Goal: Task Accomplishment & Management: Manage account settings

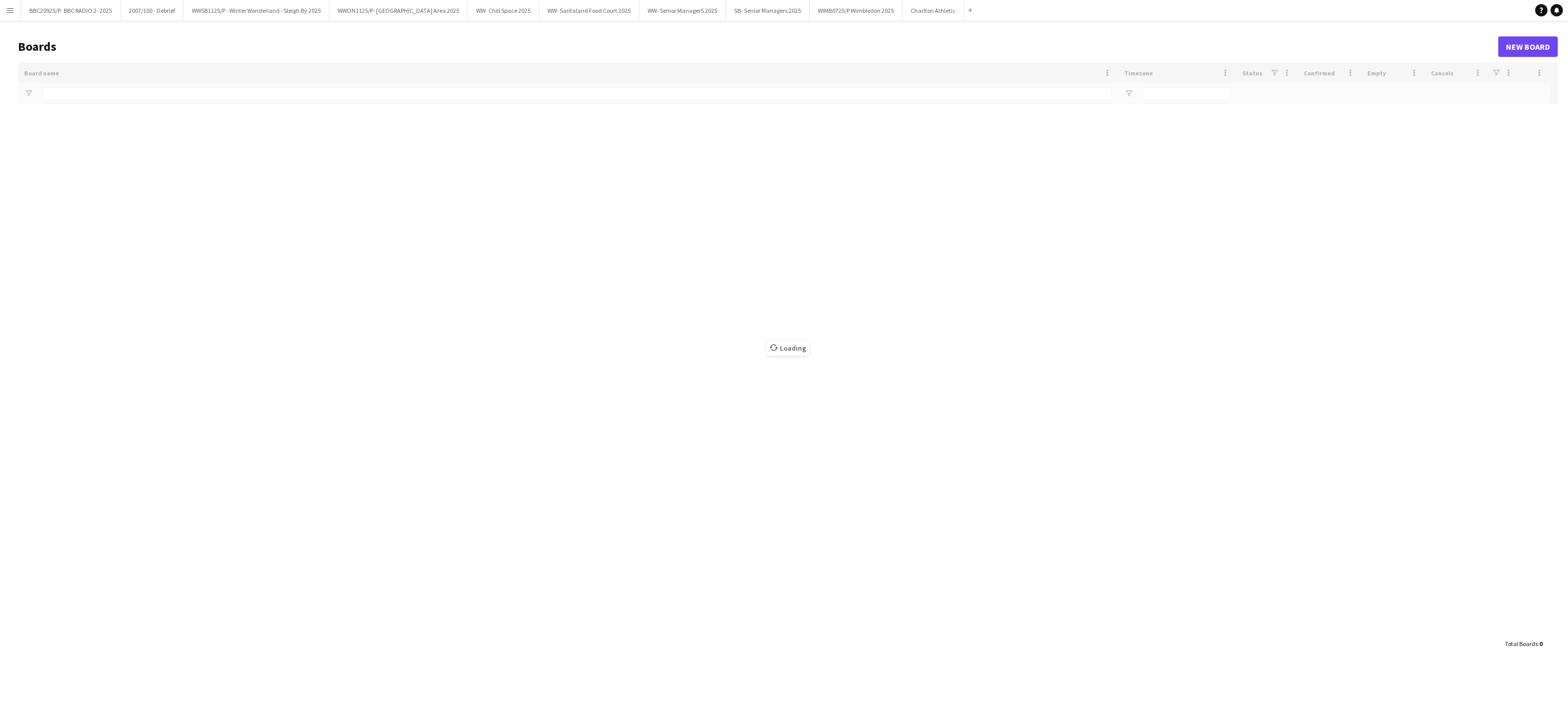
type input "******"
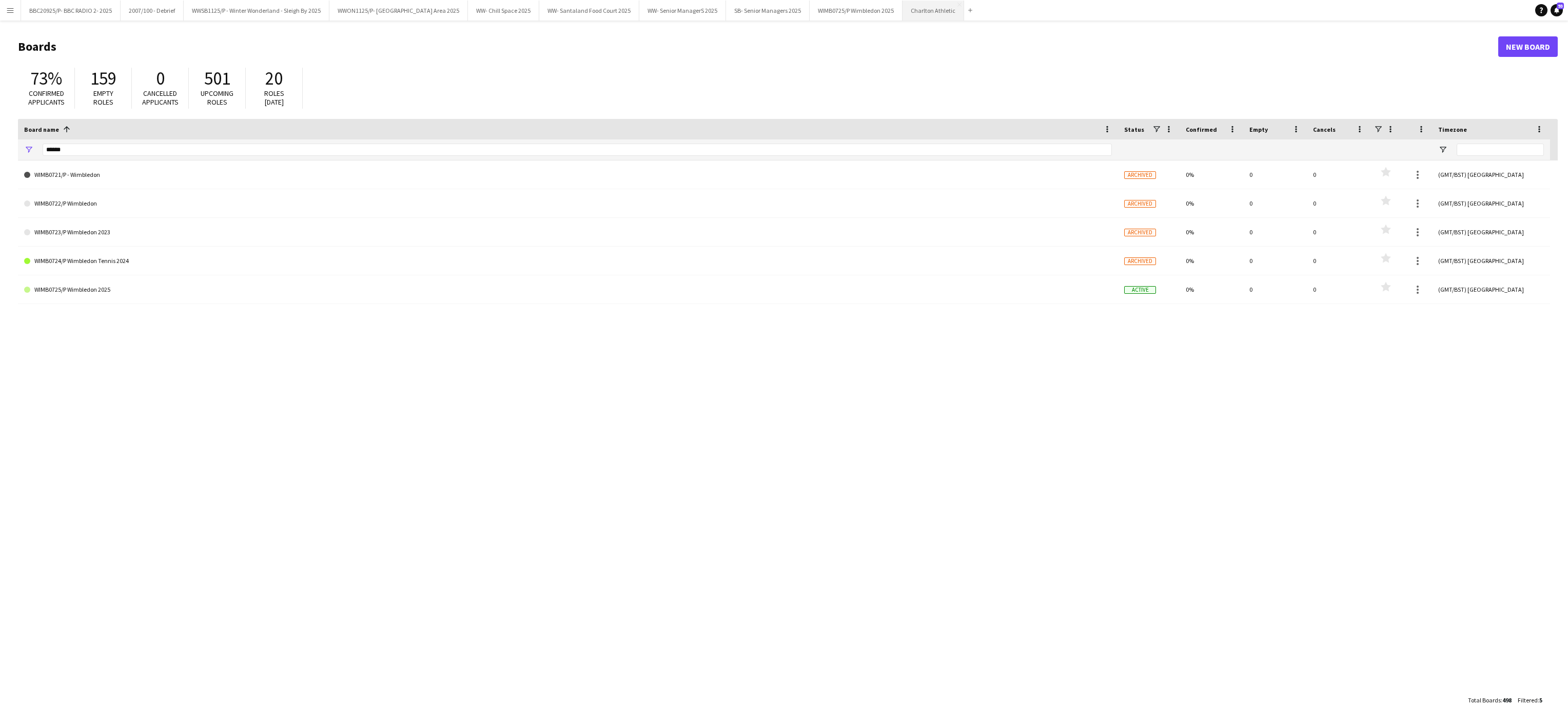
click at [950, 5] on button "Charlton Athletic Close" at bounding box center [933, 10] width 62 height 20
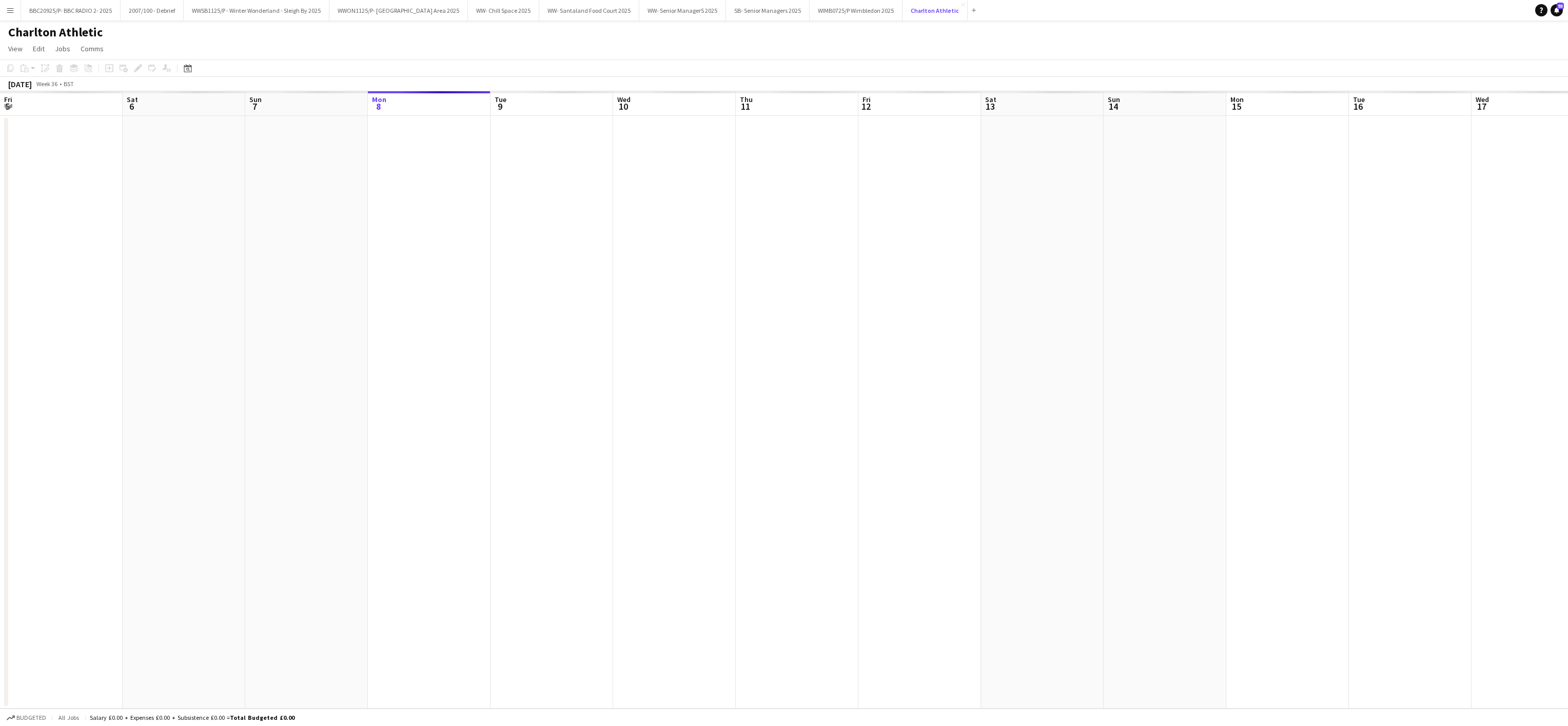
scroll to position [0, 245]
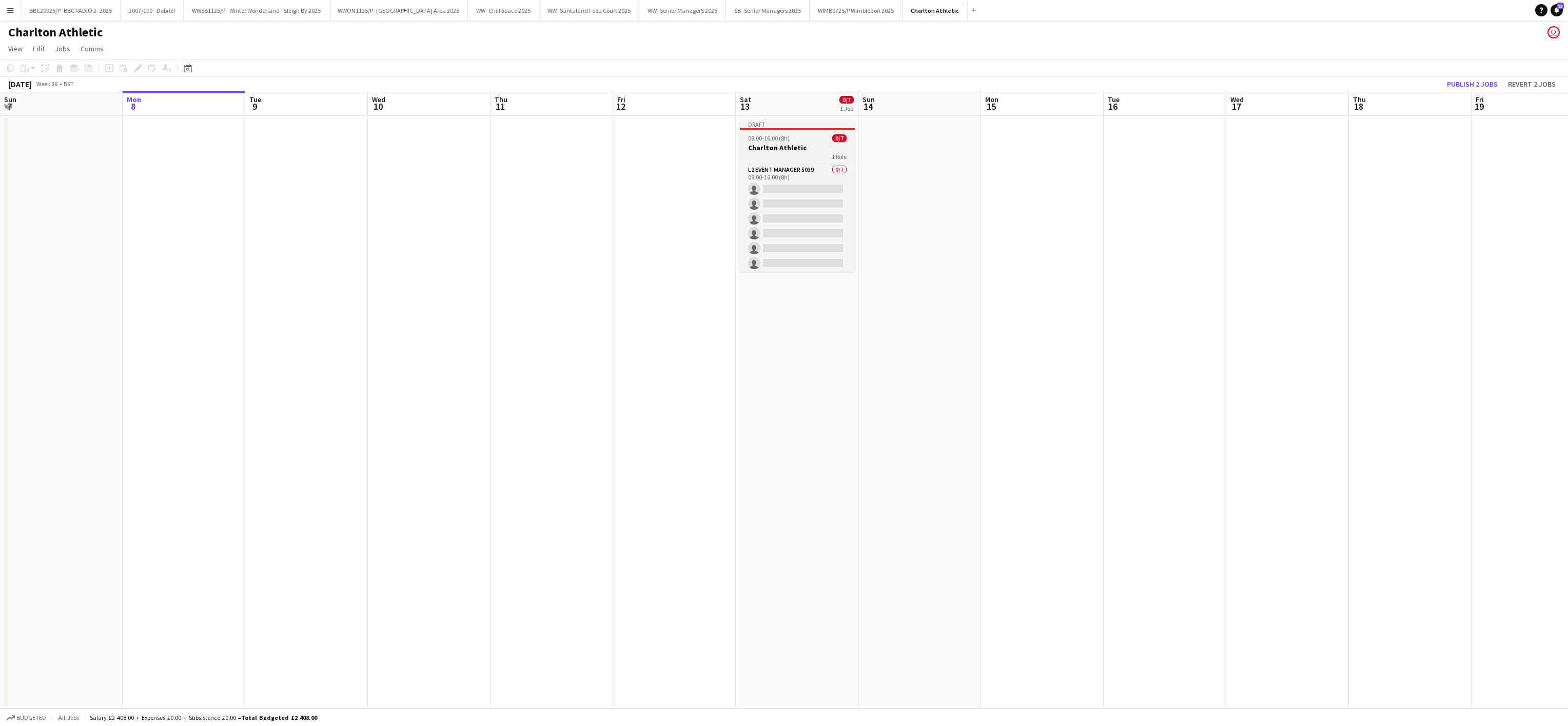
click at [768, 140] on span "08:00-16:00 (8h)" at bounding box center [768, 138] width 41 height 7
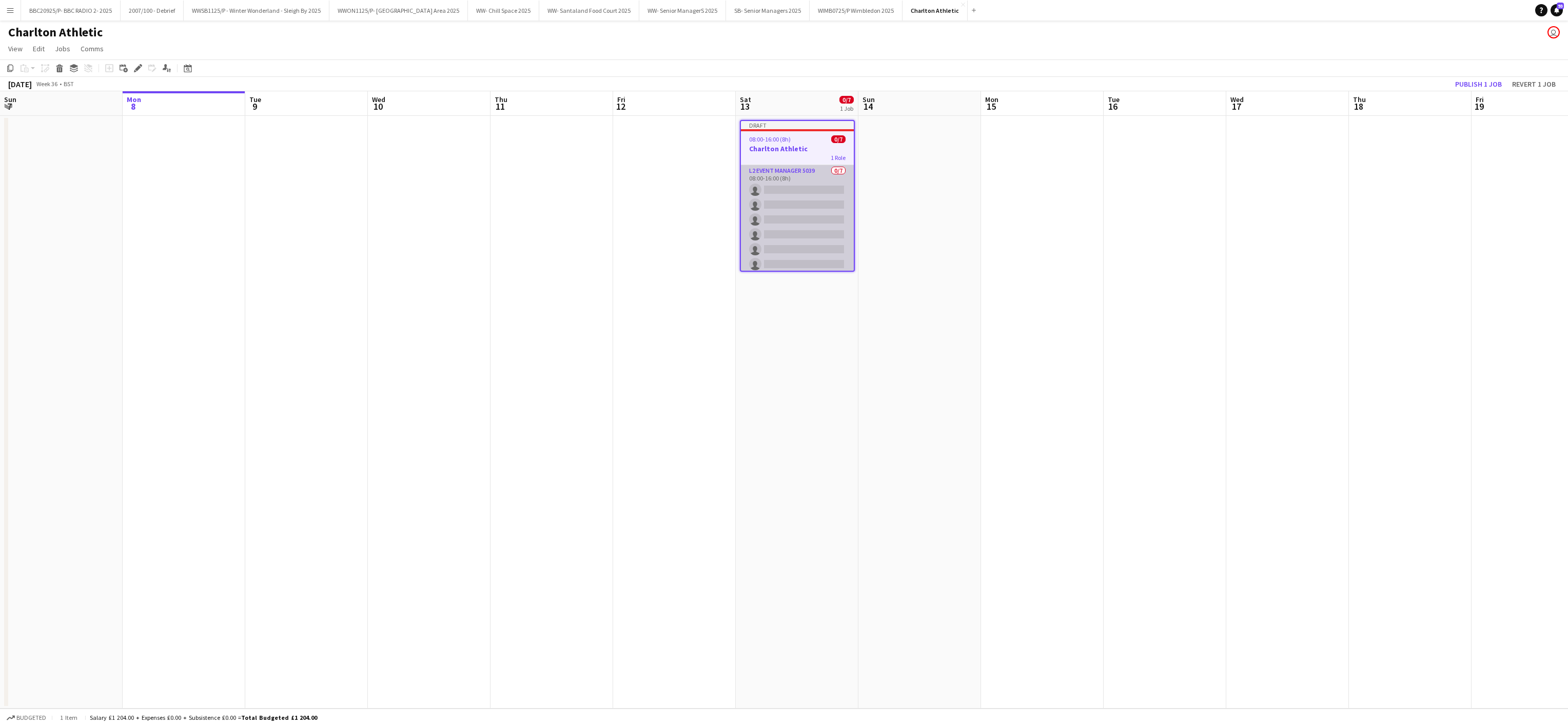
click at [794, 175] on app-card-role "L2 Event Manager 5039 0/7 08:00-16:00 (8h) single-neutral-actions single-neutra…" at bounding box center [797, 227] width 113 height 124
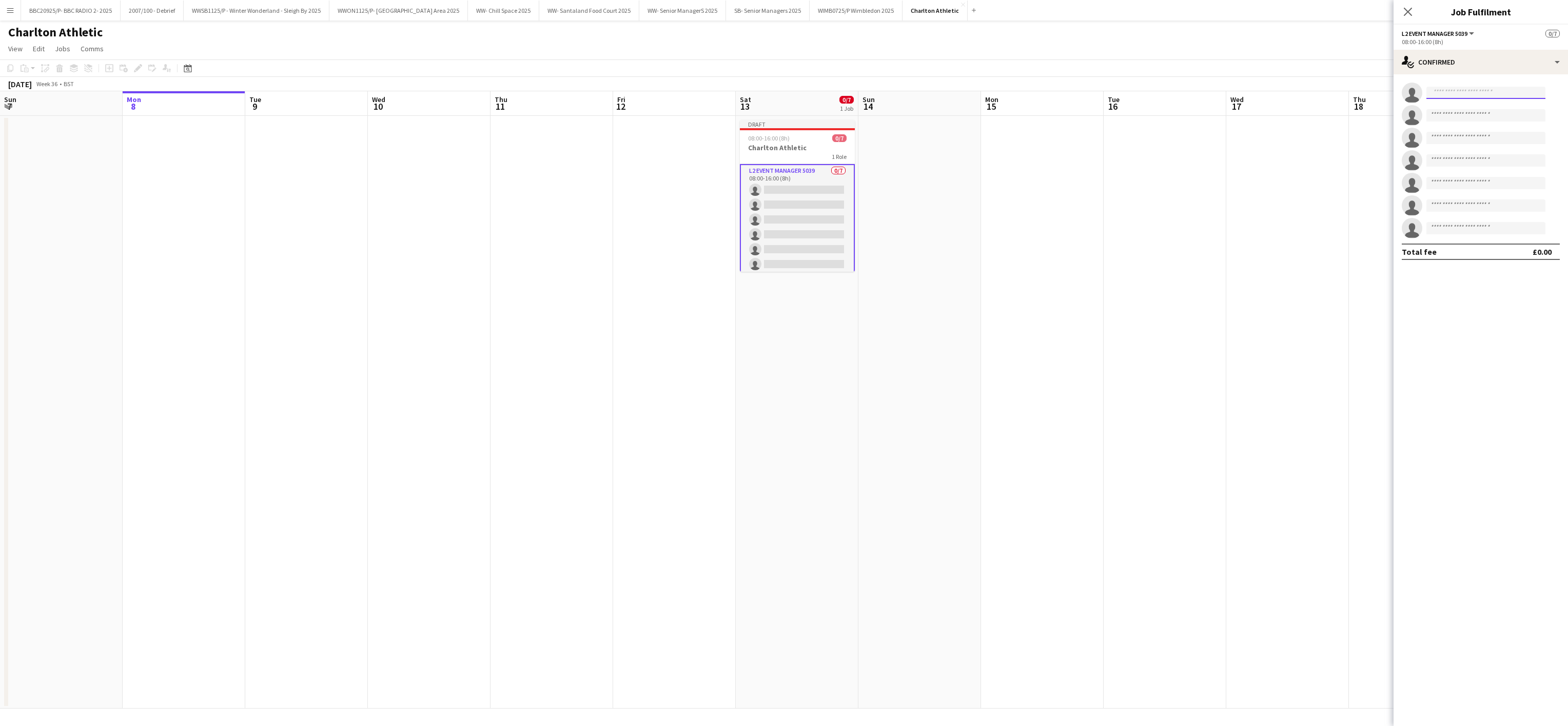
click at [1456, 90] on input at bounding box center [1485, 93] width 119 height 12
type input "**********"
click at [1470, 118] on span "[EMAIL_ADDRESS][DOMAIN_NAME]" at bounding box center [1485, 117] width 102 height 8
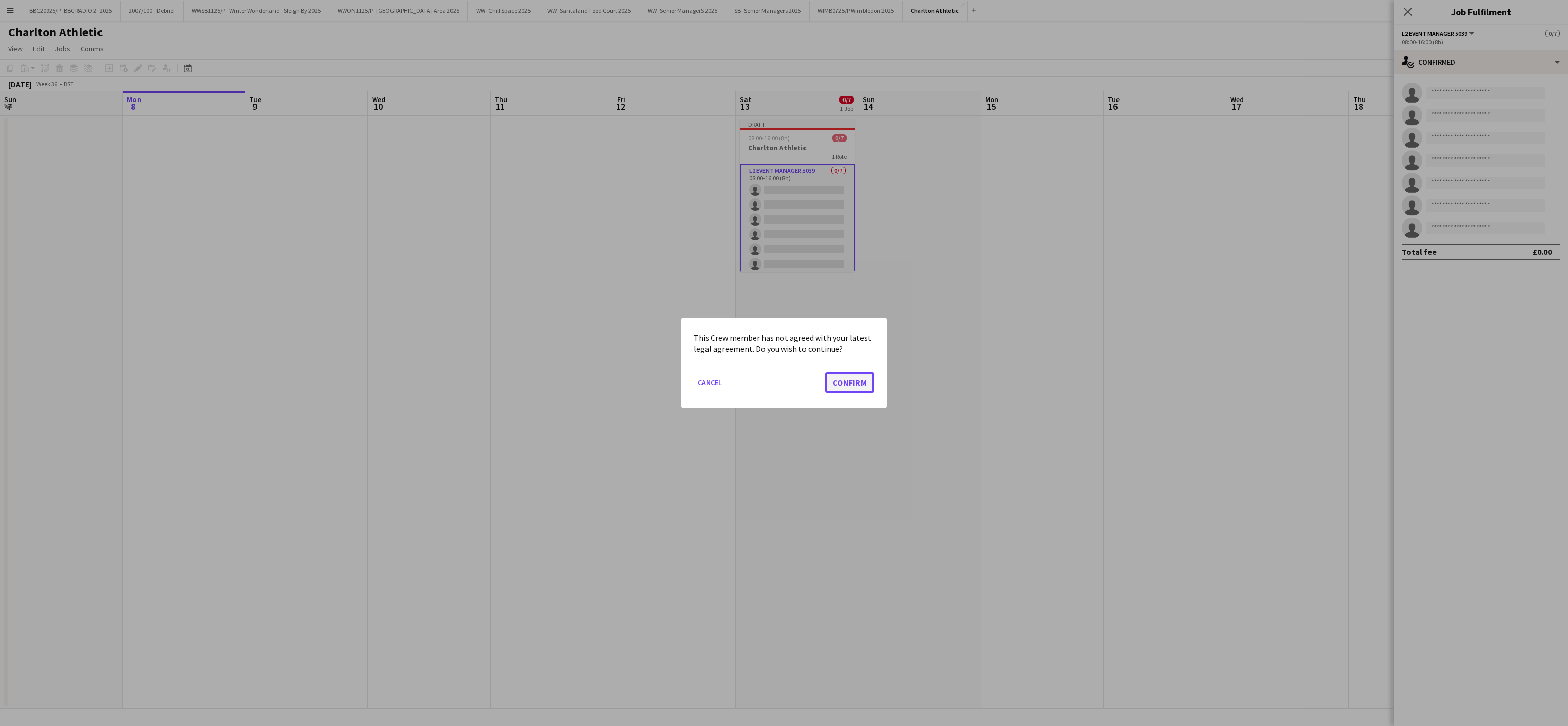
click at [865, 381] on button "Confirm" at bounding box center [849, 383] width 50 height 20
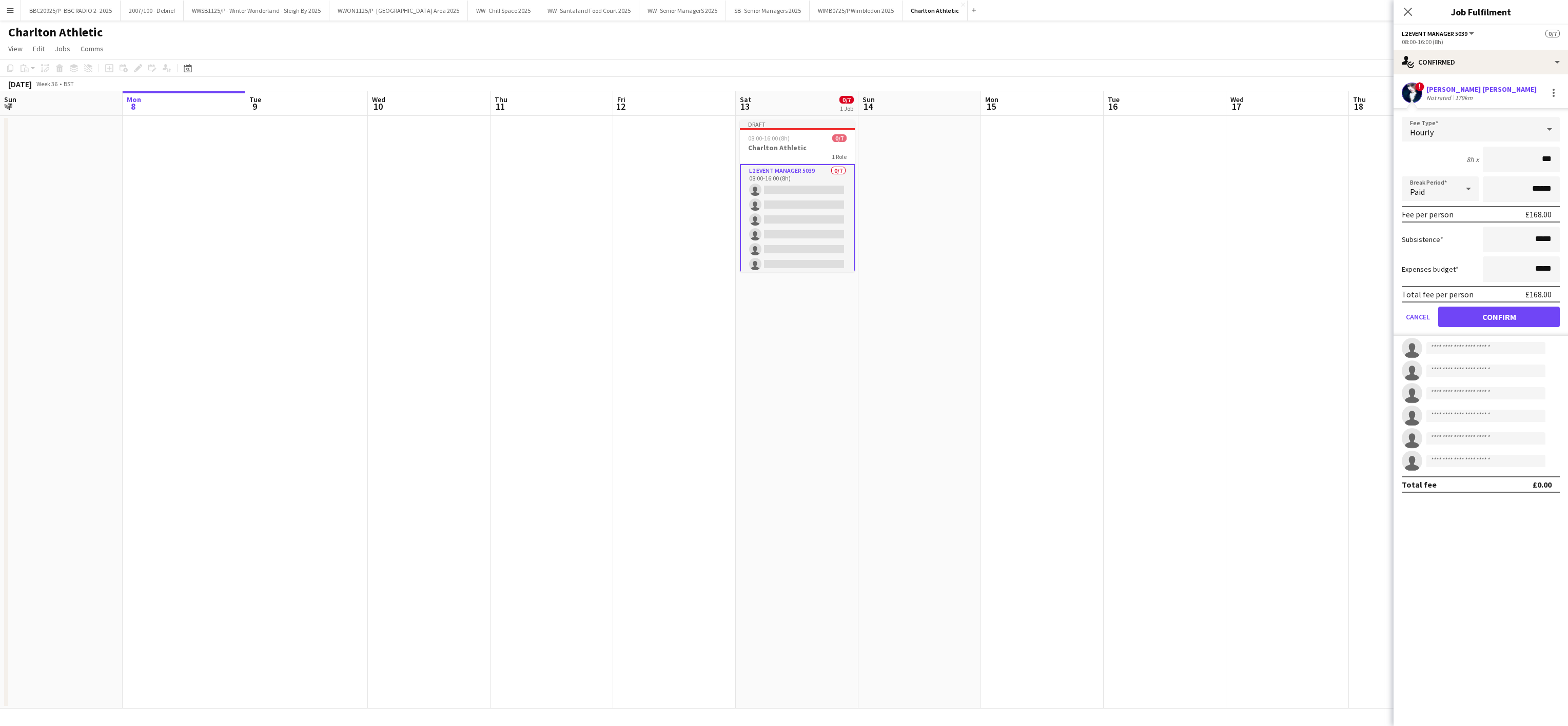
type input "**"
type input "*****"
click button "Confirm" at bounding box center [1499, 317] width 122 height 20
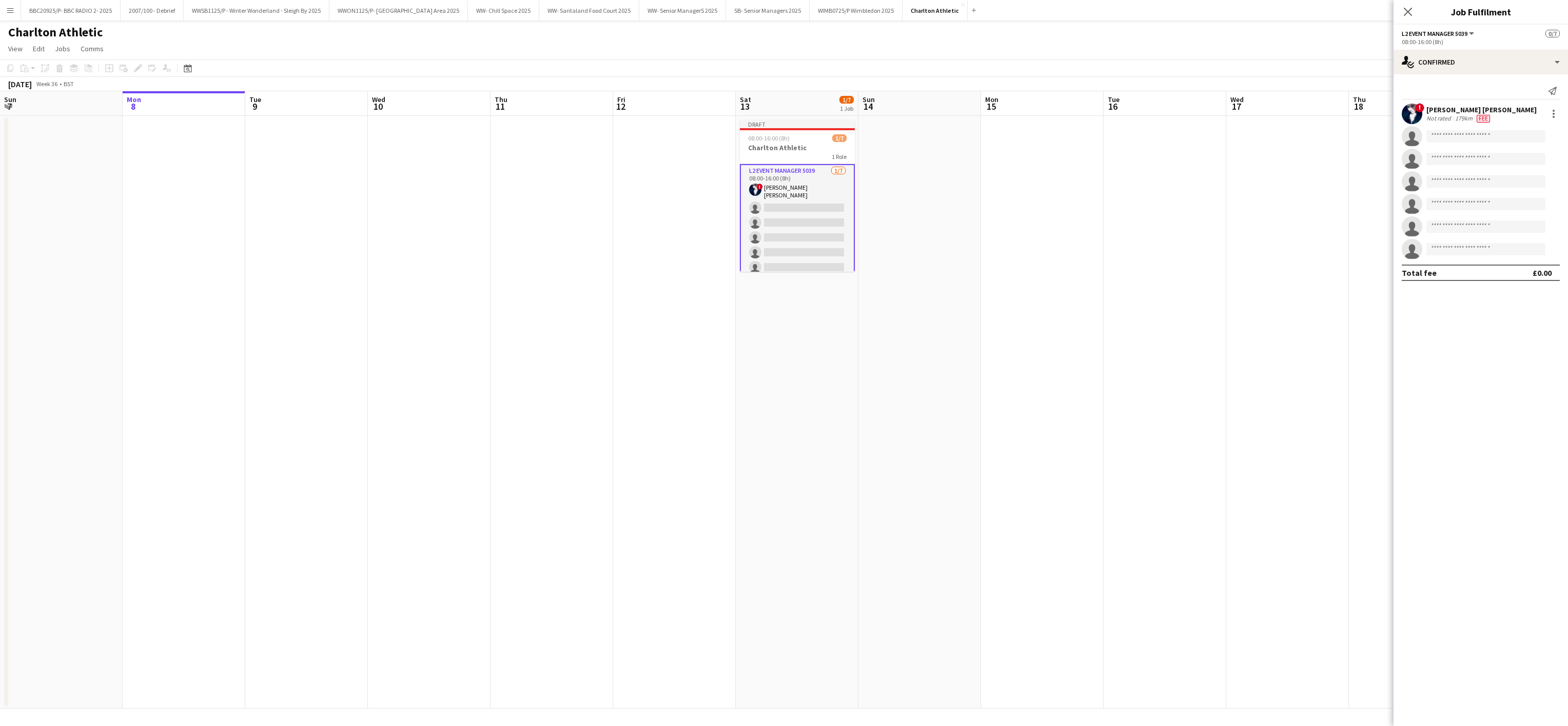
click at [928, 280] on app-date-cell at bounding box center [919, 413] width 123 height 593
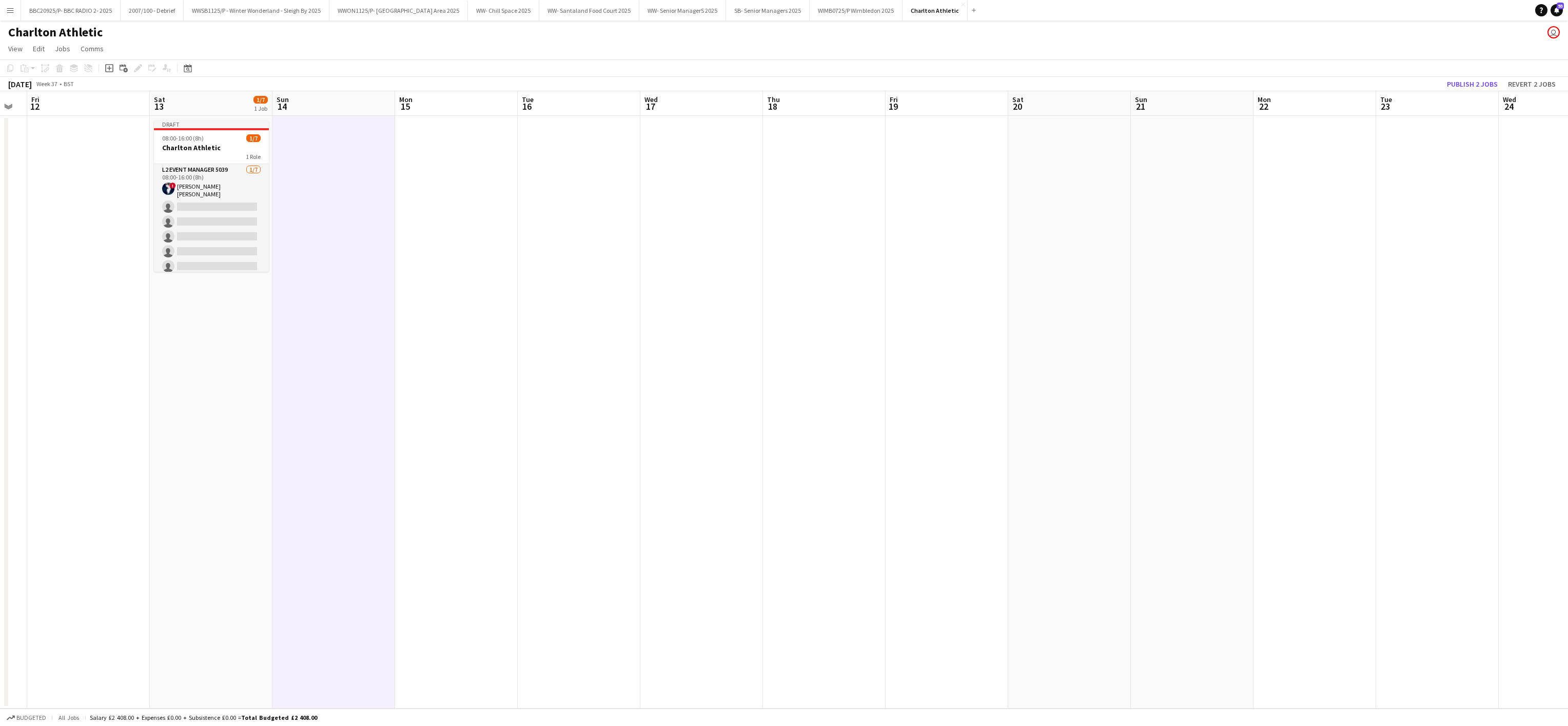
drag, startPoint x: 1268, startPoint y: 259, endPoint x: 684, endPoint y: 297, distance: 585.2
click at [684, 297] on app-calendar-viewport "Tue 9 Wed 10 Thu 11 Fri 12 Sat 13 1/7 1 Job Sun 14 Mon 15 Tue 16 Wed 17 Thu 18 …" at bounding box center [784, 400] width 1568 height 617
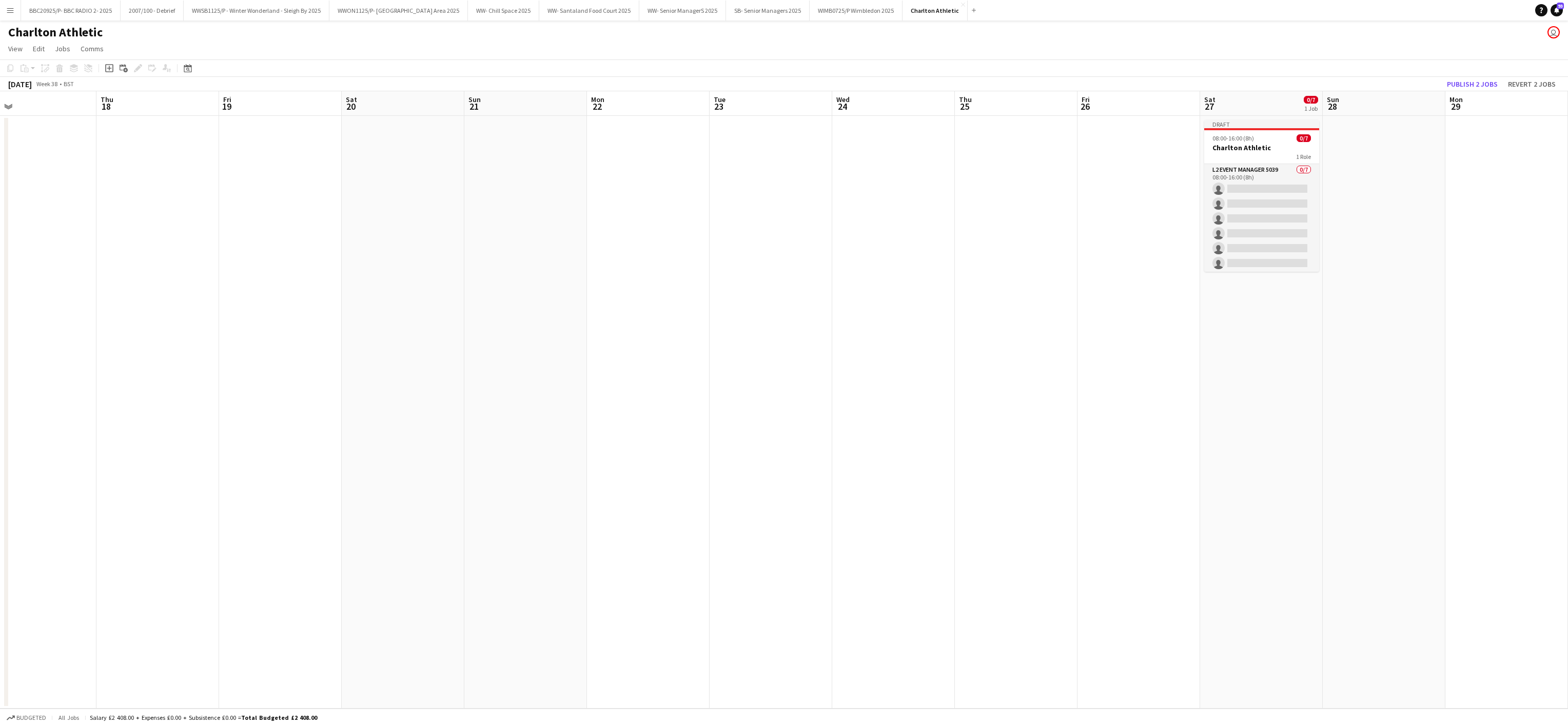
scroll to position [0, 272]
drag, startPoint x: 1332, startPoint y: 275, endPoint x: 663, endPoint y: 311, distance: 670.0
click at [663, 311] on app-calendar-viewport "Mon 15 Tue 16 Wed 17 Thu 18 Fri 19 Sat 20 Sun 21 Mon 22 Tue 23 Wed 24 Thu 25 Fr…" at bounding box center [784, 400] width 1568 height 617
click at [1241, 200] on app-card-role "L2 Event Manager 5039 0/7 08:00-16:00 (8h) single-neutral-actions single-neutra…" at bounding box center [1260, 226] width 115 height 124
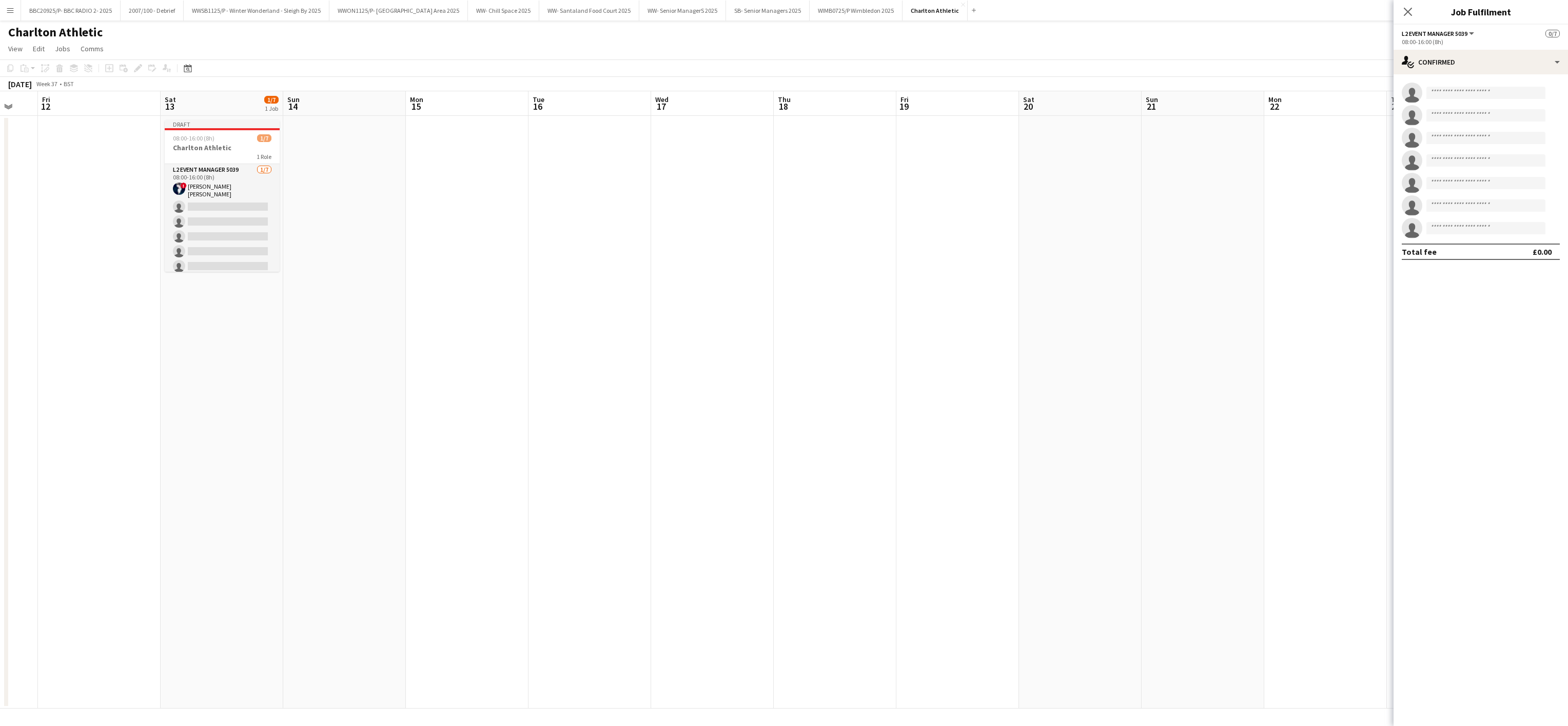
drag, startPoint x: 625, startPoint y: 445, endPoint x: 1302, endPoint y: 385, distance: 679.7
click at [1302, 385] on app-calendar-viewport "Wed 10 Thu 11 Fri 12 Sat 13 1/7 1 Job Sun 14 Mon 15 Tue 16 Wed 17 Thu 18 Fri 19…" at bounding box center [784, 400] width 1568 height 617
click at [207, 132] on app-job-card "Draft 08:00-16:00 (8h) 1/7 Charlton Athletic 1 Role L2 Event Manager 5039 [DATE…" at bounding box center [220, 196] width 115 height 152
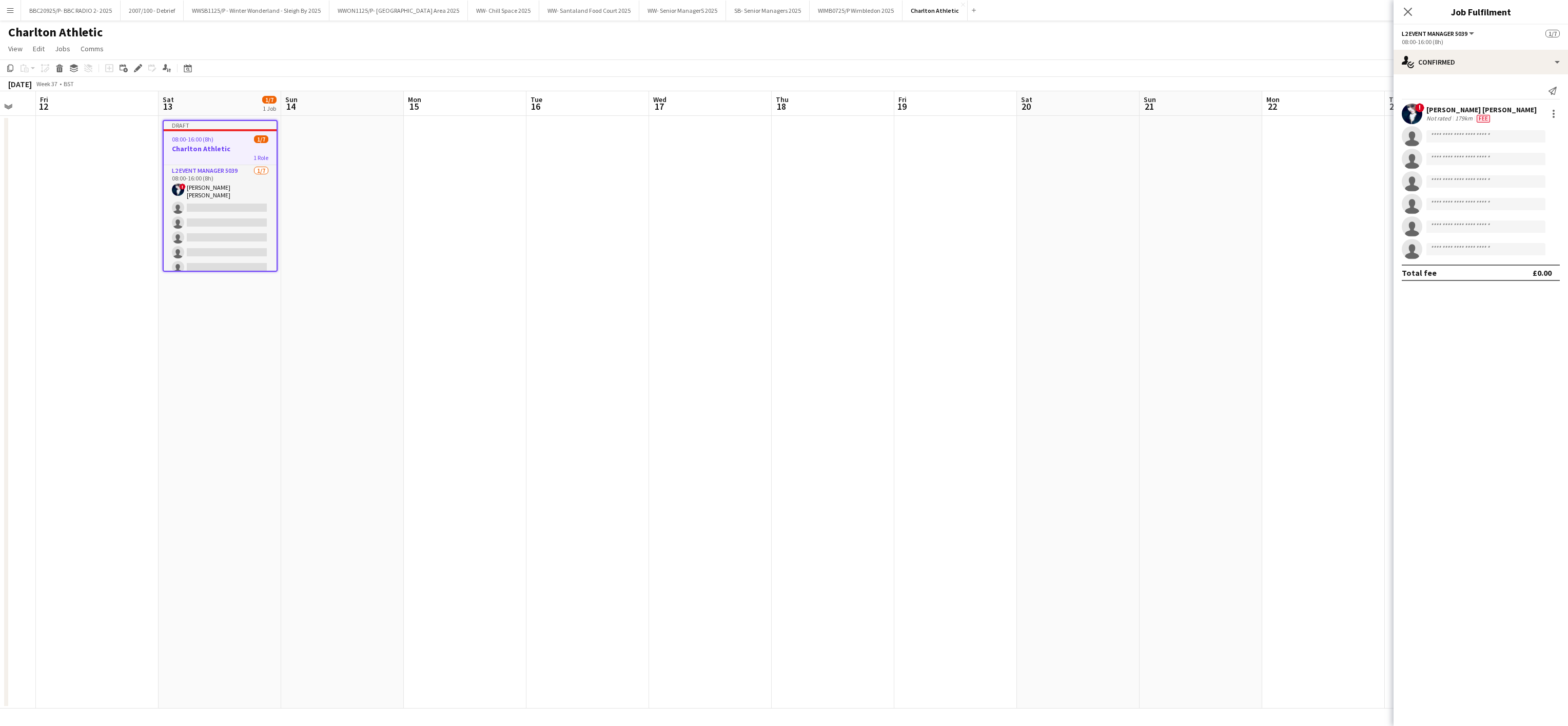
click at [136, 60] on app-toolbar "Copy Paste Paste Ctrl+V Paste with crew Ctrl+Shift+V Paste linked Job [GEOGRAPH…" at bounding box center [784, 69] width 1568 height 18
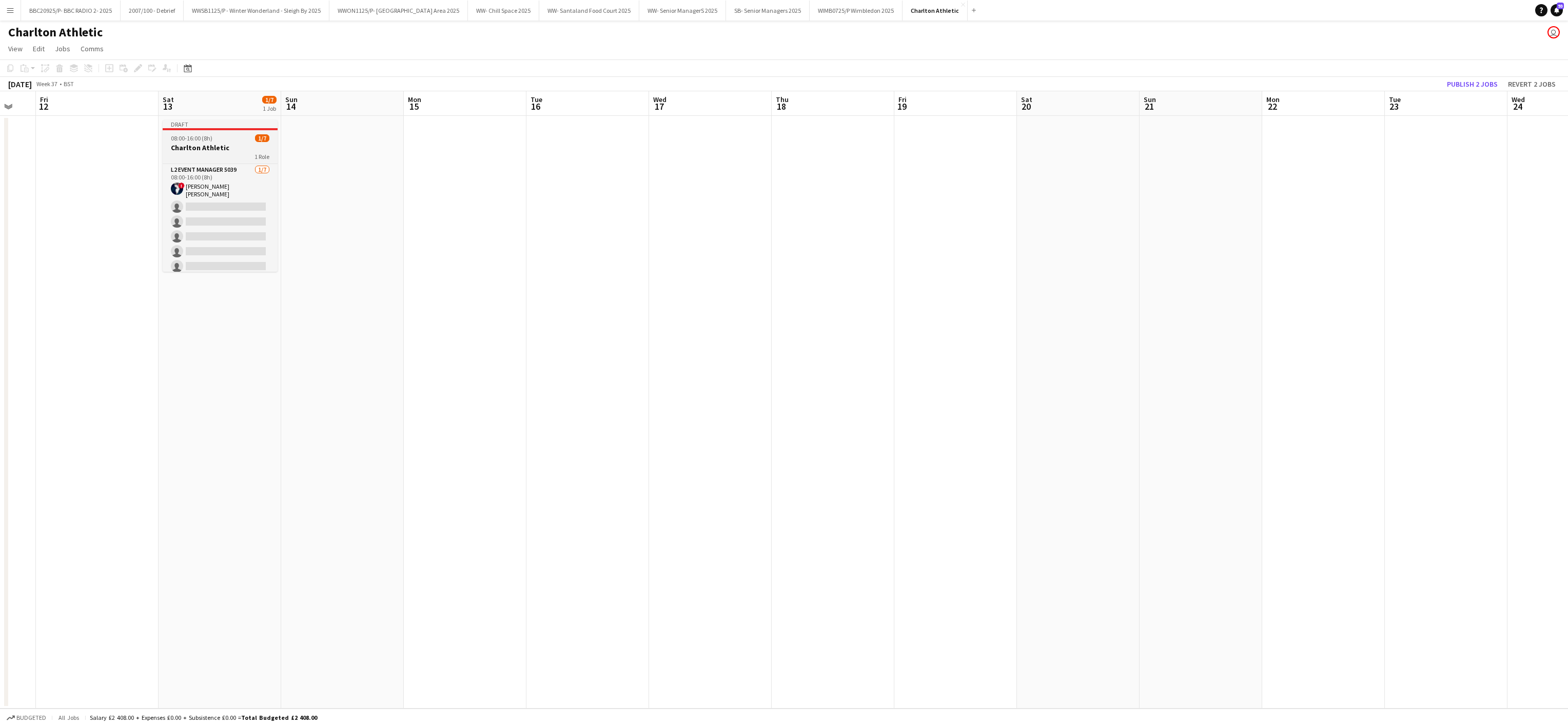
click at [195, 138] on span "08:00-16:00 (8h)" at bounding box center [191, 138] width 41 height 7
click at [134, 62] on div "Edit" at bounding box center [138, 68] width 12 height 12
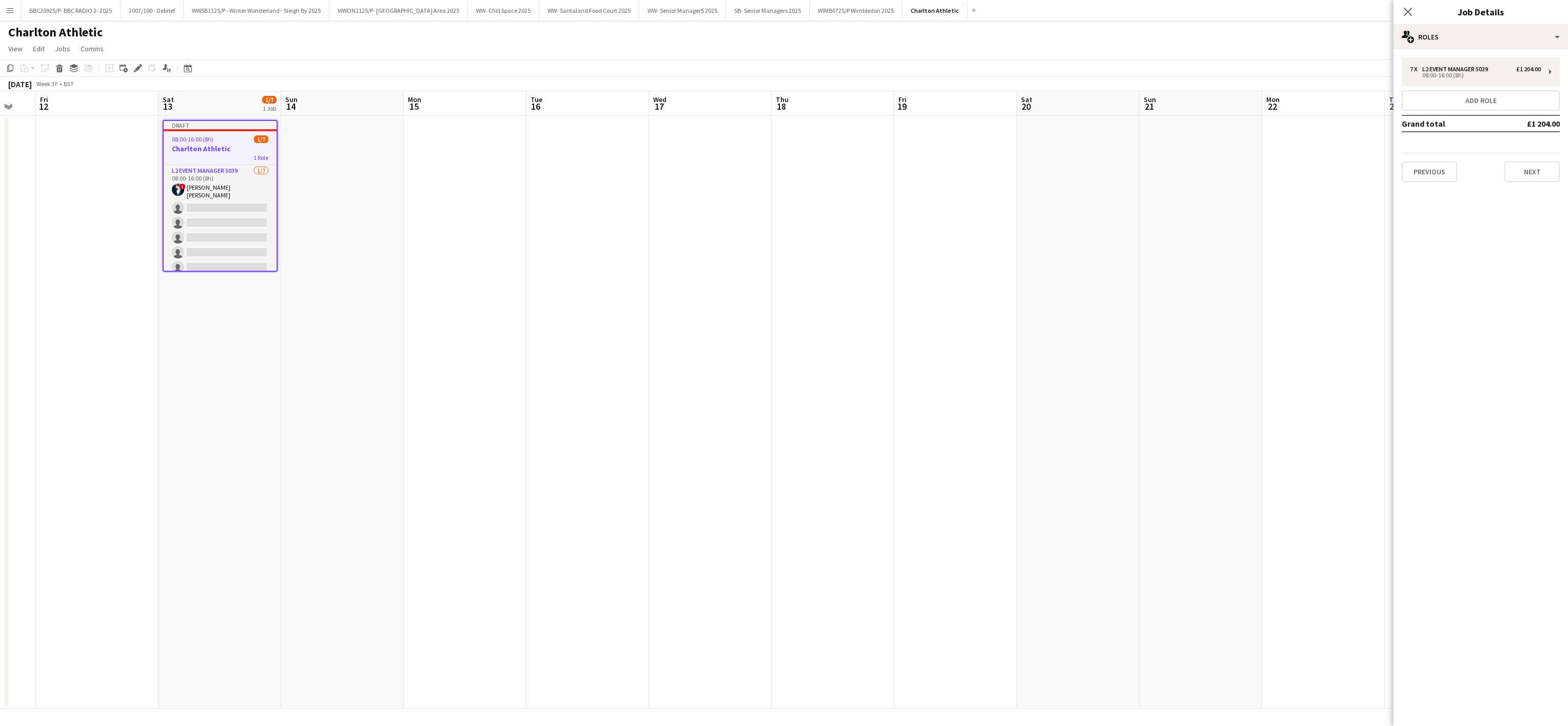
click at [1471, 51] on div "7 x L2 Event Manager 5039 £1 204.00 08:00-16:00 (8h) Add role Grand total £1 20…" at bounding box center [1480, 120] width 174 height 141
click at [1463, 60] on div "7 x L2 Event Manager 5039 £1 204.00 08:00-16:00 (8h)" at bounding box center [1480, 72] width 158 height 28
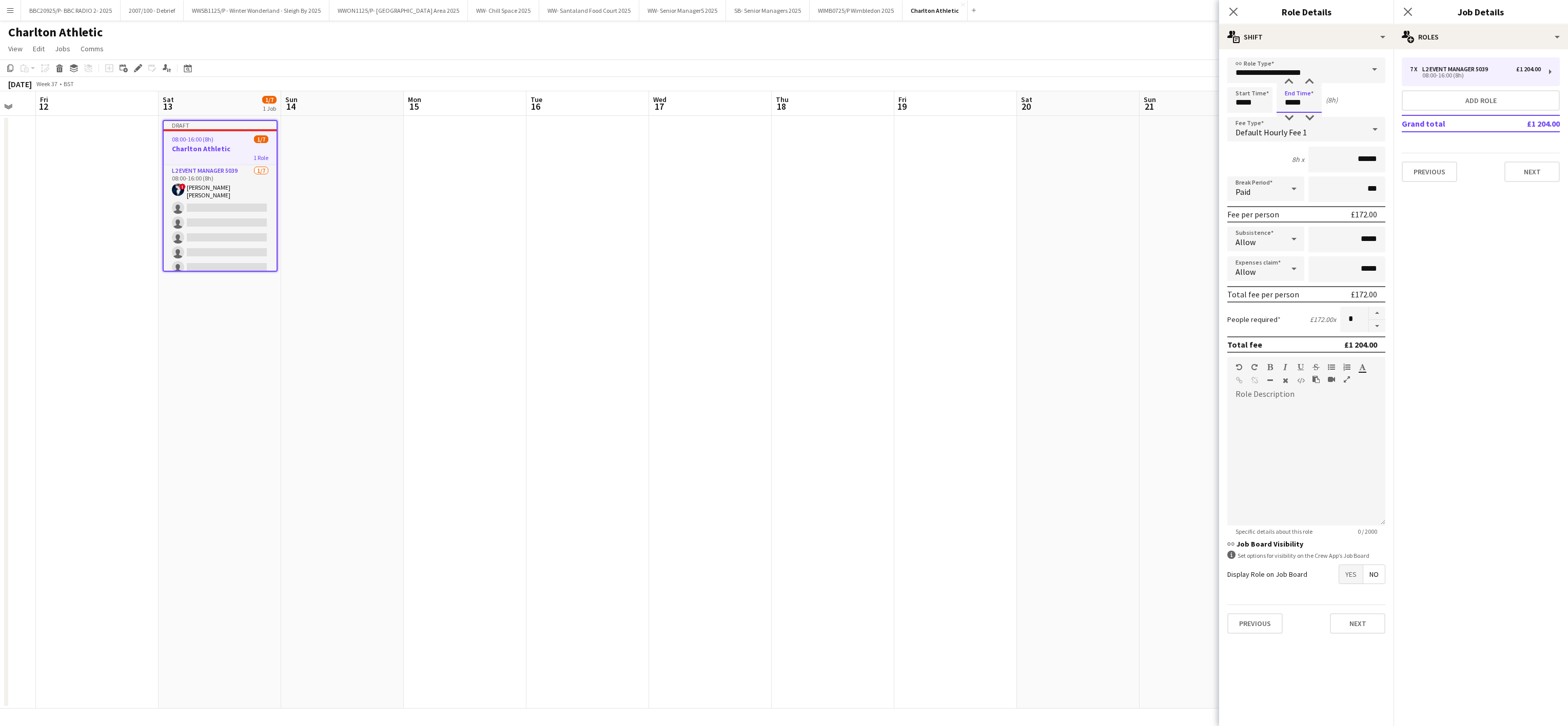
click at [1291, 107] on input "*****" at bounding box center [1299, 100] width 45 height 26
click at [1293, 77] on div at bounding box center [1288, 81] width 20 height 10
type input "*****"
click at [1293, 77] on div at bounding box center [1288, 81] width 20 height 10
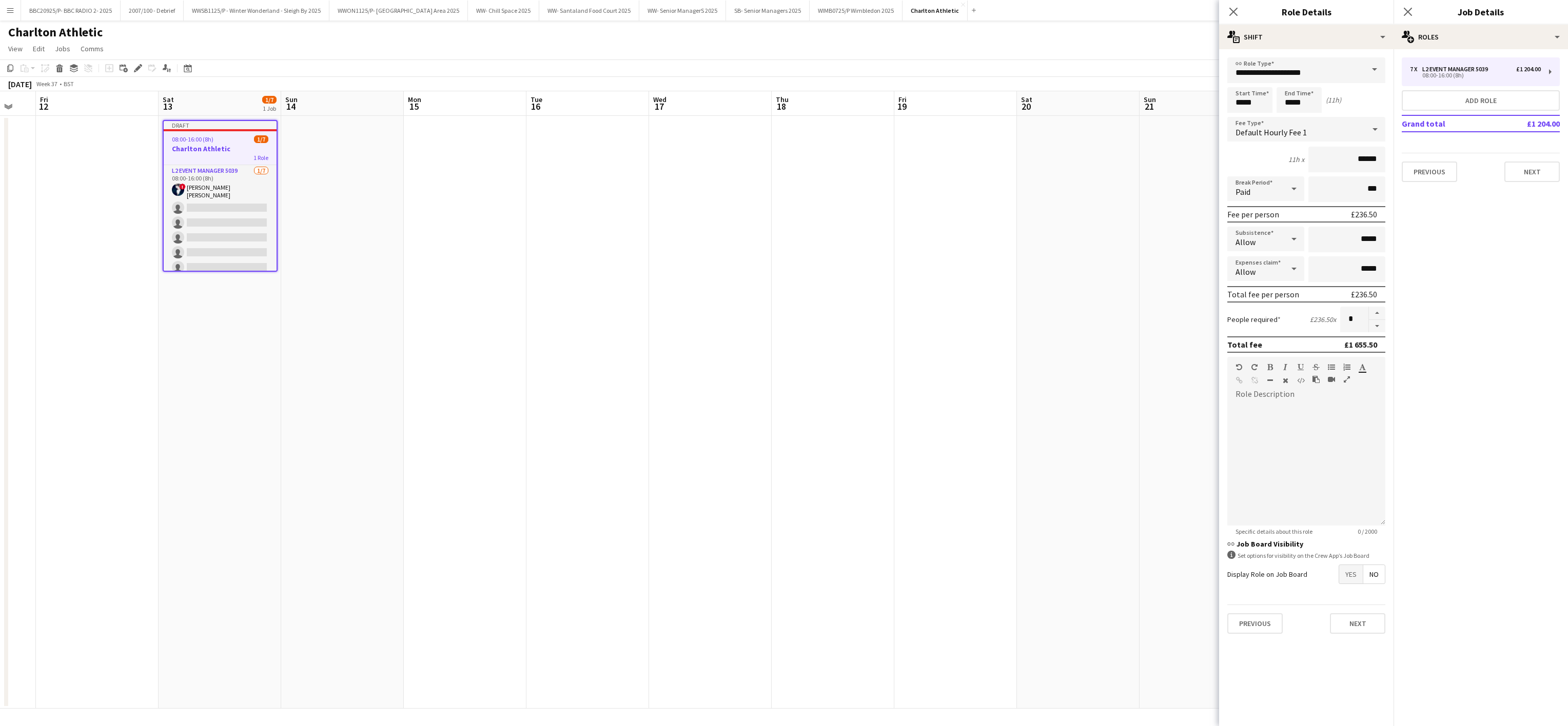
click at [1045, 327] on app-date-cell at bounding box center [1078, 413] width 123 height 593
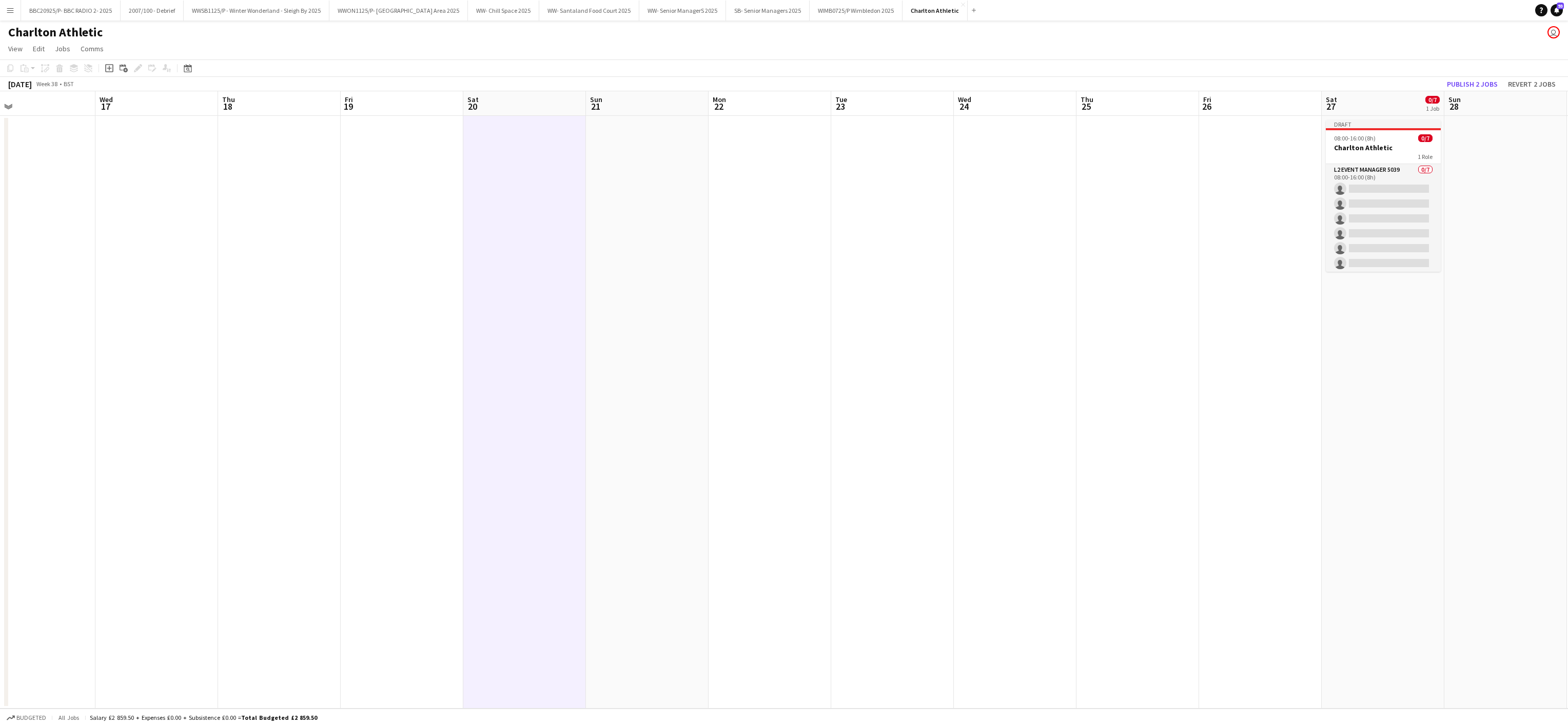
scroll to position [0, 339]
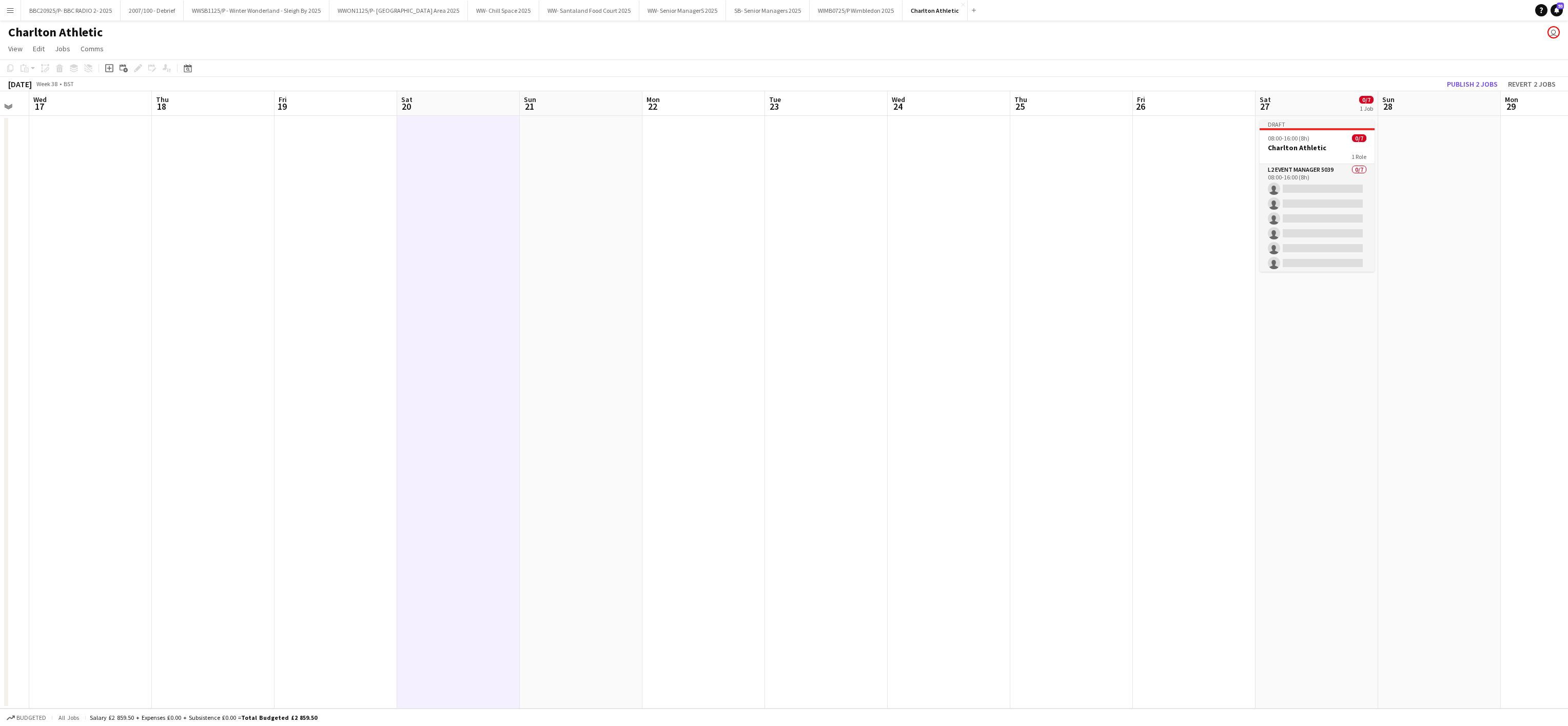
drag, startPoint x: 1527, startPoint y: 434, endPoint x: 662, endPoint y: 497, distance: 867.3
click at [662, 497] on app-calendar-viewport "Sun 14 Mon 15 Tue 16 Wed 17 Thu 18 Fri 19 Sat 20 Sun 21 Mon 22 Tue 23 Wed 24 Th…" at bounding box center [784, 400] width 1568 height 617
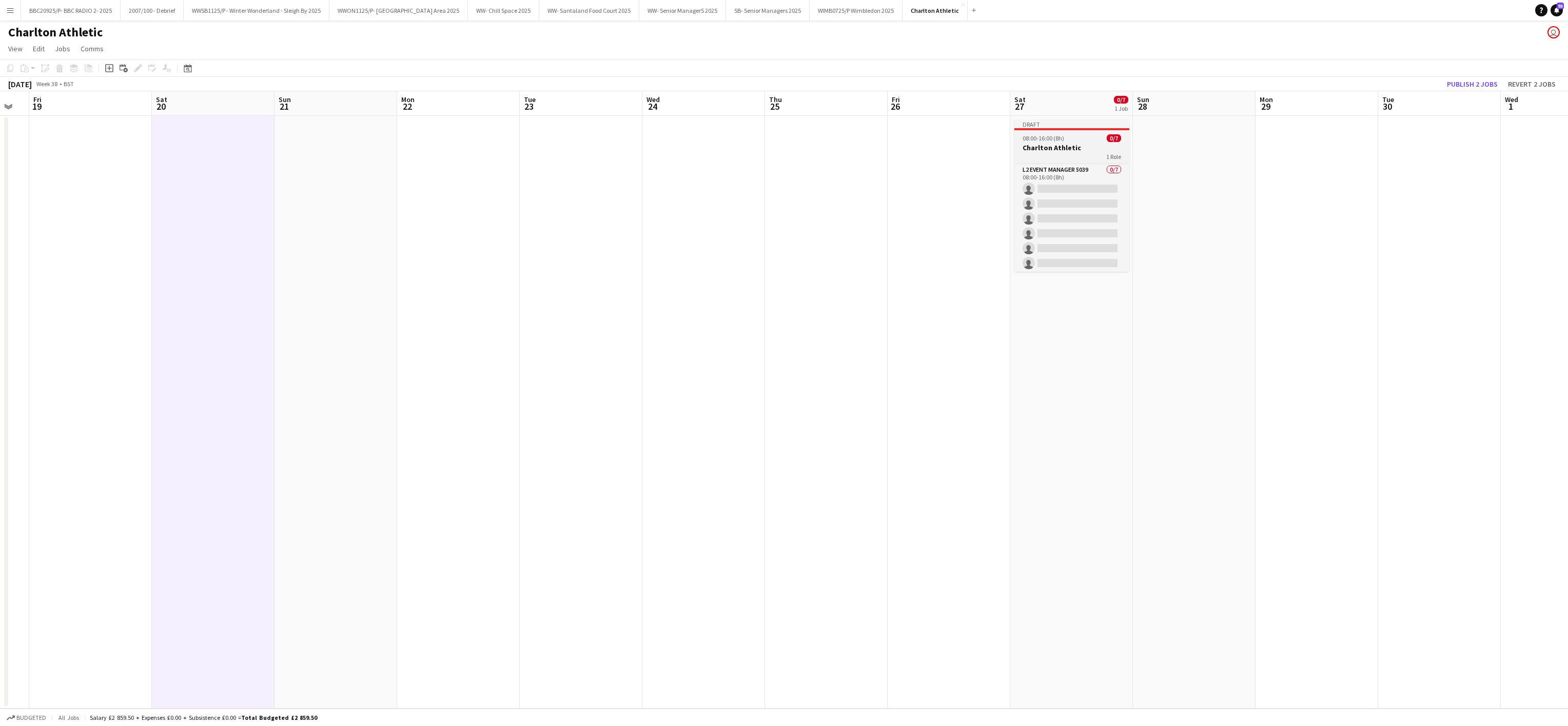
click at [1037, 145] on h3 "Charlton Athletic" at bounding box center [1071, 148] width 115 height 9
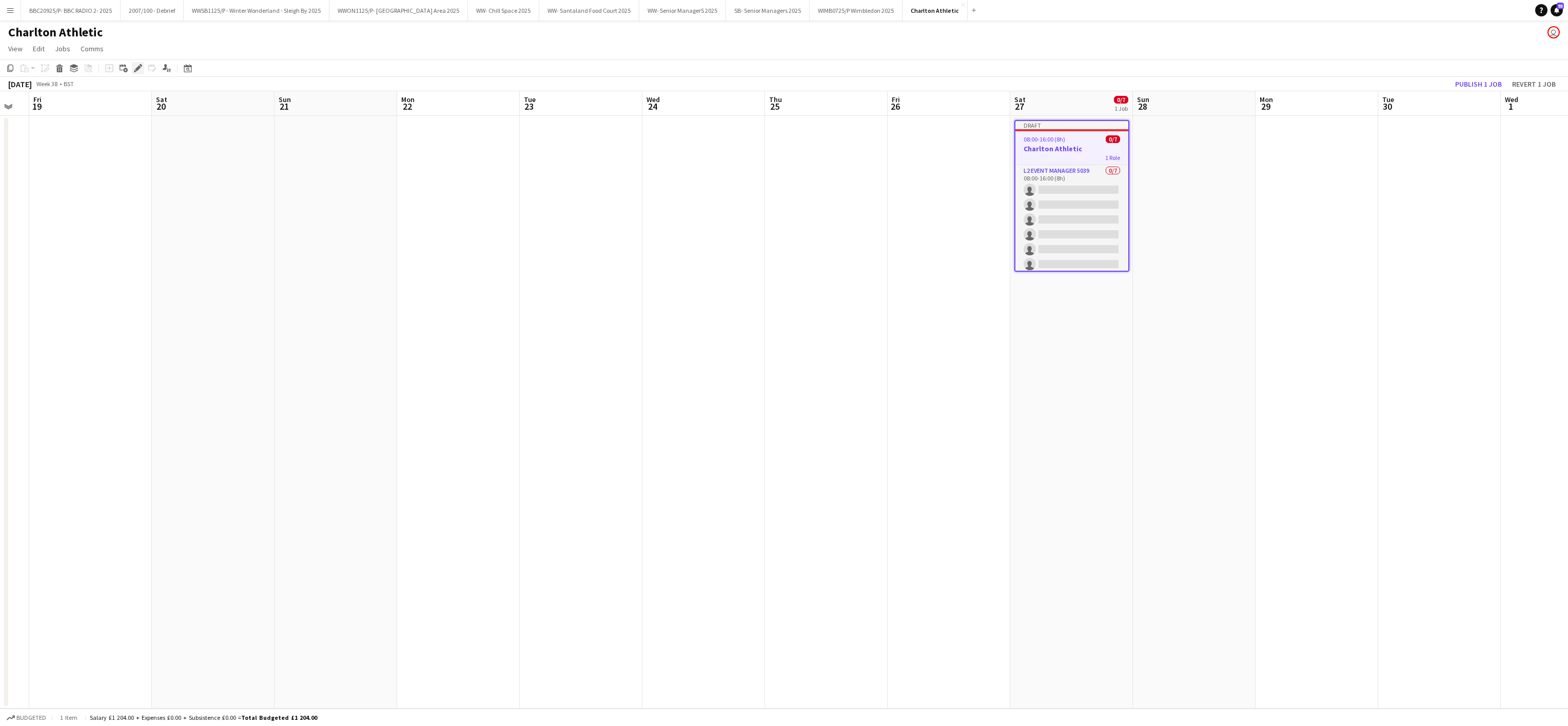
click at [142, 64] on div "Edit" at bounding box center [138, 68] width 12 height 12
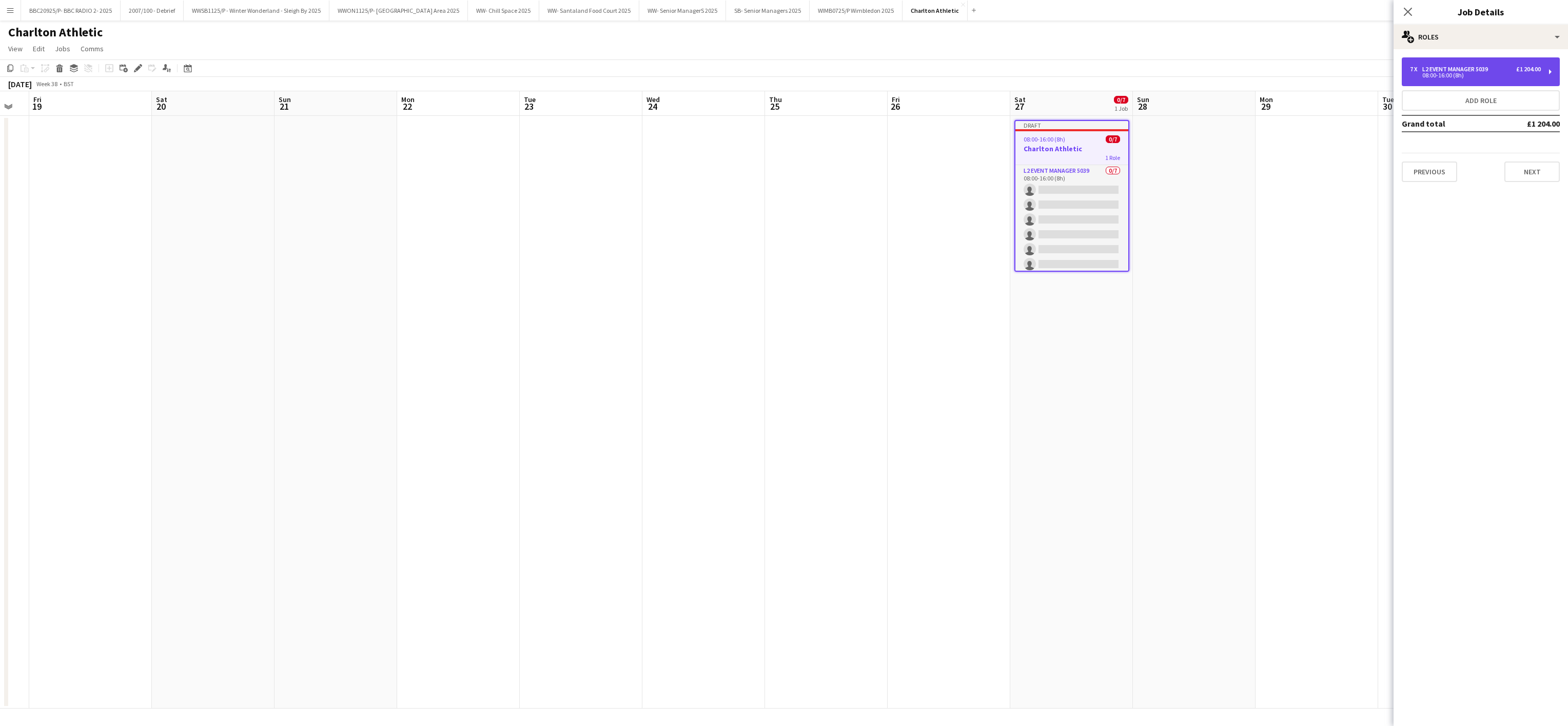
click at [1438, 71] on div "L2 Event Manager 5039" at bounding box center [1457, 69] width 70 height 7
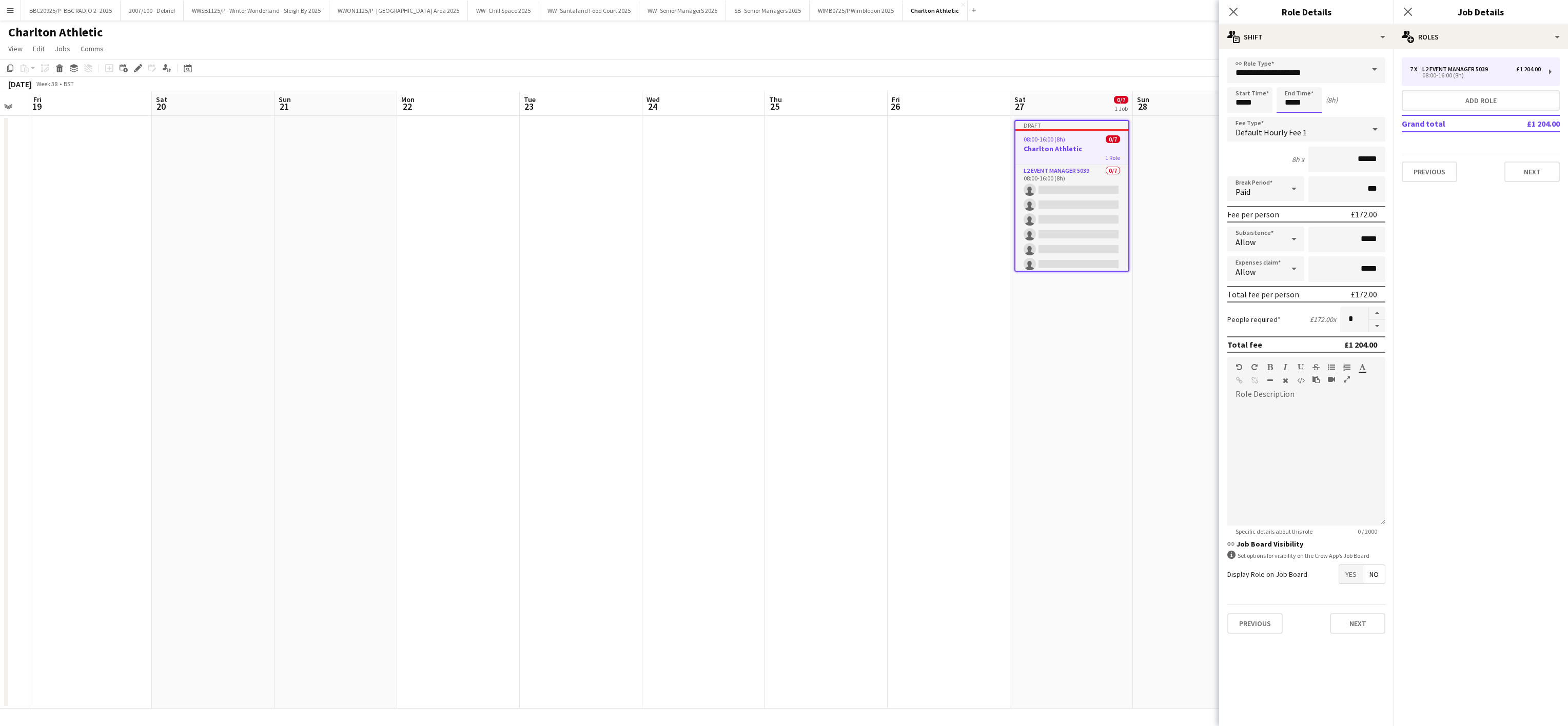
click at [1305, 92] on input "*****" at bounding box center [1299, 100] width 45 height 26
click at [1293, 80] on div at bounding box center [1288, 81] width 20 height 10
type input "*****"
click at [1293, 80] on div at bounding box center [1288, 81] width 20 height 10
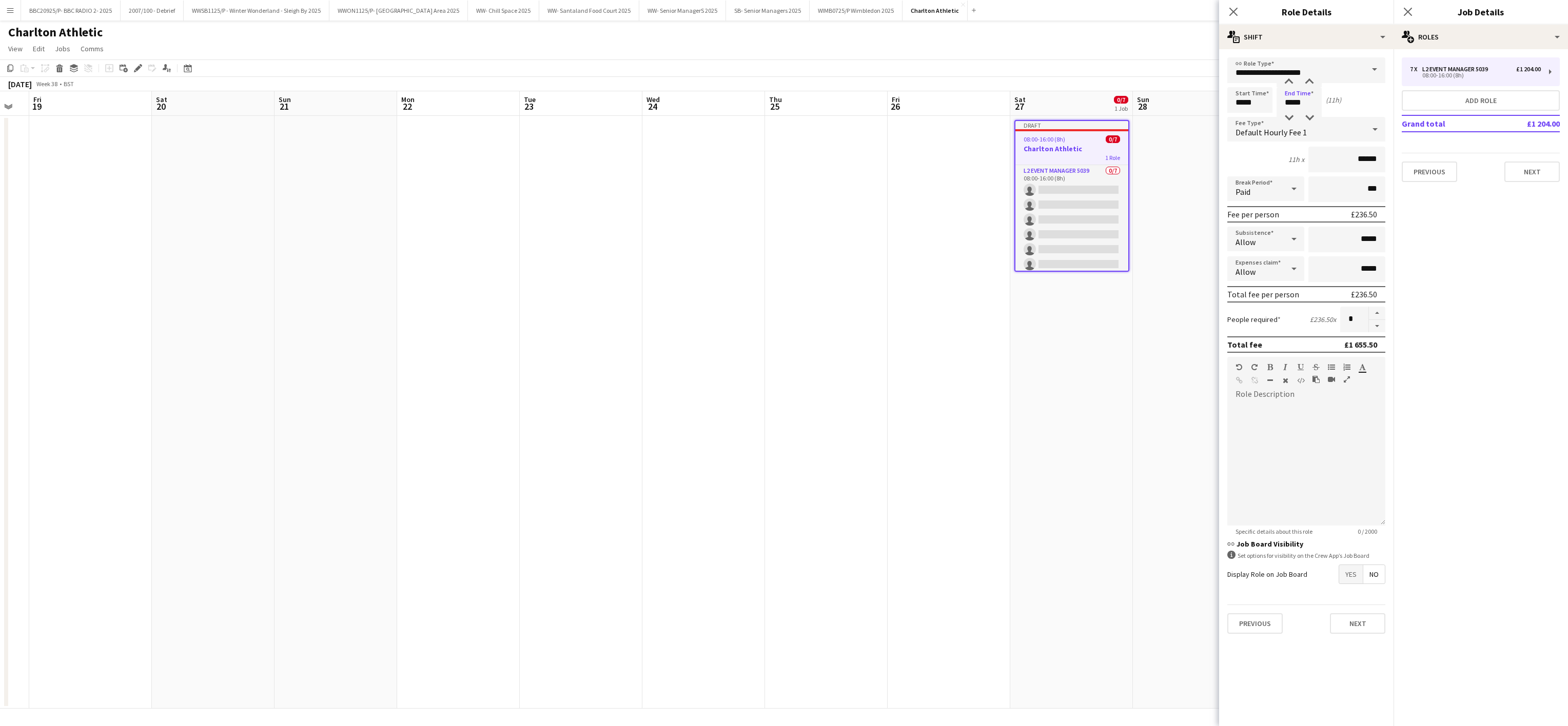
click at [1115, 440] on app-date-cell "Draft 08:00-16:00 (8h) 0/7 Charlton Athletic 1 Role L2 Event Manager 5039 0/7 0…" at bounding box center [1071, 413] width 123 height 593
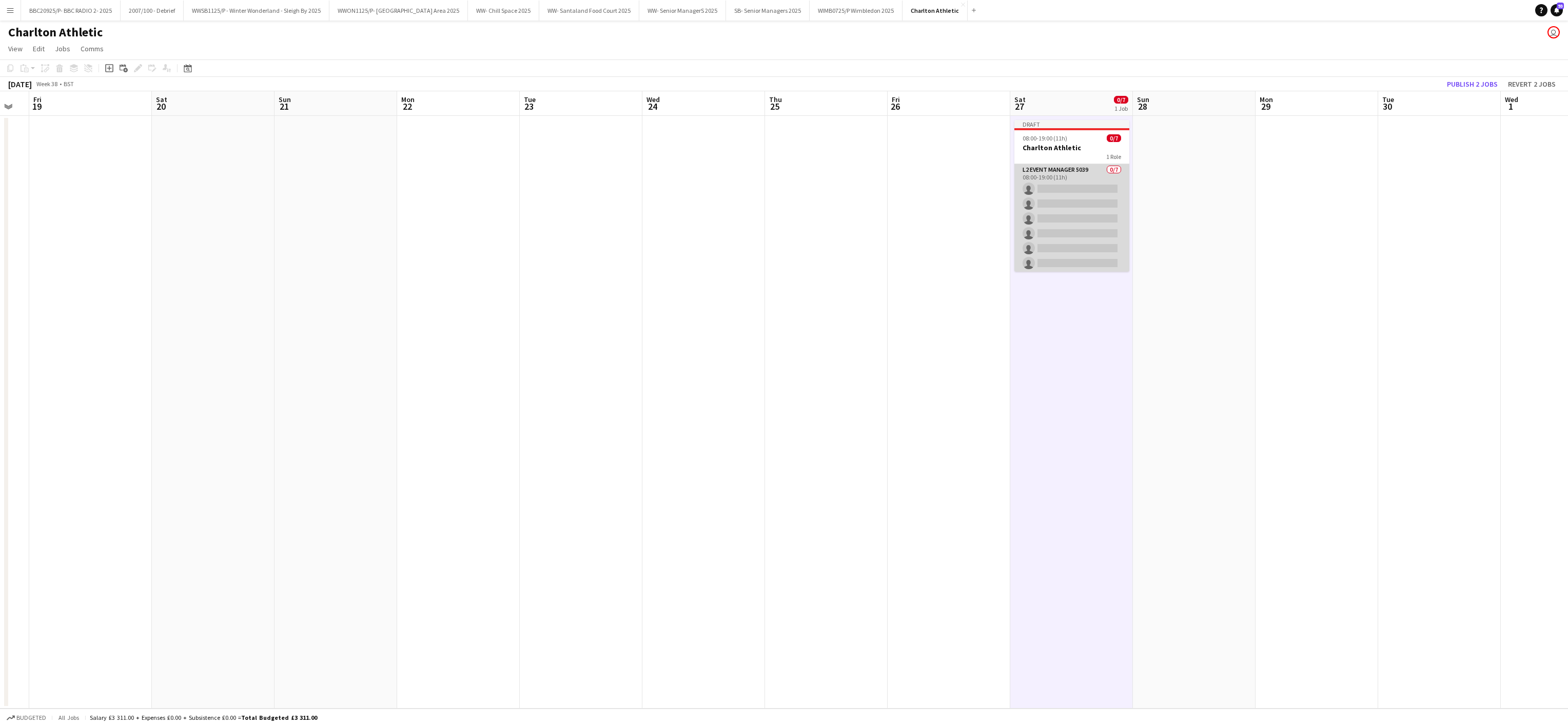
click at [1083, 199] on app-card-role "L2 Event Manager 5039 0/7 08:00-19:00 (11h) single-neutral-actions single-neutr…" at bounding box center [1071, 226] width 115 height 124
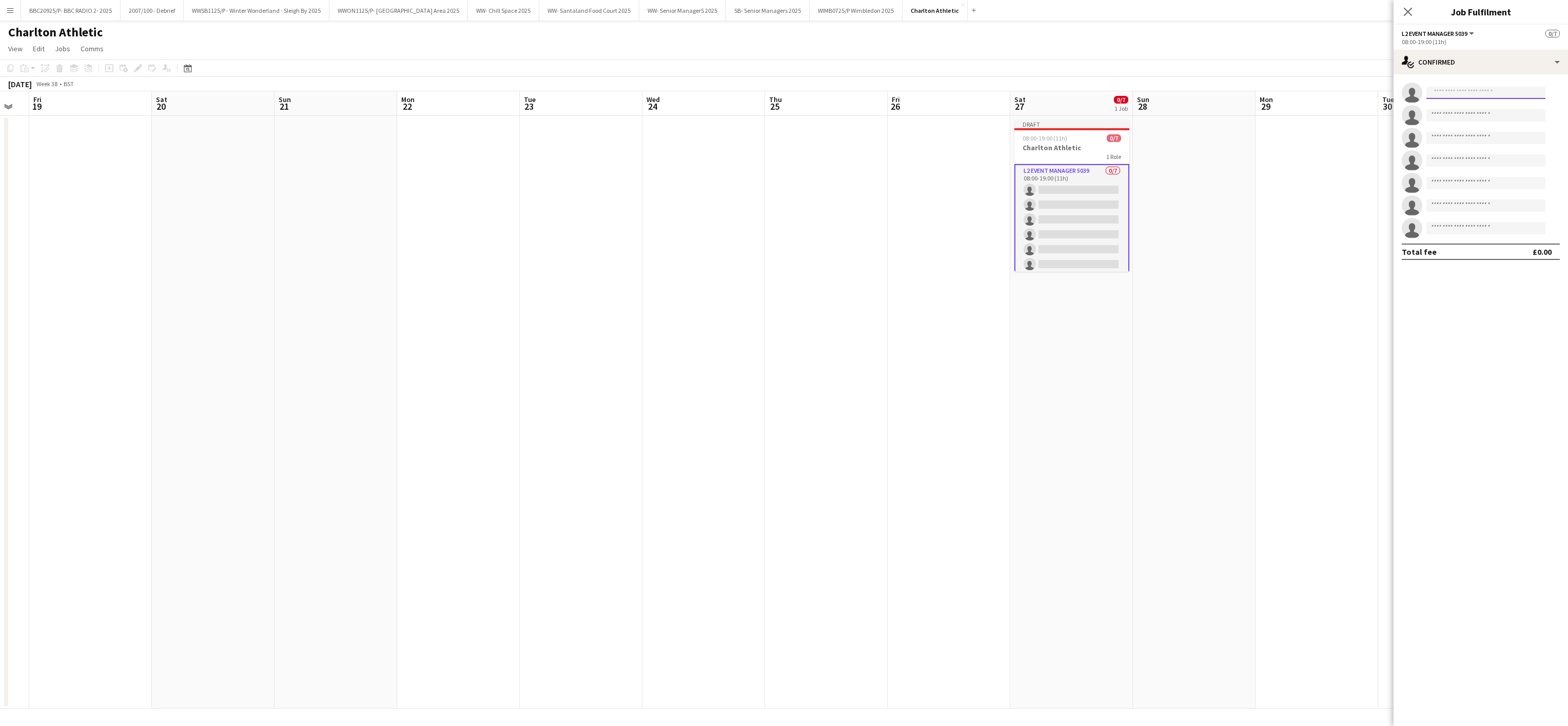
click at [1486, 92] on input at bounding box center [1485, 93] width 119 height 12
type input "**********"
click at [1476, 110] on span "[PERSON_NAME] [PERSON_NAME]" at bounding box center [1470, 108] width 71 height 9
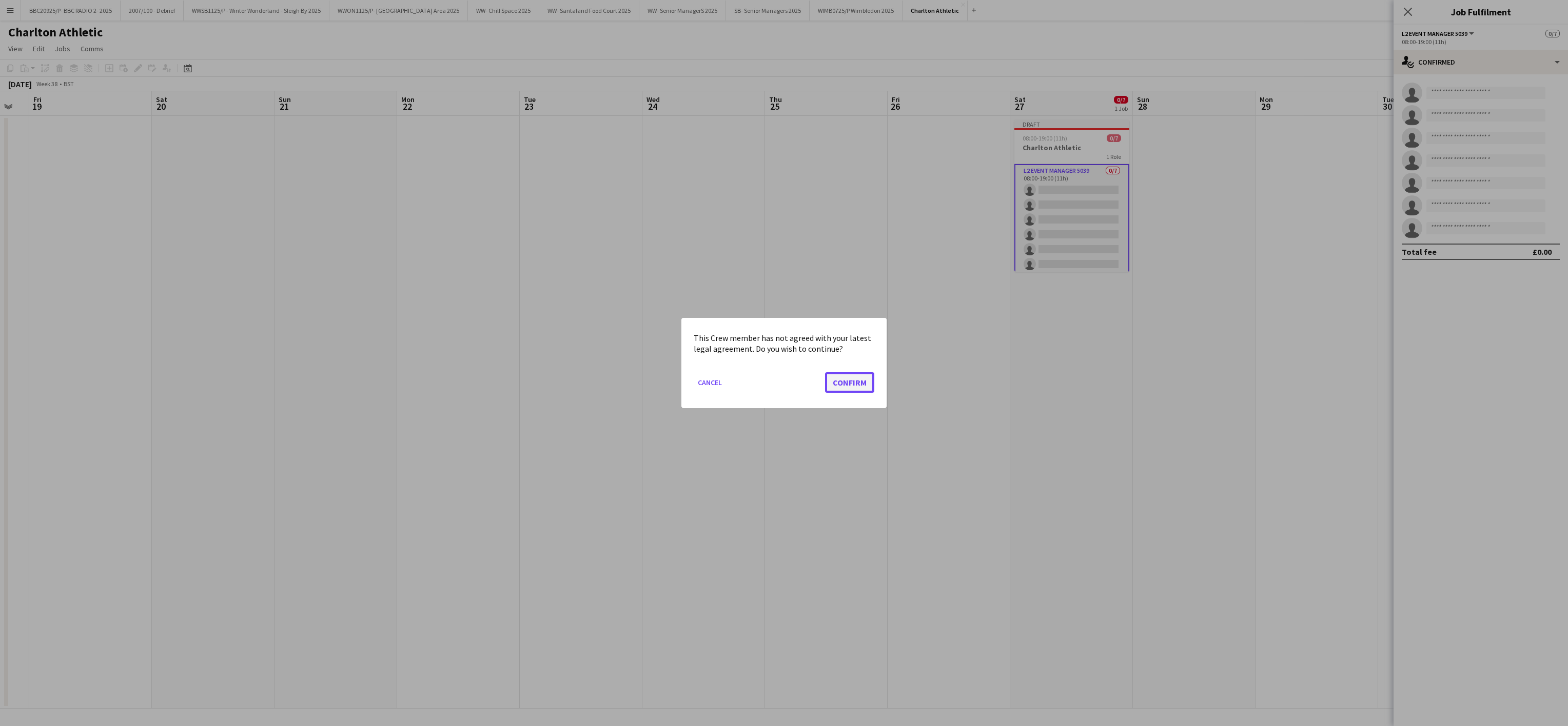
click at [854, 379] on button "Confirm" at bounding box center [849, 383] width 50 height 20
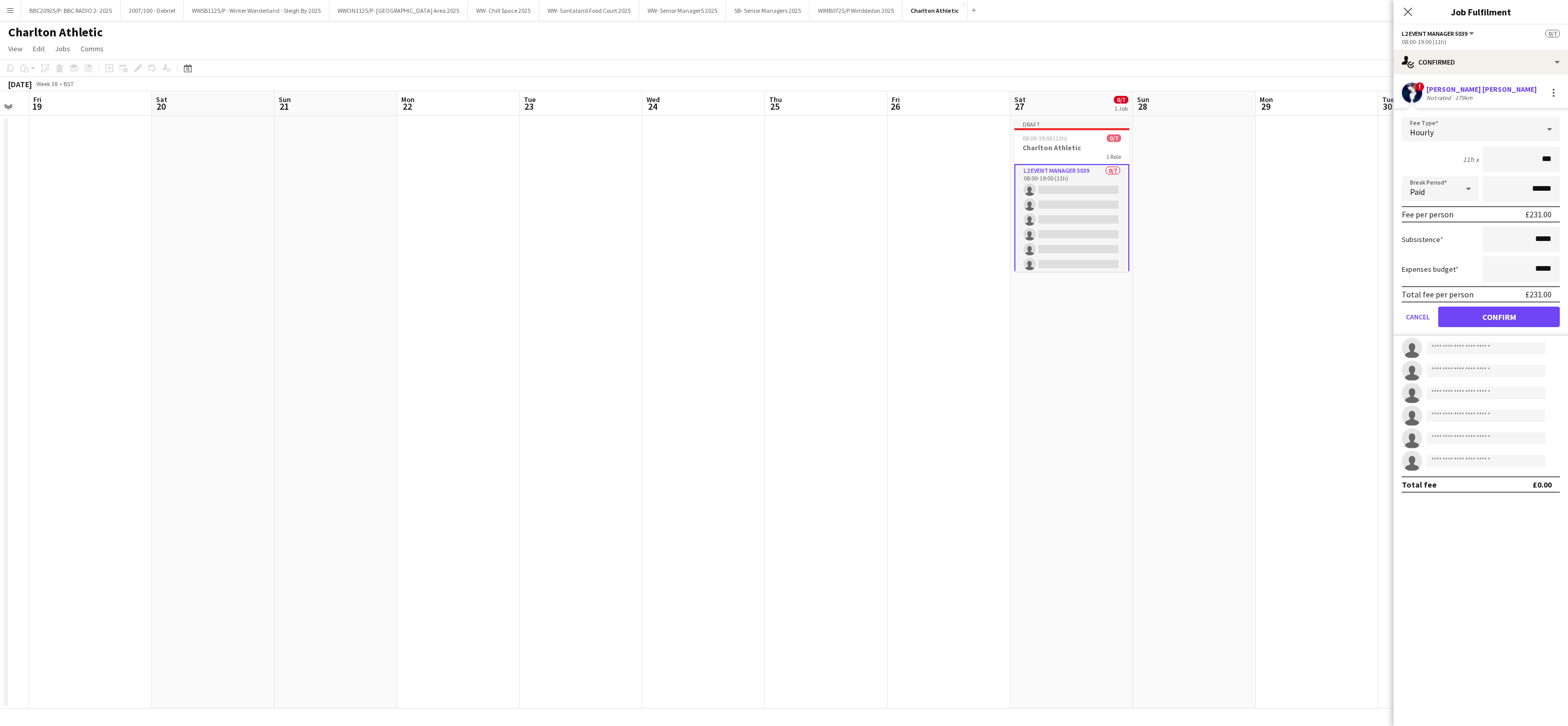
type input "**"
type input "*****"
click button "Confirm" at bounding box center [1499, 317] width 122 height 20
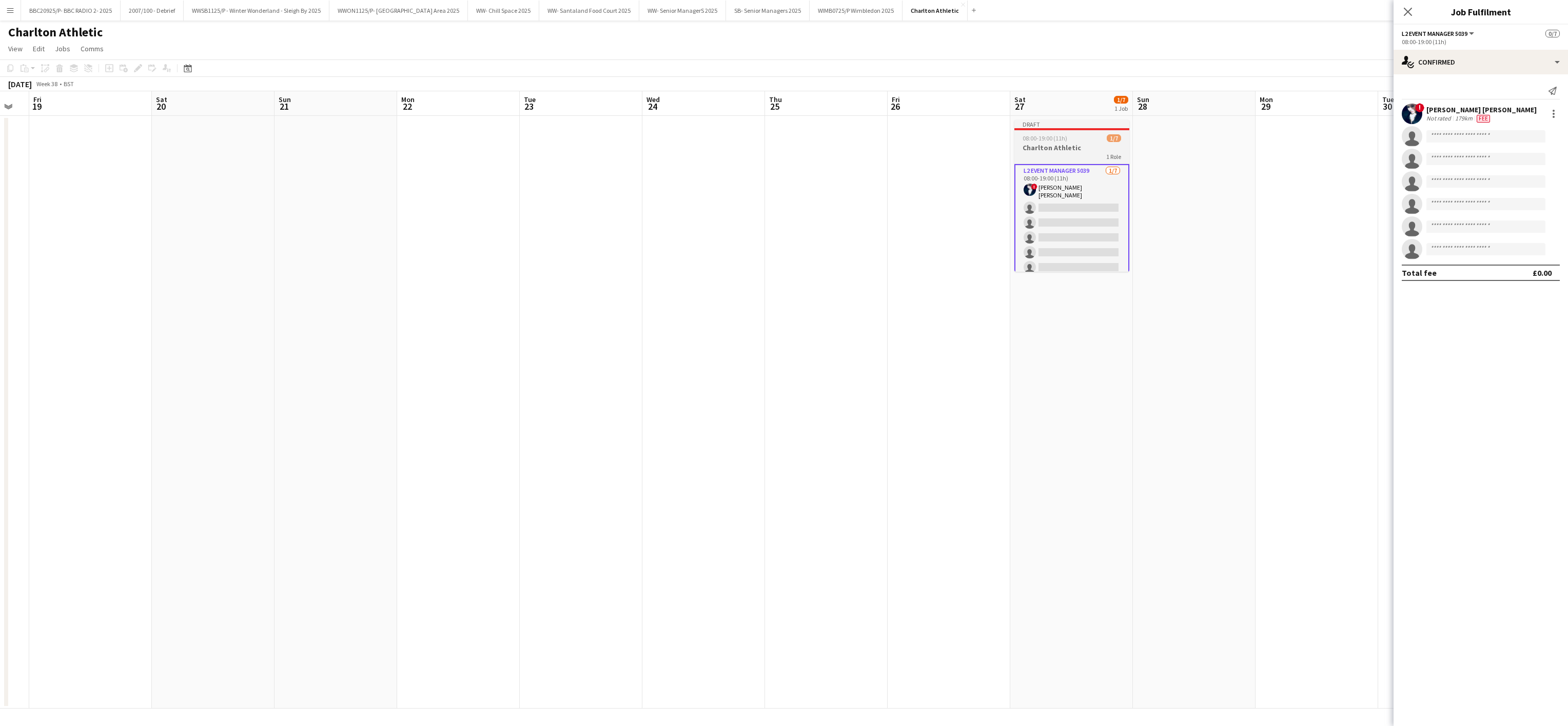
click at [1091, 142] on app-job-card "Draft 08:00-19:00 (11h) 1/7 Charlton Athletic 1 Role L2 Event Manager 5039 [DAT…" at bounding box center [1071, 196] width 115 height 152
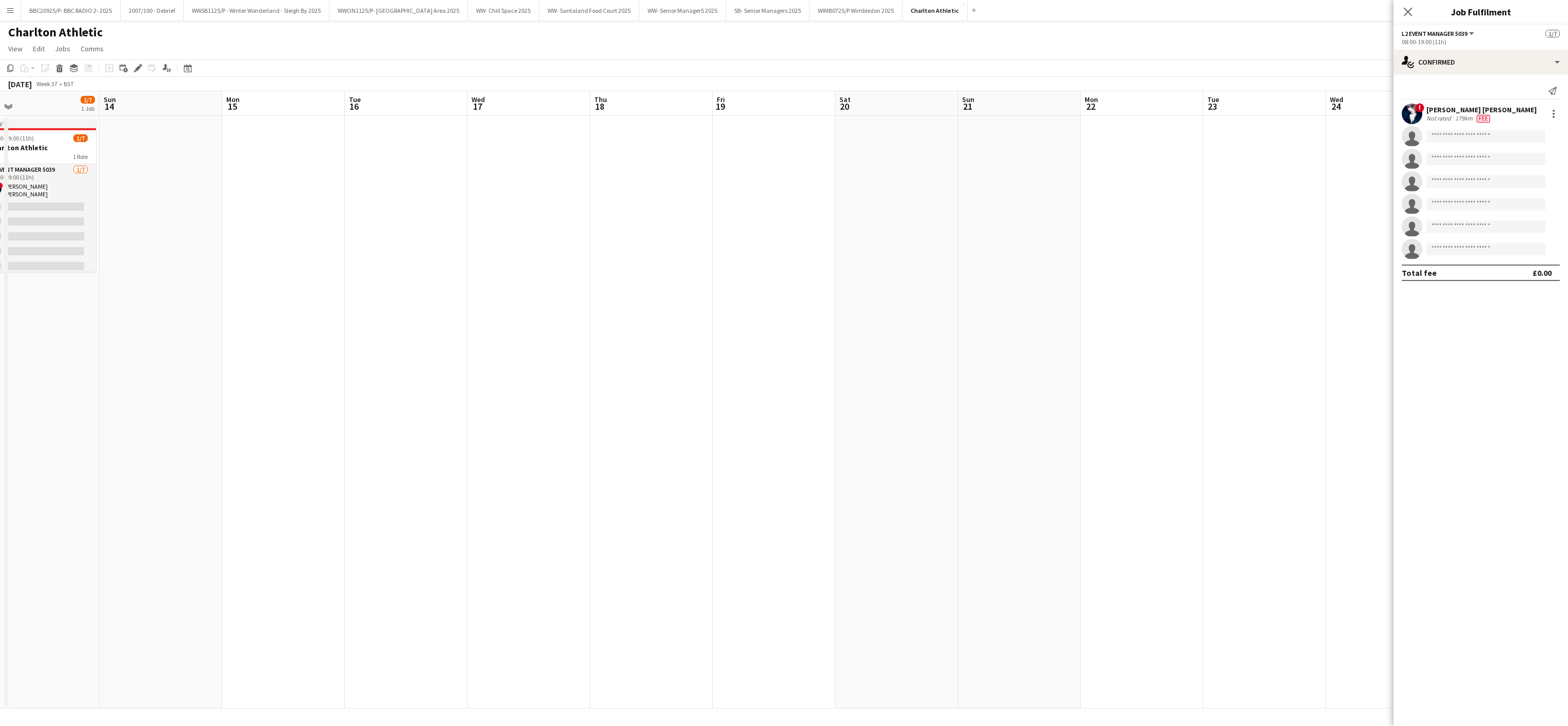
scroll to position [0, 222]
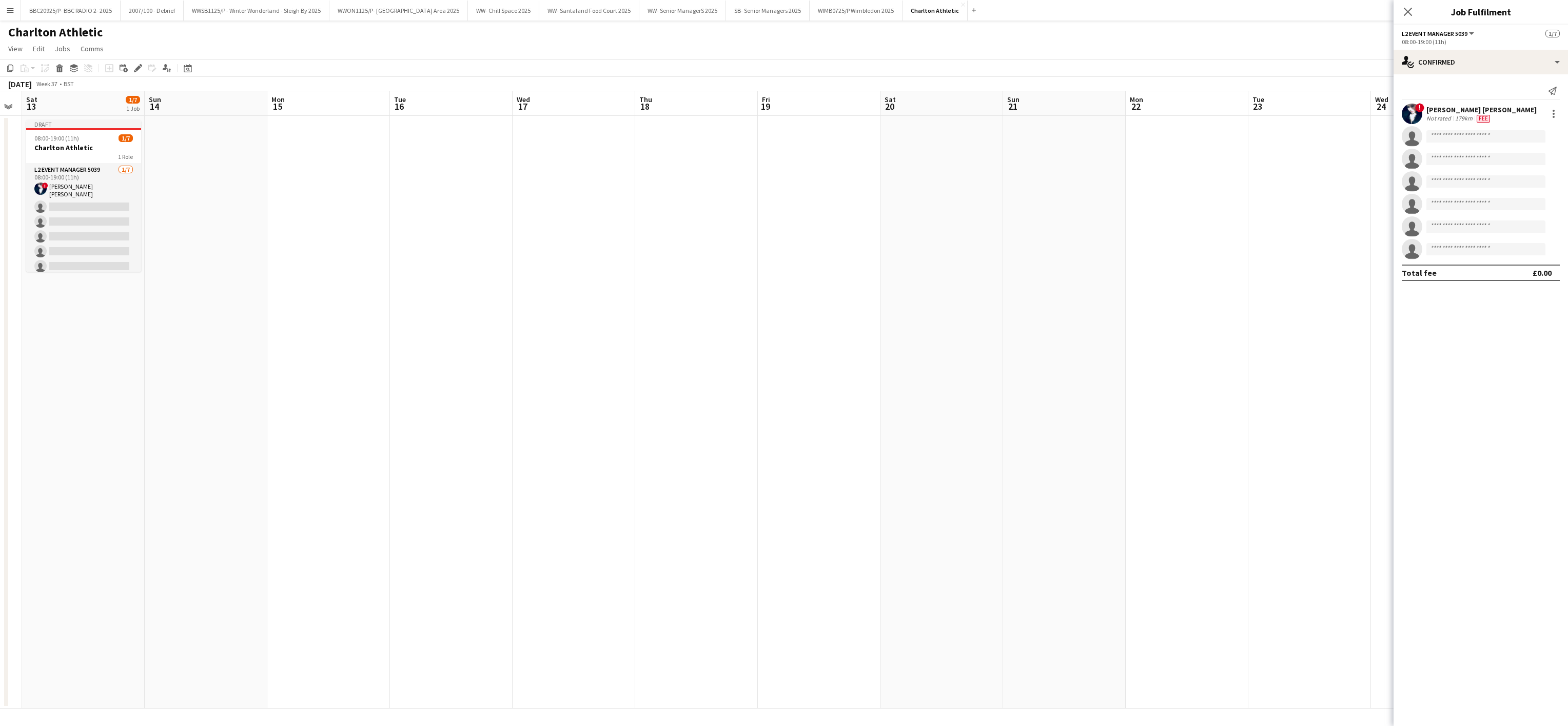
drag, startPoint x: 582, startPoint y: 235, endPoint x: 1311, endPoint y: 363, distance: 740.2
click at [1311, 363] on app-calendar-viewport "Thu 11 Fri 12 Sat 13 1/7 1 Job Sun 14 Mon 15 Tue 16 Wed 17 Thu 18 Fri 19 Sat 20…" at bounding box center [784, 400] width 1568 height 617
click at [105, 151] on h3 "Charlton Athletic" at bounding box center [84, 148] width 115 height 9
click at [138, 64] on icon "Edit" at bounding box center [138, 68] width 8 height 8
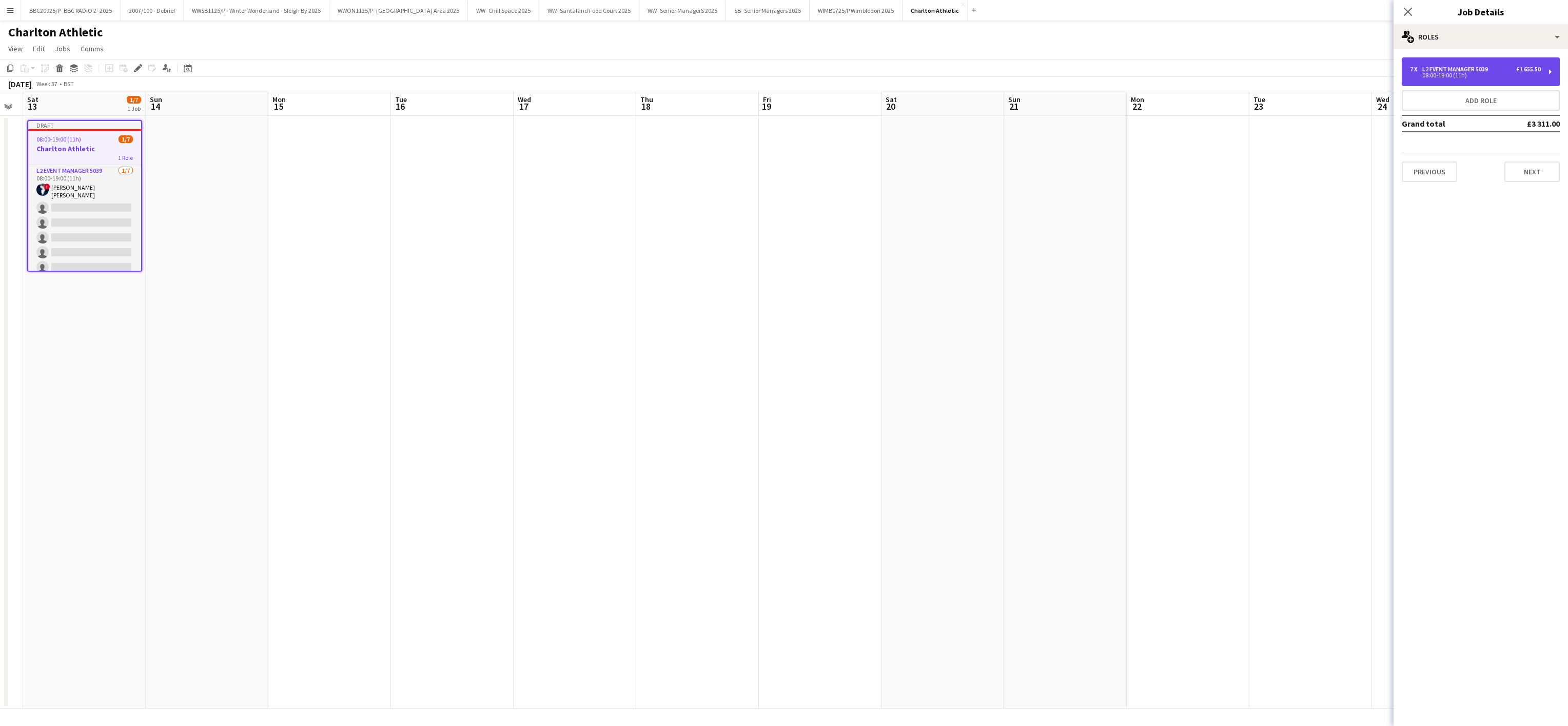
click at [1480, 74] on div "08:00-19:00 (11h)" at bounding box center [1475, 75] width 131 height 5
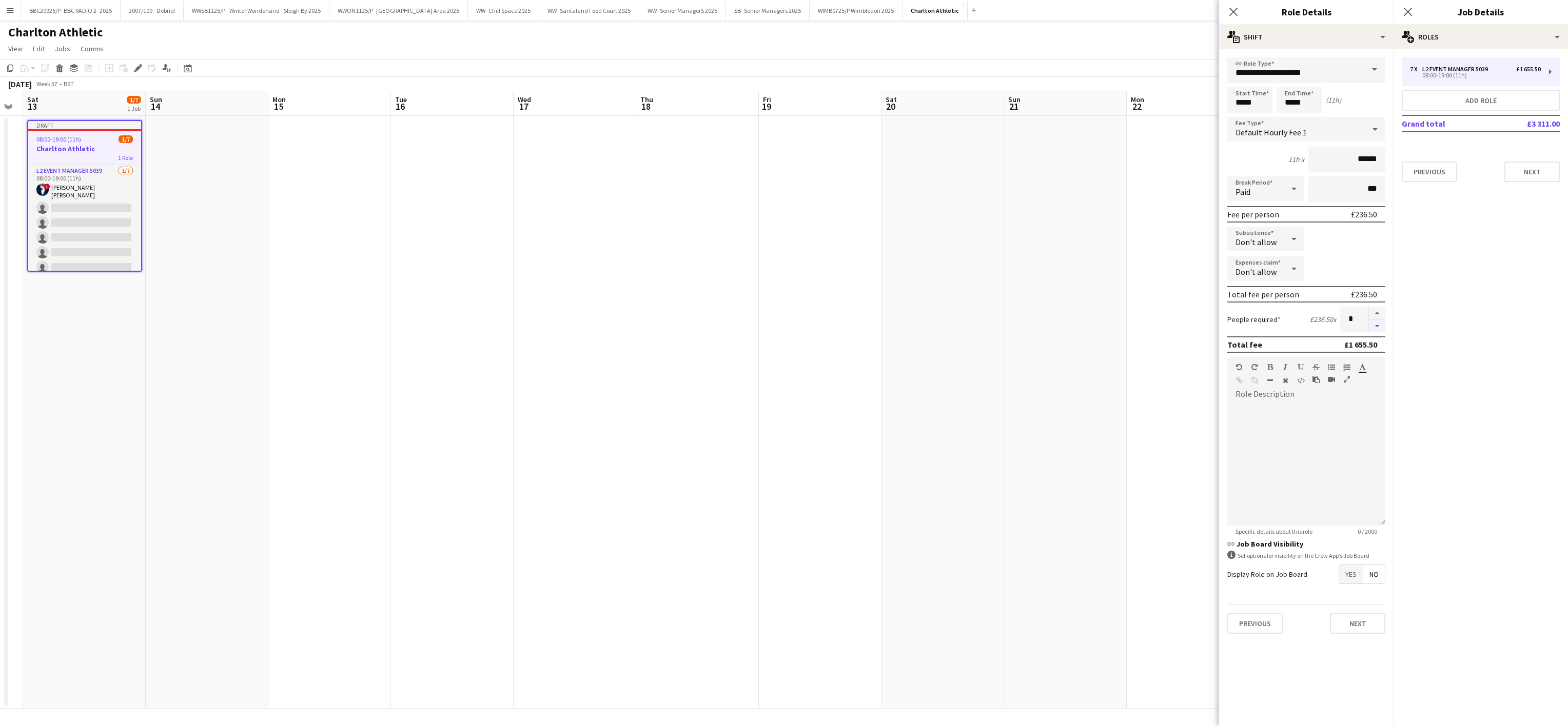
click at [1379, 326] on button "button" at bounding box center [1377, 326] width 16 height 13
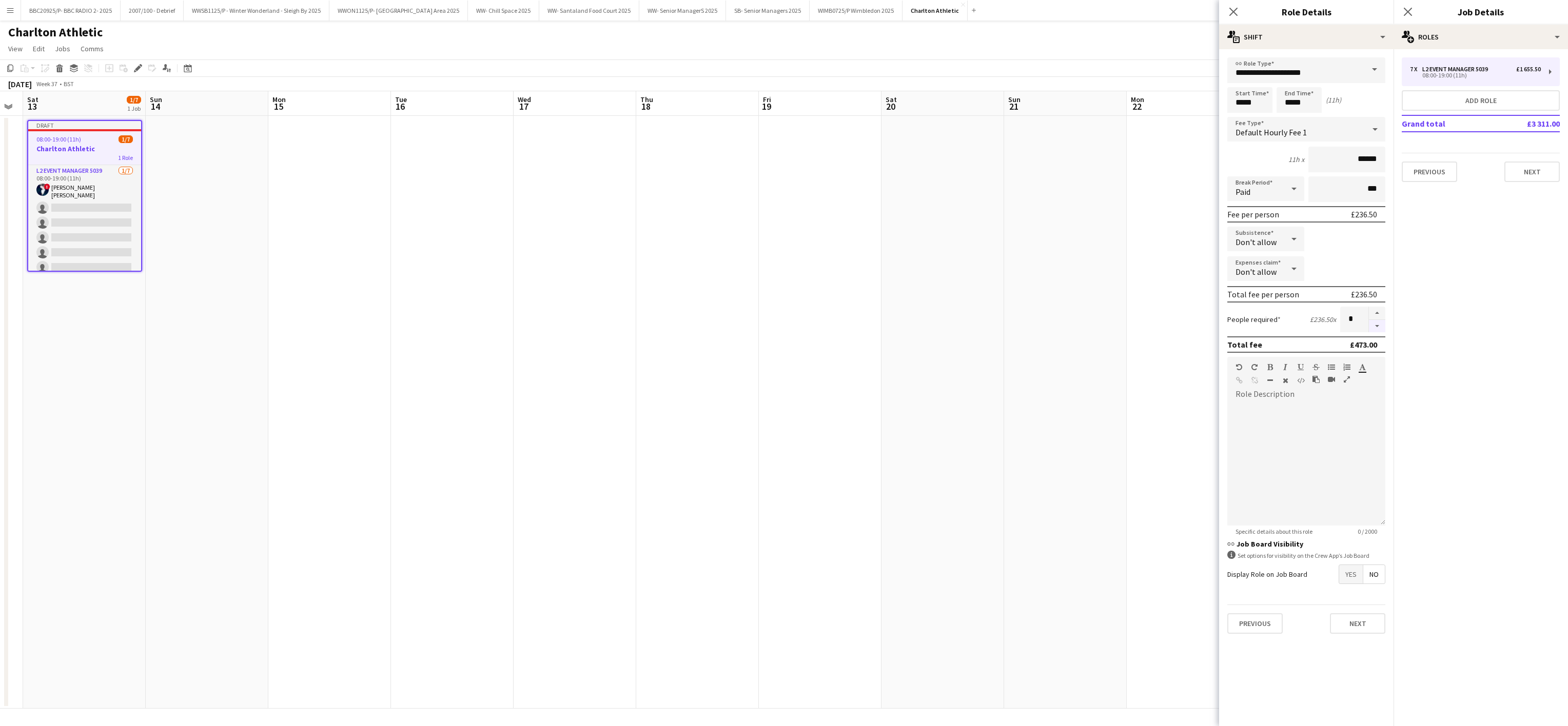
click at [1379, 326] on button "button" at bounding box center [1377, 326] width 16 height 13
type input "*"
click at [1466, 96] on button "Add role" at bounding box center [1480, 100] width 158 height 20
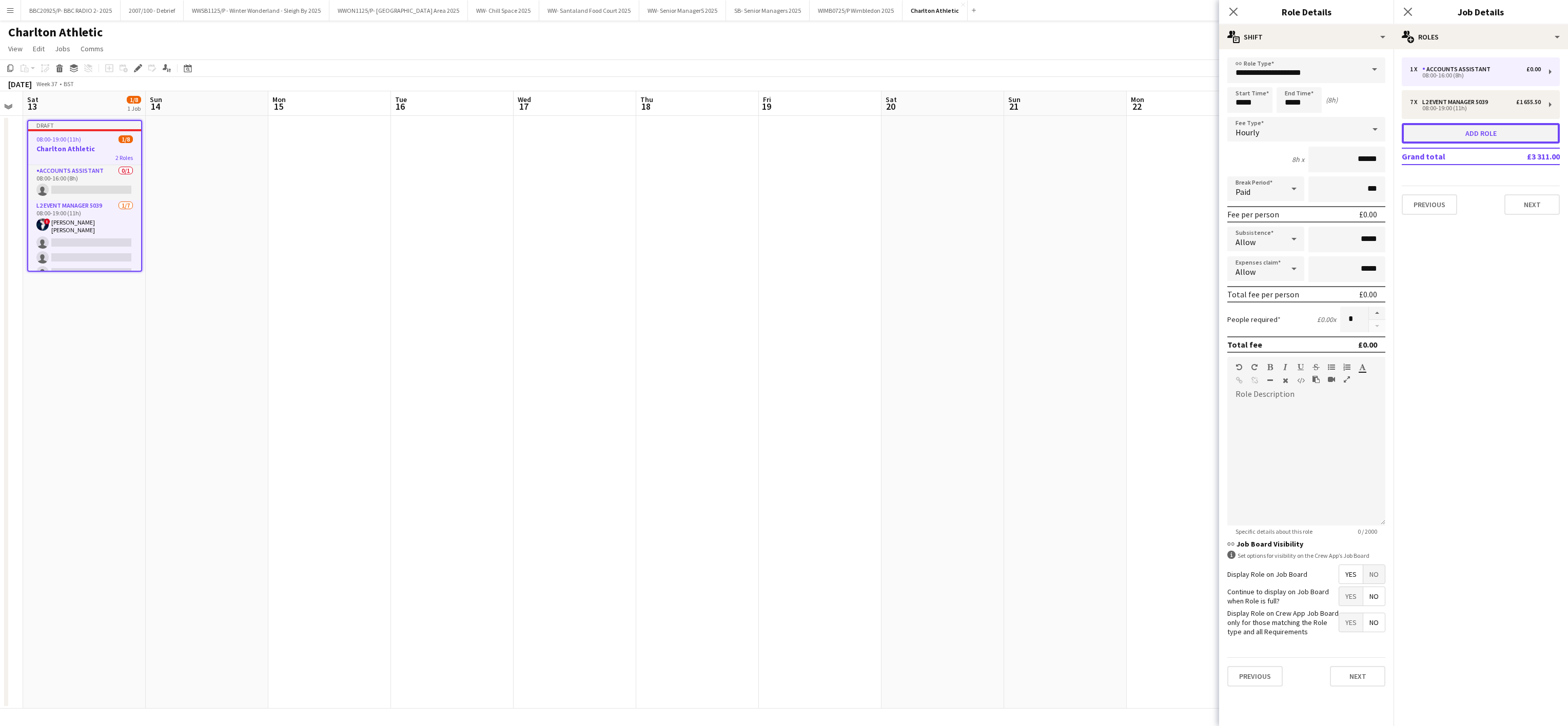
type input "**********"
type input "*****"
drag, startPoint x: 1096, startPoint y: 98, endPoint x: 974, endPoint y: 90, distance: 122.3
click at [974, 90] on body "Menu Boards Boards Boards All jobs Status Workforce Workforce My Workforce Recr…" at bounding box center [784, 363] width 1568 height 726
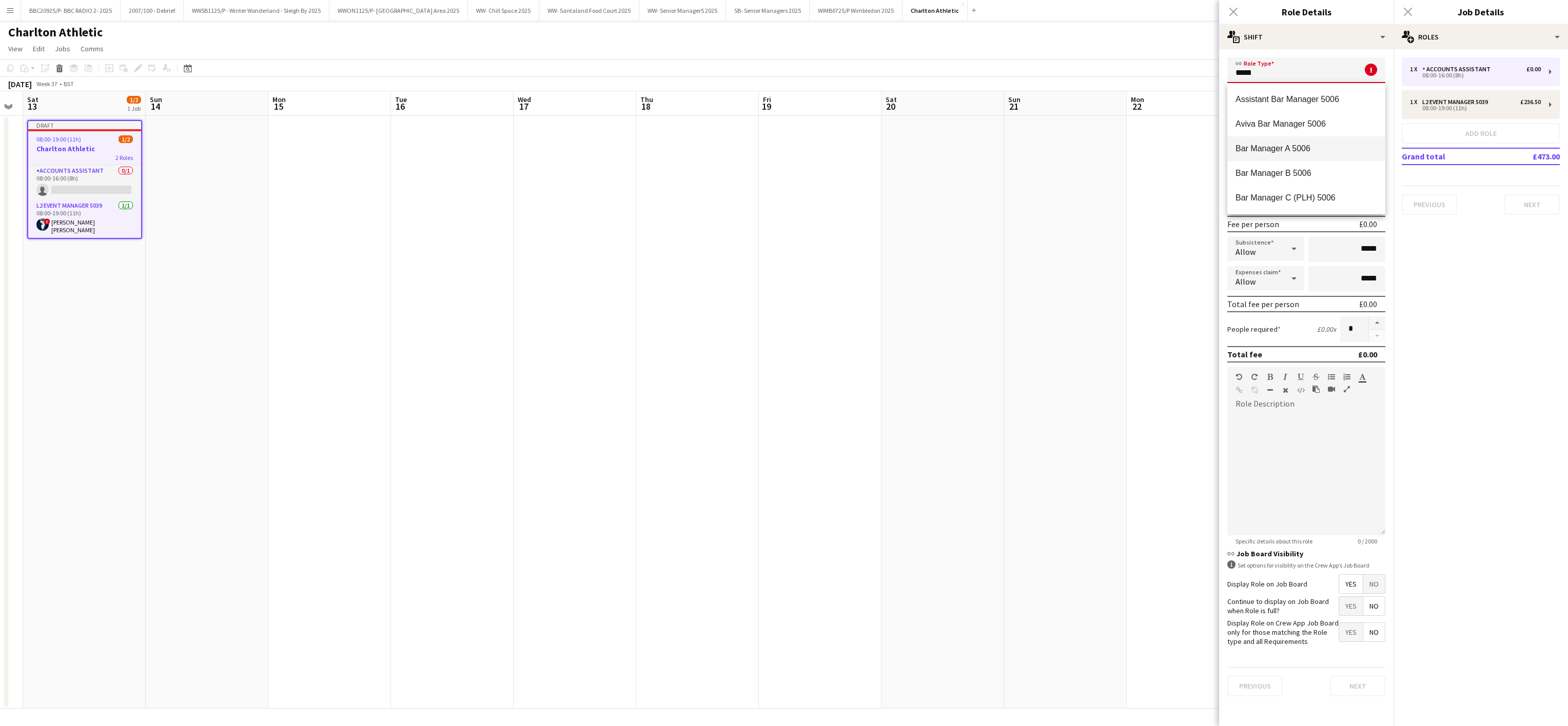
click at [1295, 142] on mat-option "Bar Manager A 5006" at bounding box center [1306, 149] width 158 height 24
type input "**********"
type input "******"
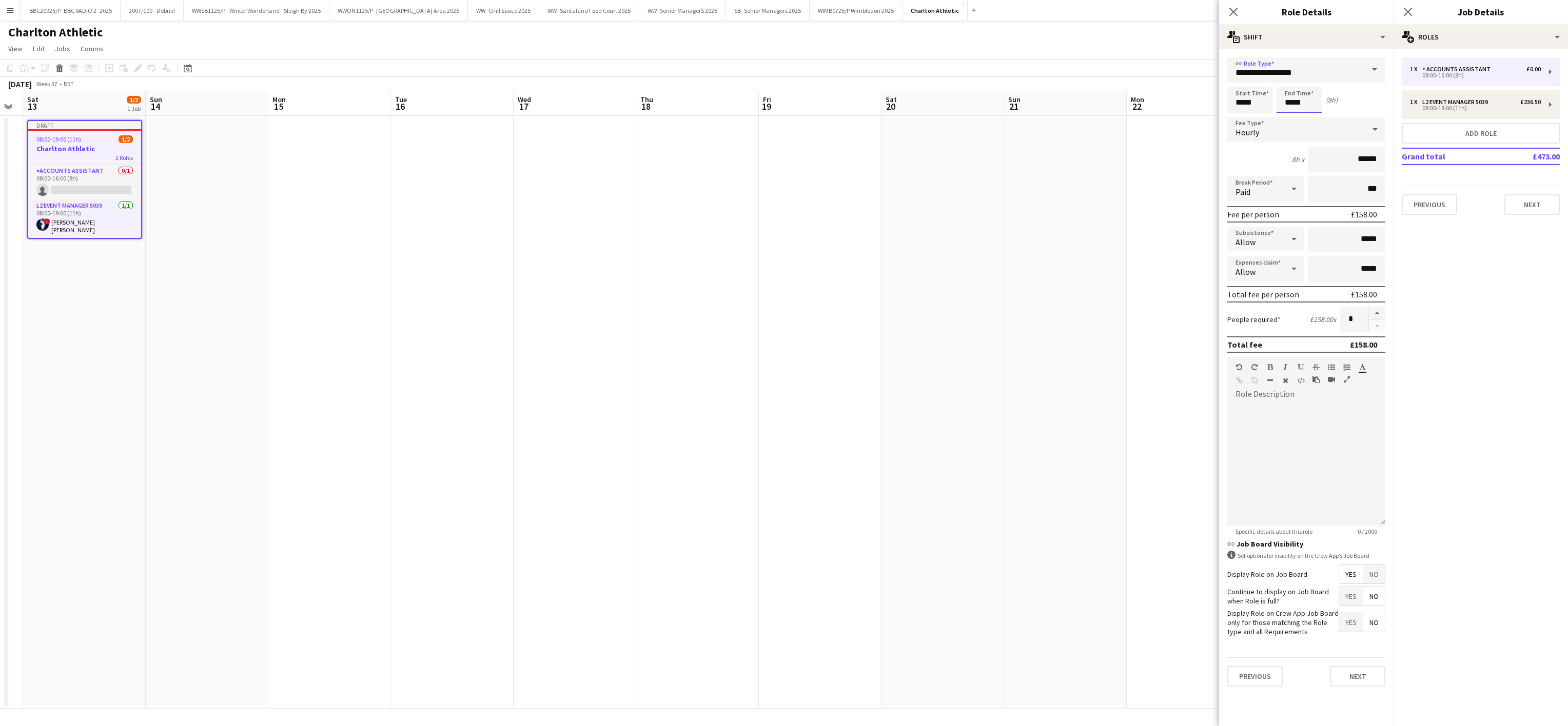
click at [1290, 94] on input "*****" at bounding box center [1299, 100] width 45 height 26
click at [1289, 80] on div at bounding box center [1288, 81] width 20 height 10
type input "*****"
click at [1289, 80] on div at bounding box center [1288, 81] width 20 height 10
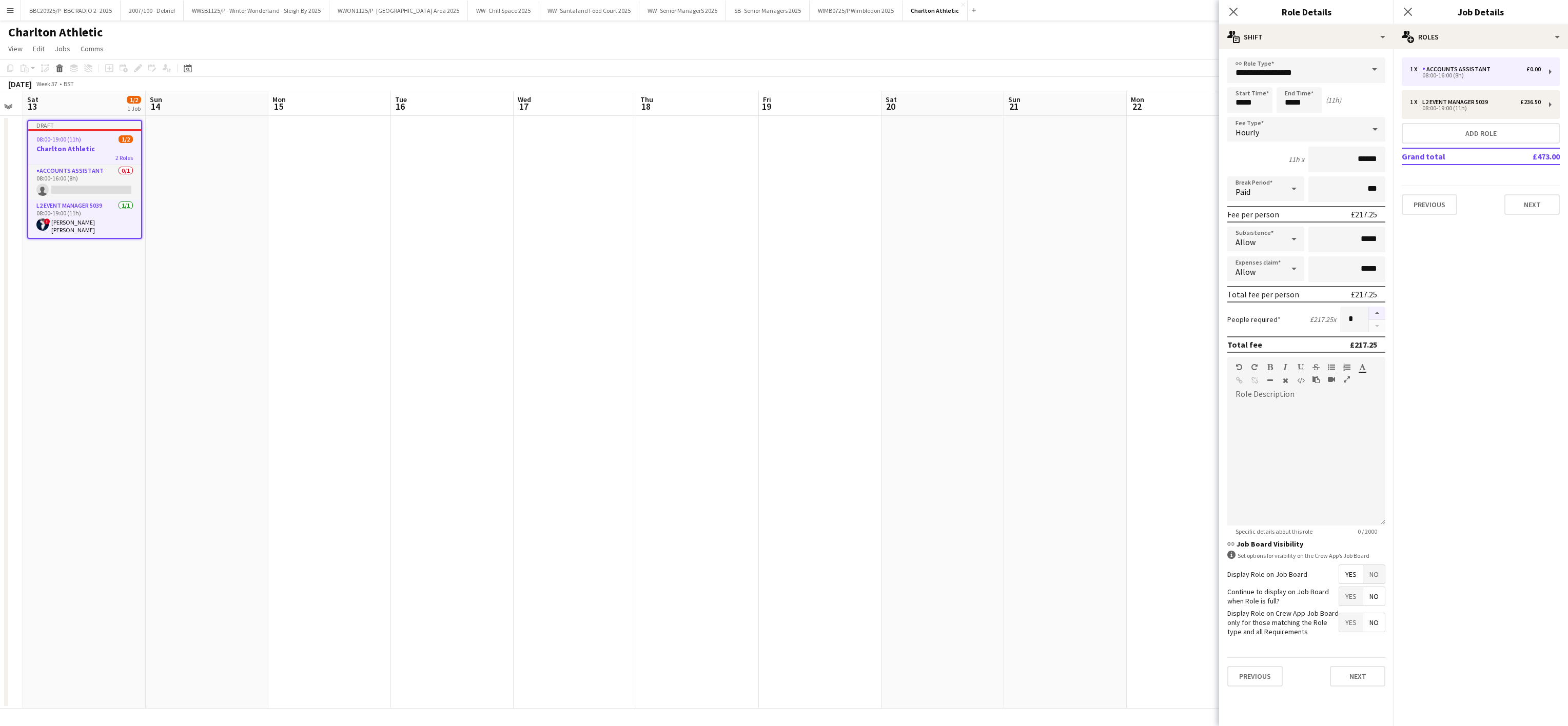
click at [1377, 311] on button "button" at bounding box center [1377, 313] width 16 height 14
type input "*"
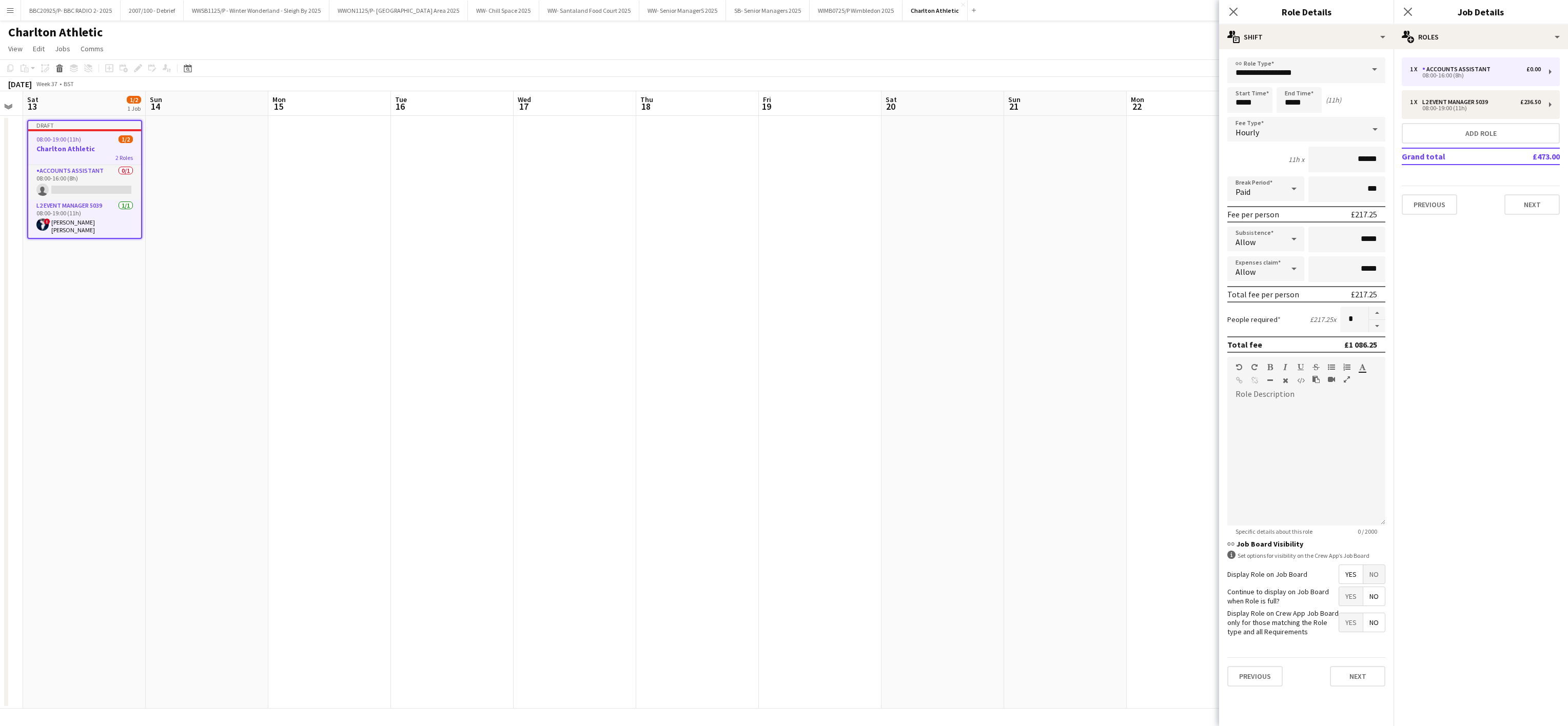
click at [1373, 565] on div "Display Role on Job Board Yes No" at bounding box center [1306, 574] width 158 height 20
click at [1379, 575] on span "No" at bounding box center [1374, 574] width 22 height 18
click at [1369, 624] on button "Next" at bounding box center [1358, 624] width 56 height 20
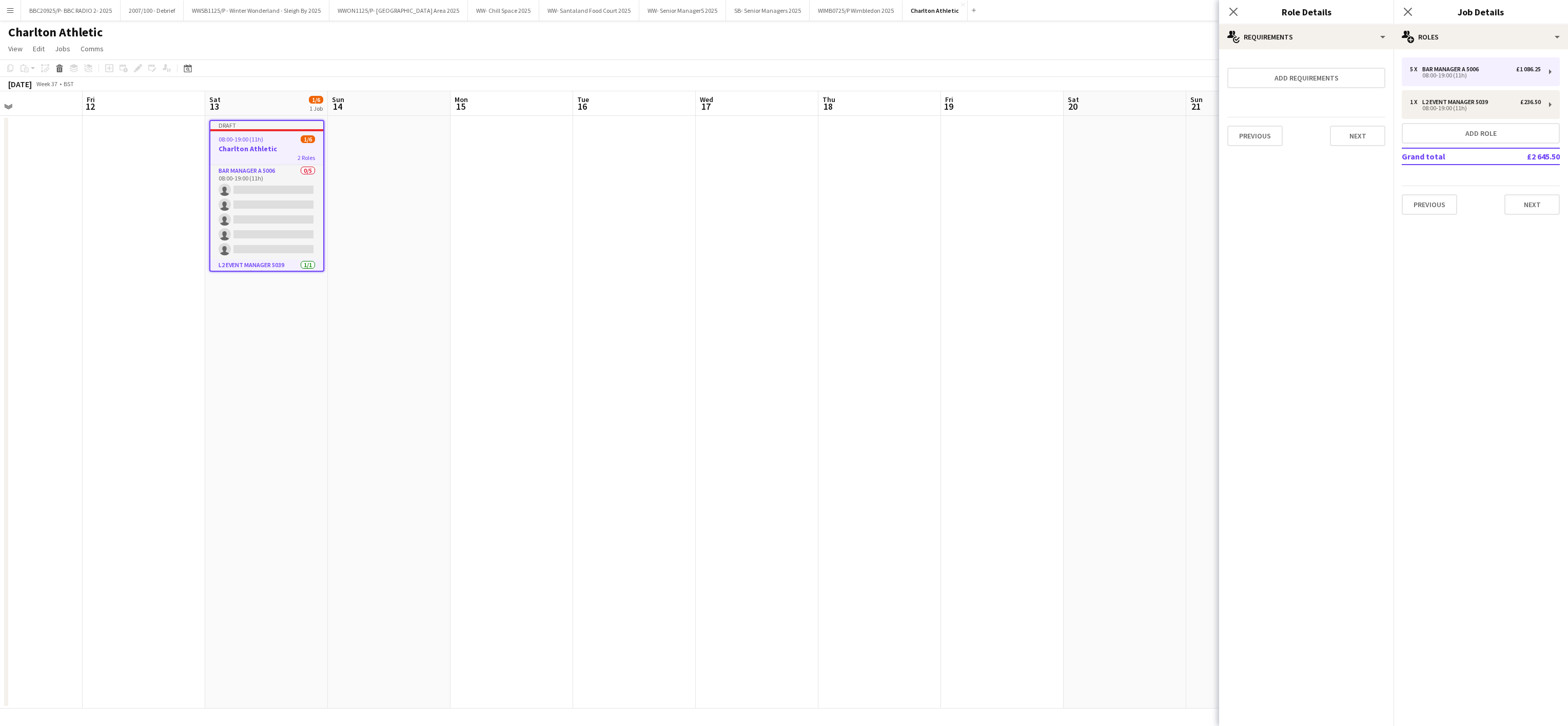
drag, startPoint x: 358, startPoint y: 475, endPoint x: 542, endPoint y: 491, distance: 184.7
click at [542, 491] on app-calendar-viewport "Tue 9 Wed 10 Thu 11 Fri 12 Sat 13 1/6 1 Job Sun 14 Mon 15 Tue 16 Wed 17 Thu 18 …" at bounding box center [784, 400] width 1568 height 617
click at [291, 197] on app-card-role "Bar Manager A 5006 0/5 08:00-19:00 (11h) single-neutral-actions single-neutral-…" at bounding box center [269, 212] width 113 height 94
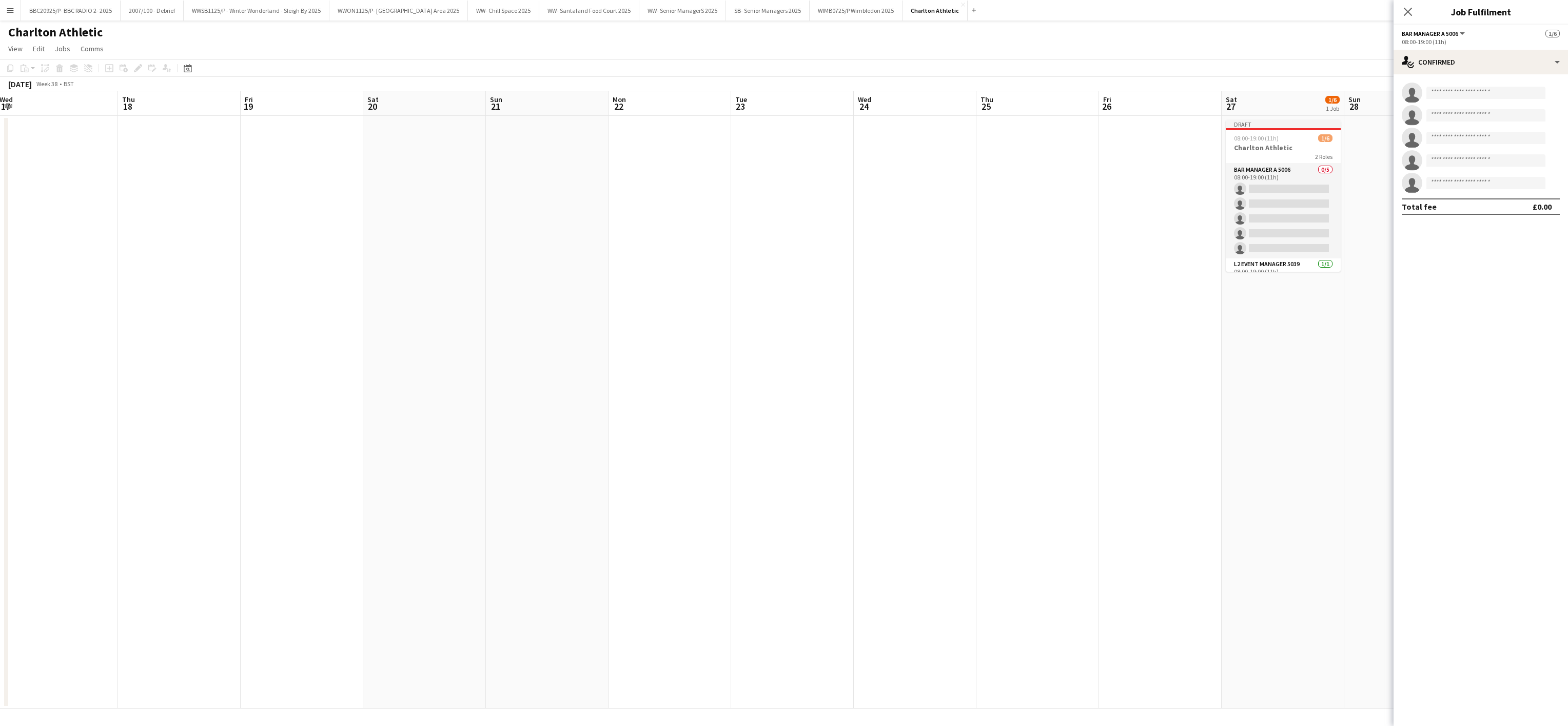
scroll to position [0, 377]
drag, startPoint x: 1047, startPoint y: 389, endPoint x: 339, endPoint y: 368, distance: 708.3
click at [339, 368] on app-calendar-viewport "Sun 14 Mon 15 Tue 16 Wed 17 Thu 18 Fri 19 Sat 20 Sun 21 Mon 22 Tue 23 Wed 24 Th…" at bounding box center [784, 400] width 1568 height 617
click at [1252, 197] on app-card-role "Bar Manager A 5006 0/5 08:00-19:00 (11h) single-neutral-actions single-neutral-…" at bounding box center [1277, 211] width 115 height 94
click at [1442, 92] on input at bounding box center [1485, 93] width 119 height 12
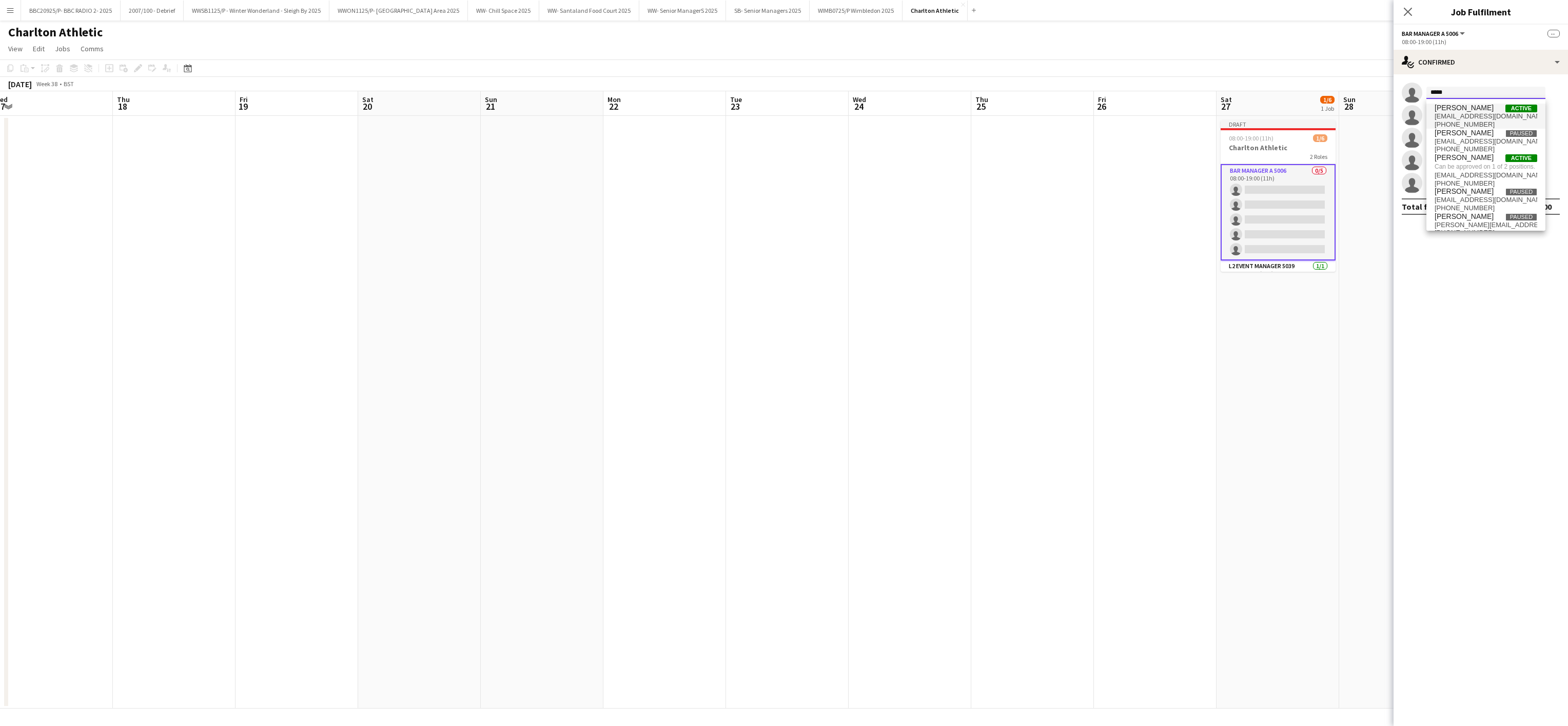
type input "*****"
click at [1461, 111] on span "[PERSON_NAME]" at bounding box center [1463, 108] width 59 height 9
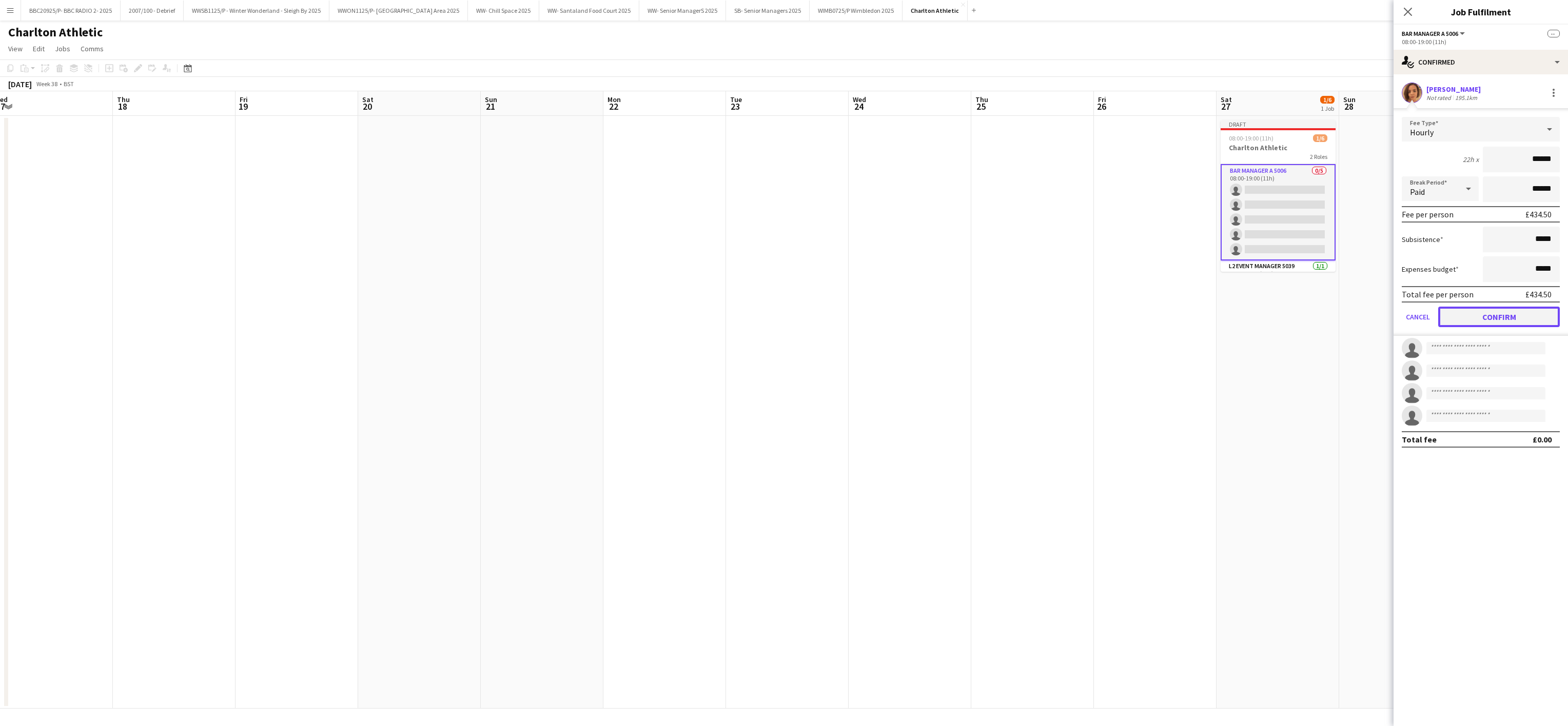
click at [1527, 312] on button "Confirm" at bounding box center [1499, 317] width 122 height 20
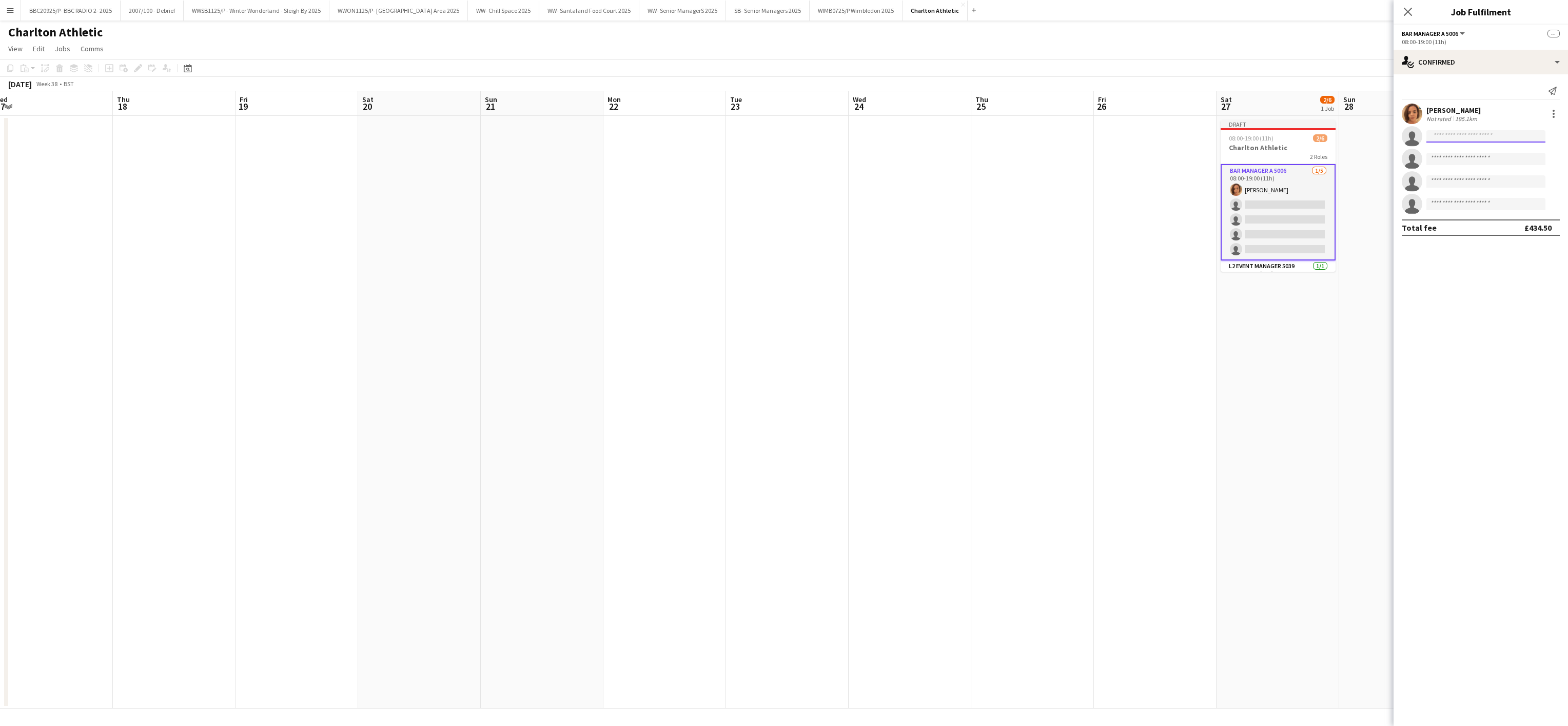
click at [1460, 140] on input at bounding box center [1485, 136] width 119 height 12
type input "*"
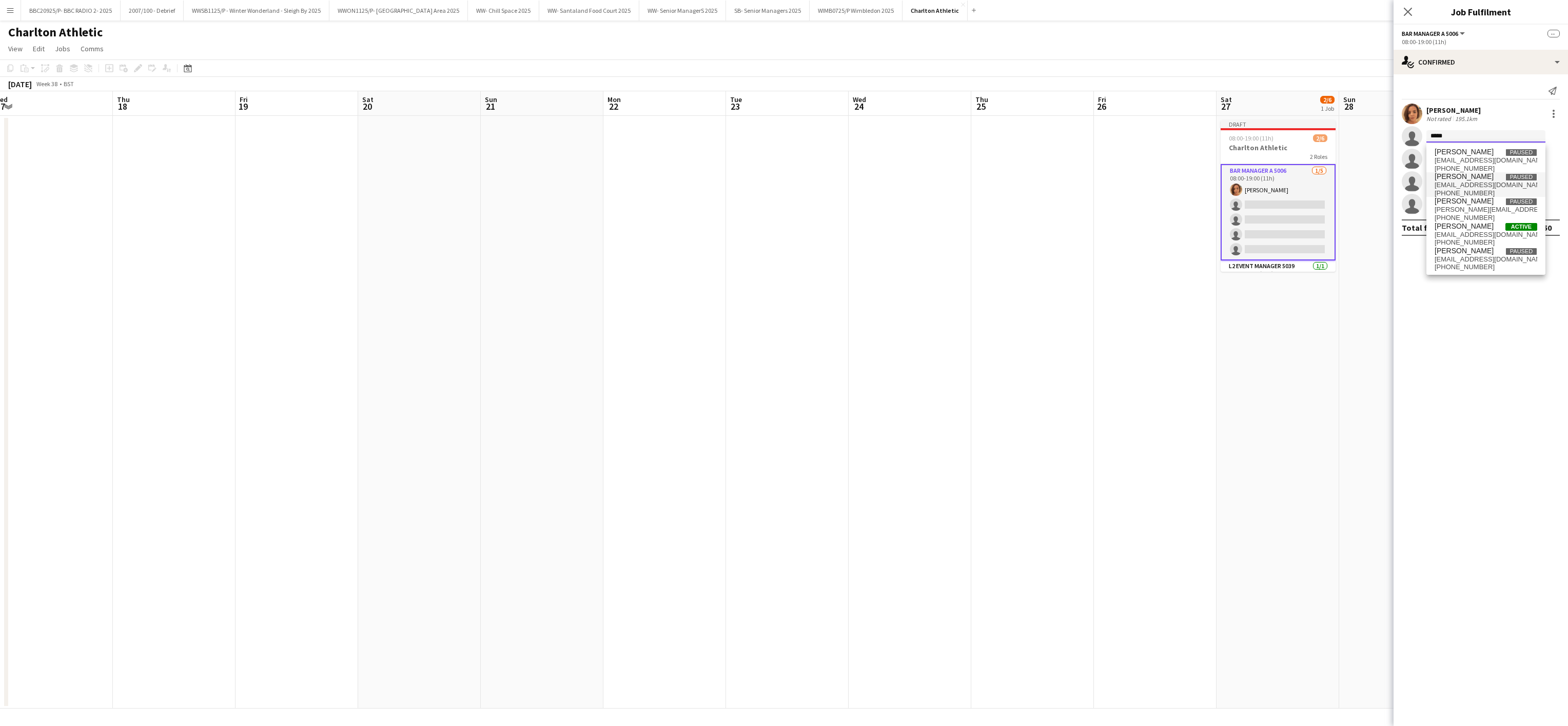
type input "*****"
click at [1478, 182] on span "[EMAIL_ADDRESS][DOMAIN_NAME]" at bounding box center [1485, 185] width 102 height 8
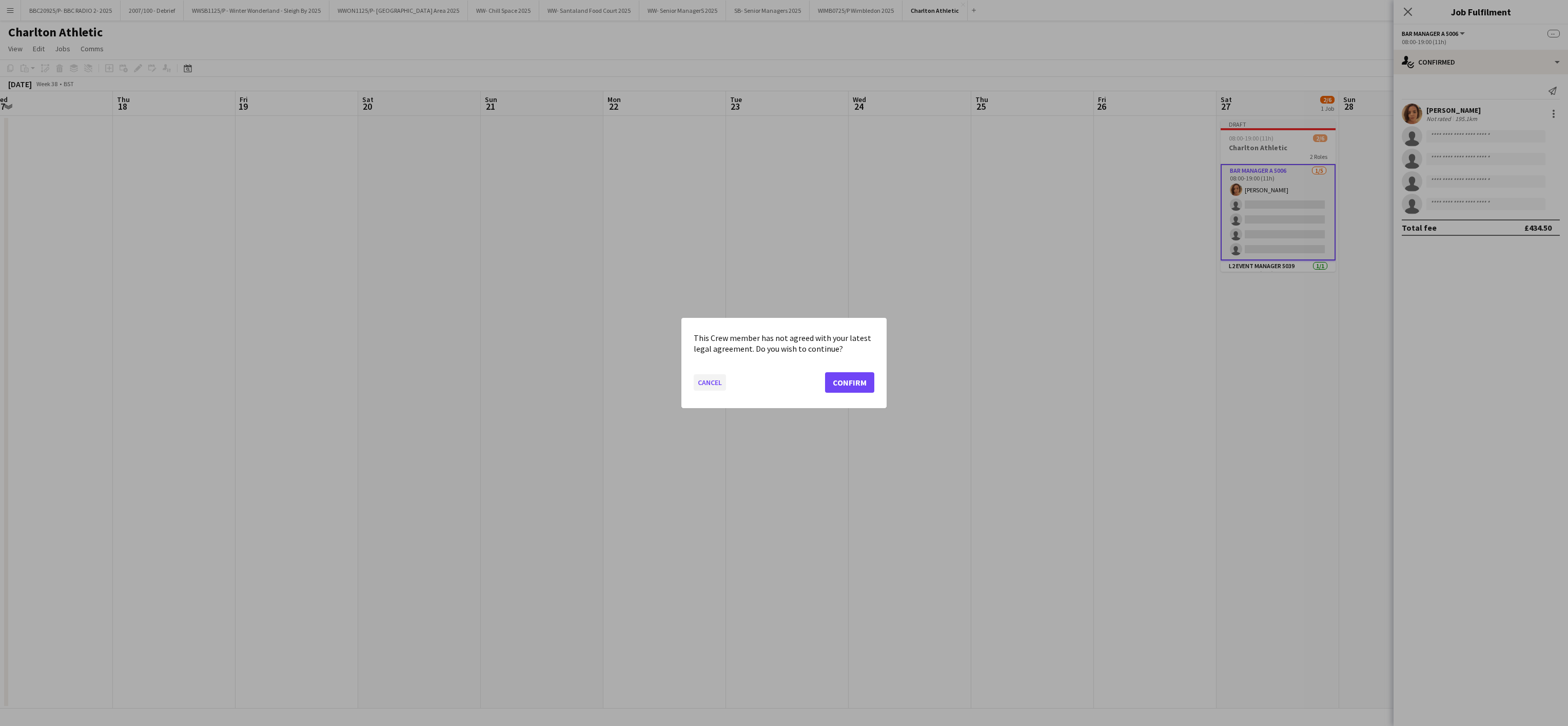
click at [704, 385] on button "Cancel" at bounding box center [710, 383] width 33 height 16
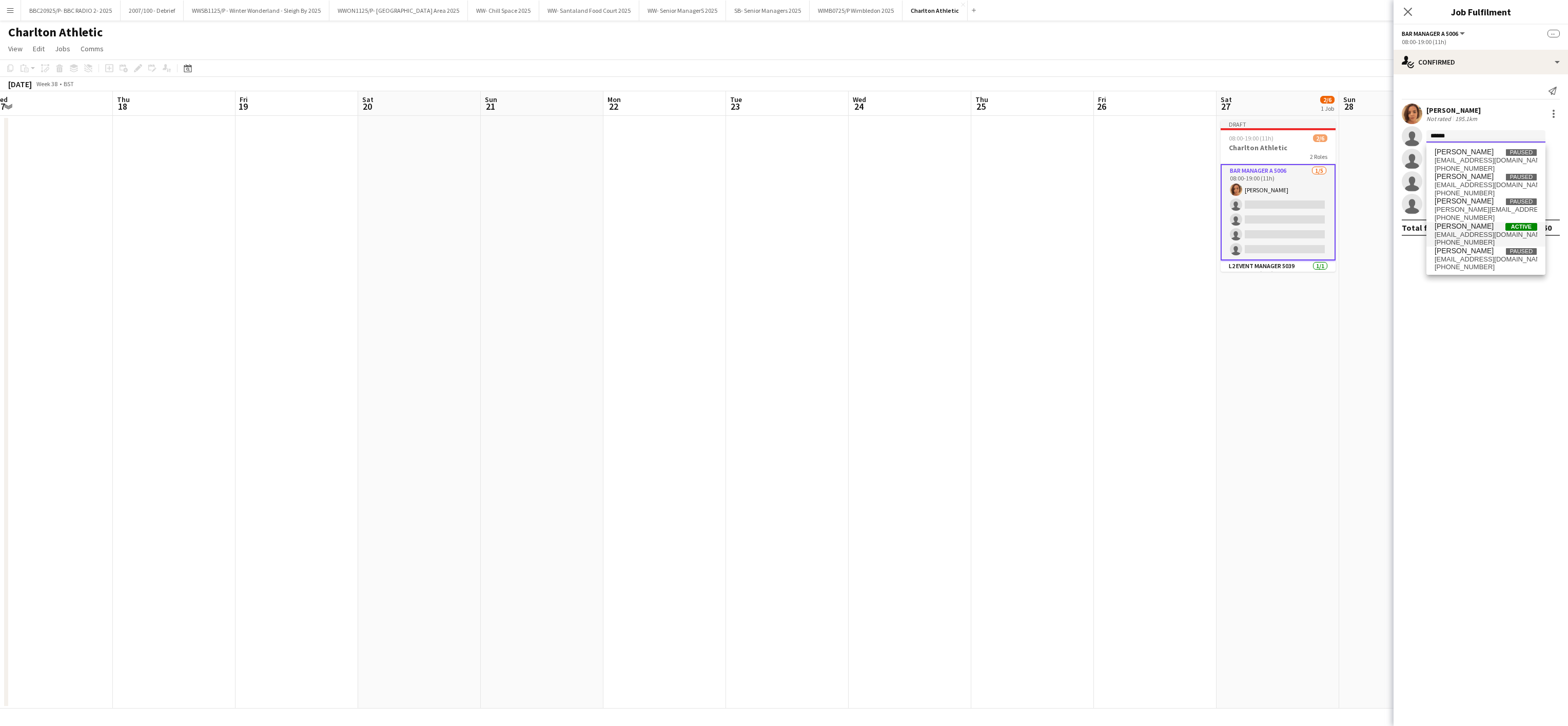
type input "*****"
click at [1476, 226] on span "[PERSON_NAME]" at bounding box center [1463, 226] width 59 height 9
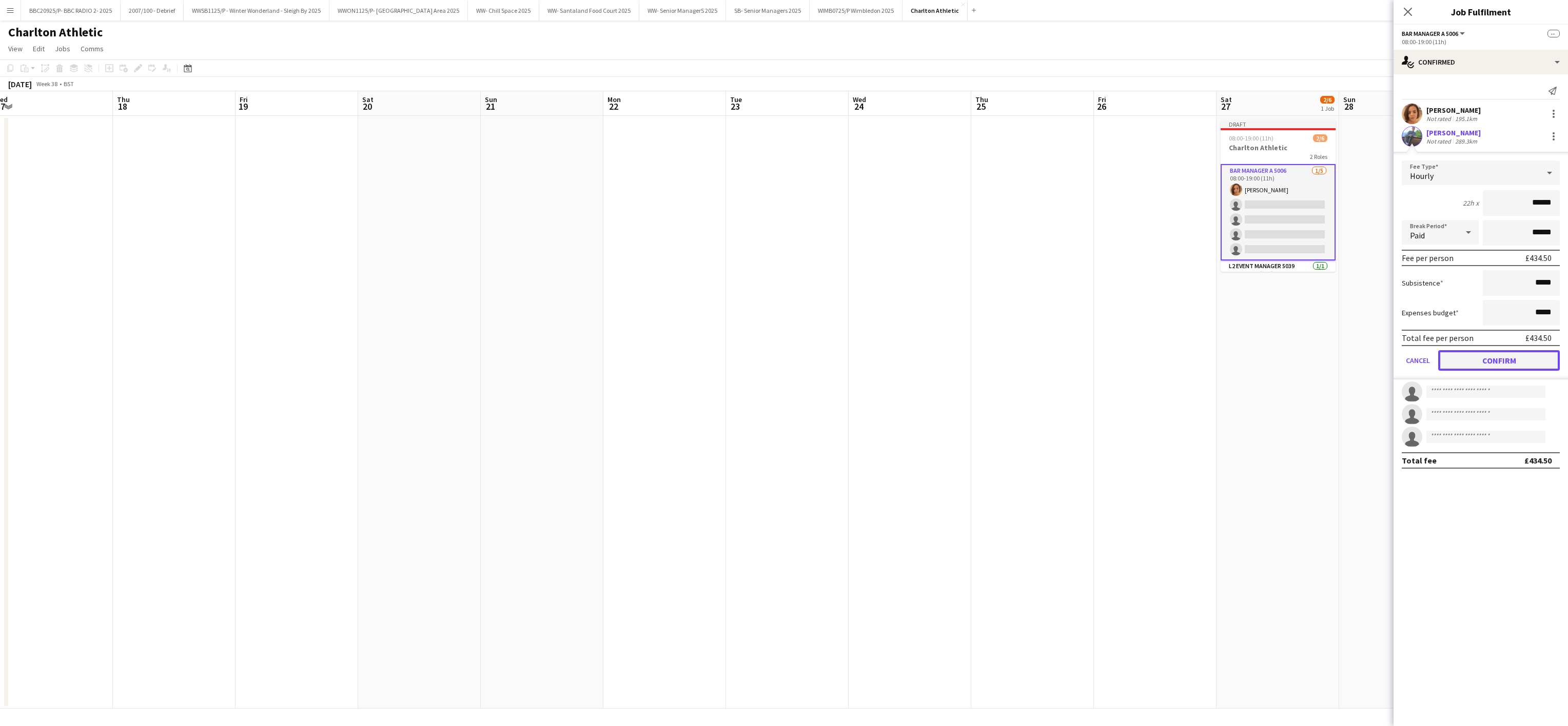
click at [1507, 363] on button "Confirm" at bounding box center [1499, 360] width 122 height 20
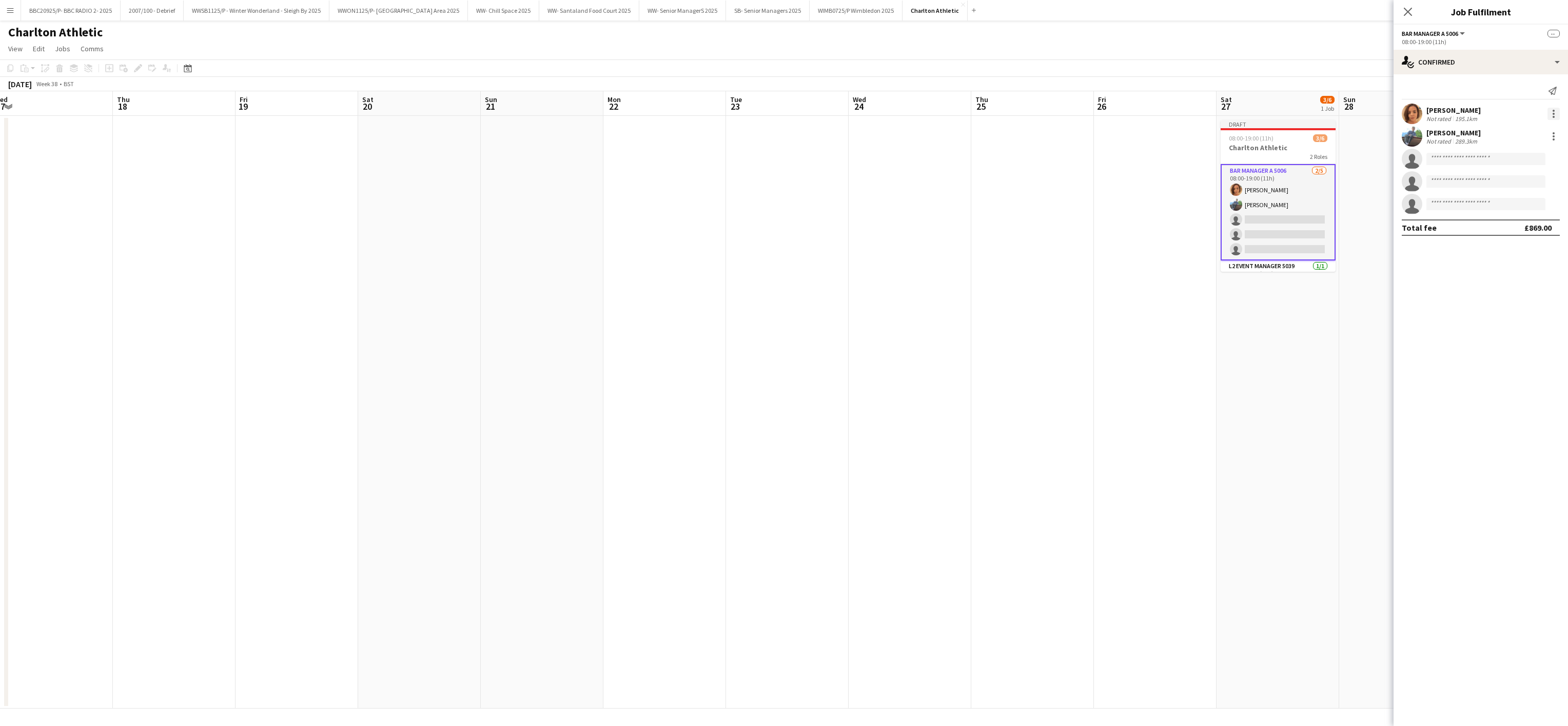
click at [1558, 117] on div at bounding box center [1554, 114] width 12 height 12
click at [1523, 134] on span "Edit fee" at bounding box center [1520, 134] width 64 height 9
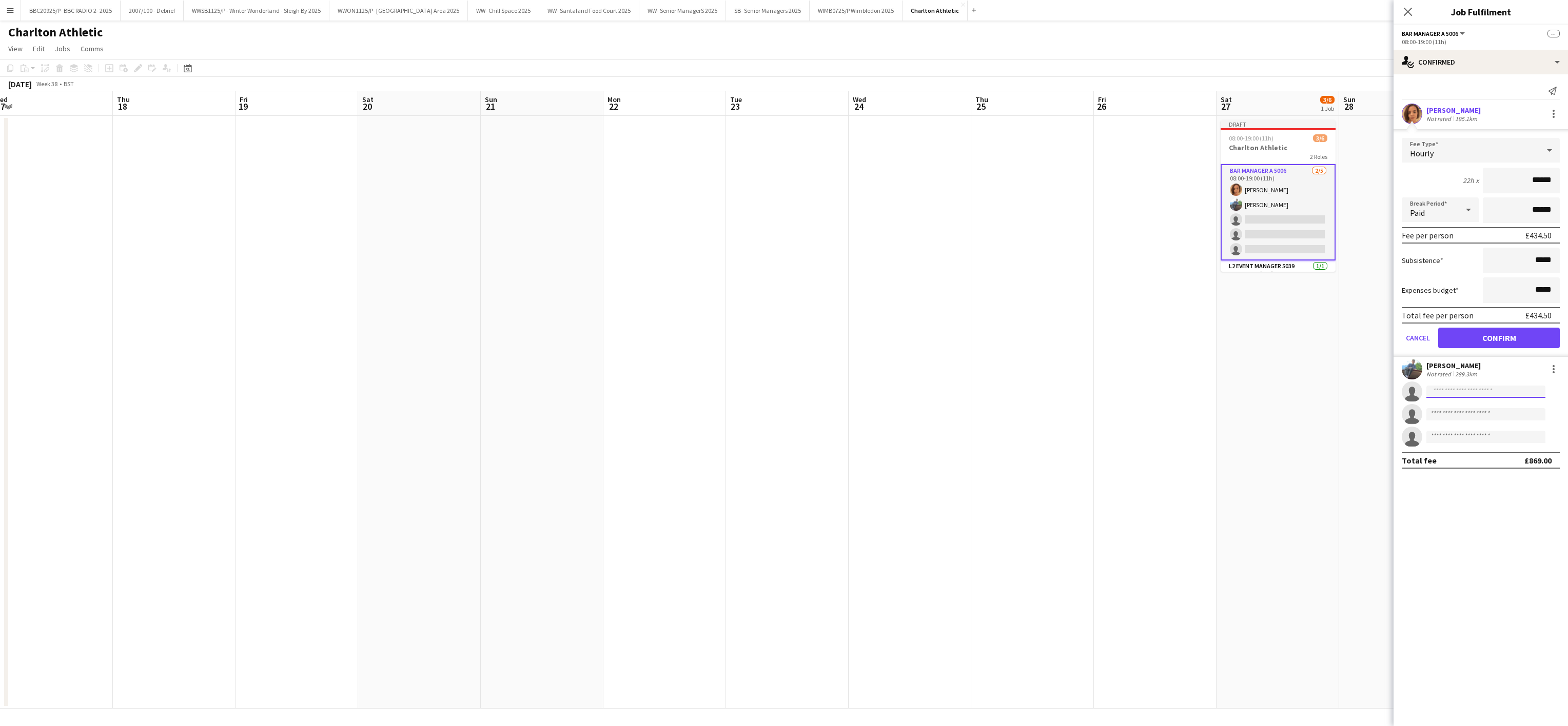
click at [1449, 391] on input at bounding box center [1485, 391] width 119 height 12
click at [1449, 387] on input at bounding box center [1485, 391] width 119 height 12
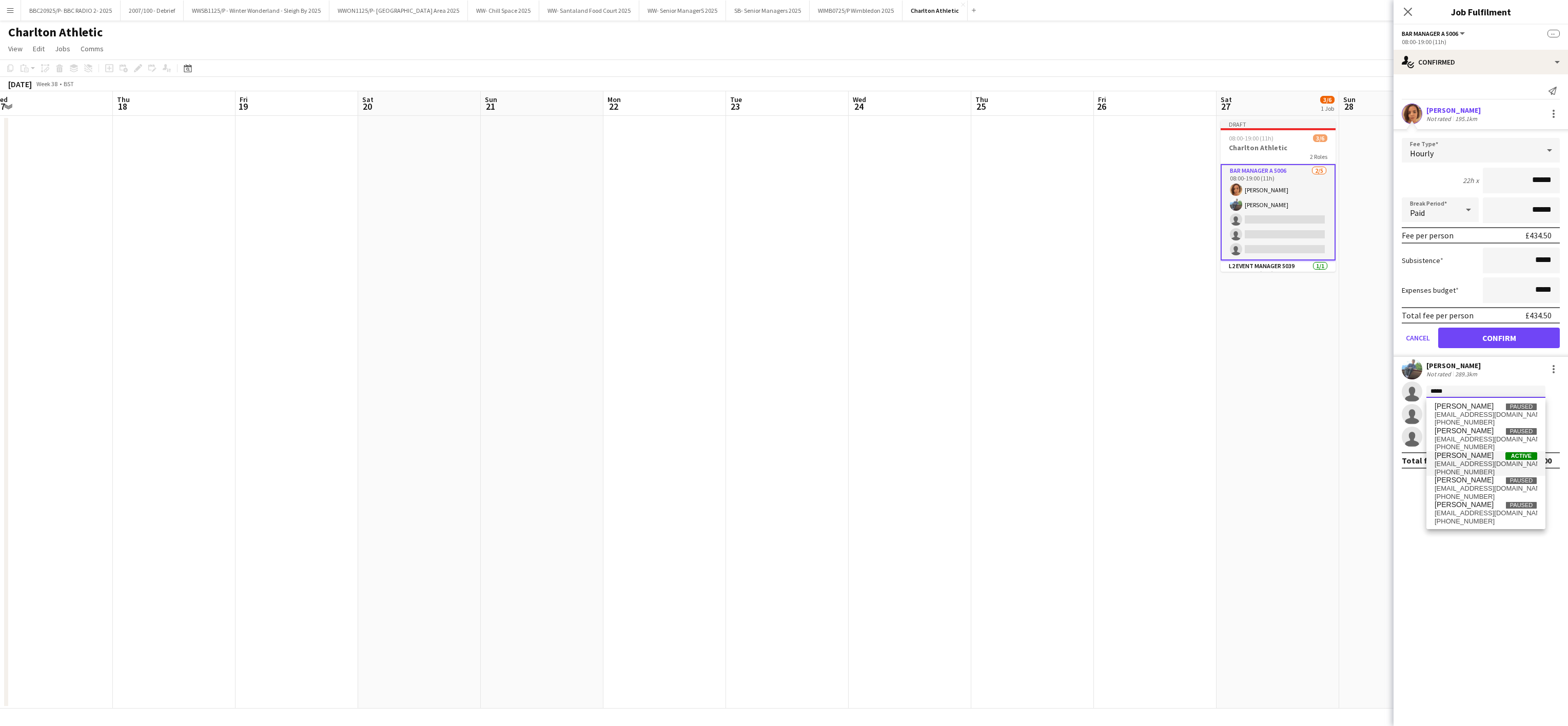
type input "*****"
click at [1506, 453] on span "Active" at bounding box center [1521, 456] width 32 height 7
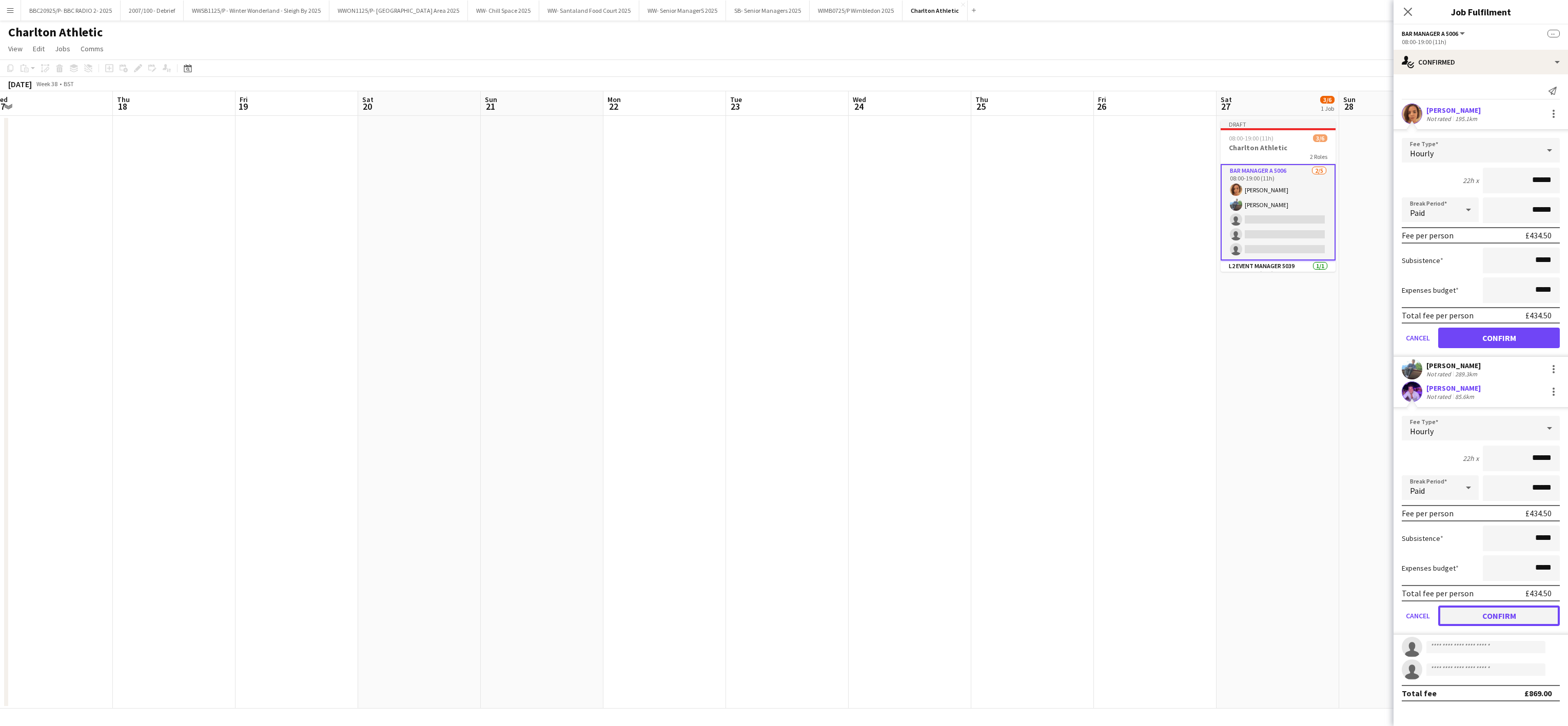
click at [1527, 611] on button "Confirm" at bounding box center [1499, 616] width 122 height 20
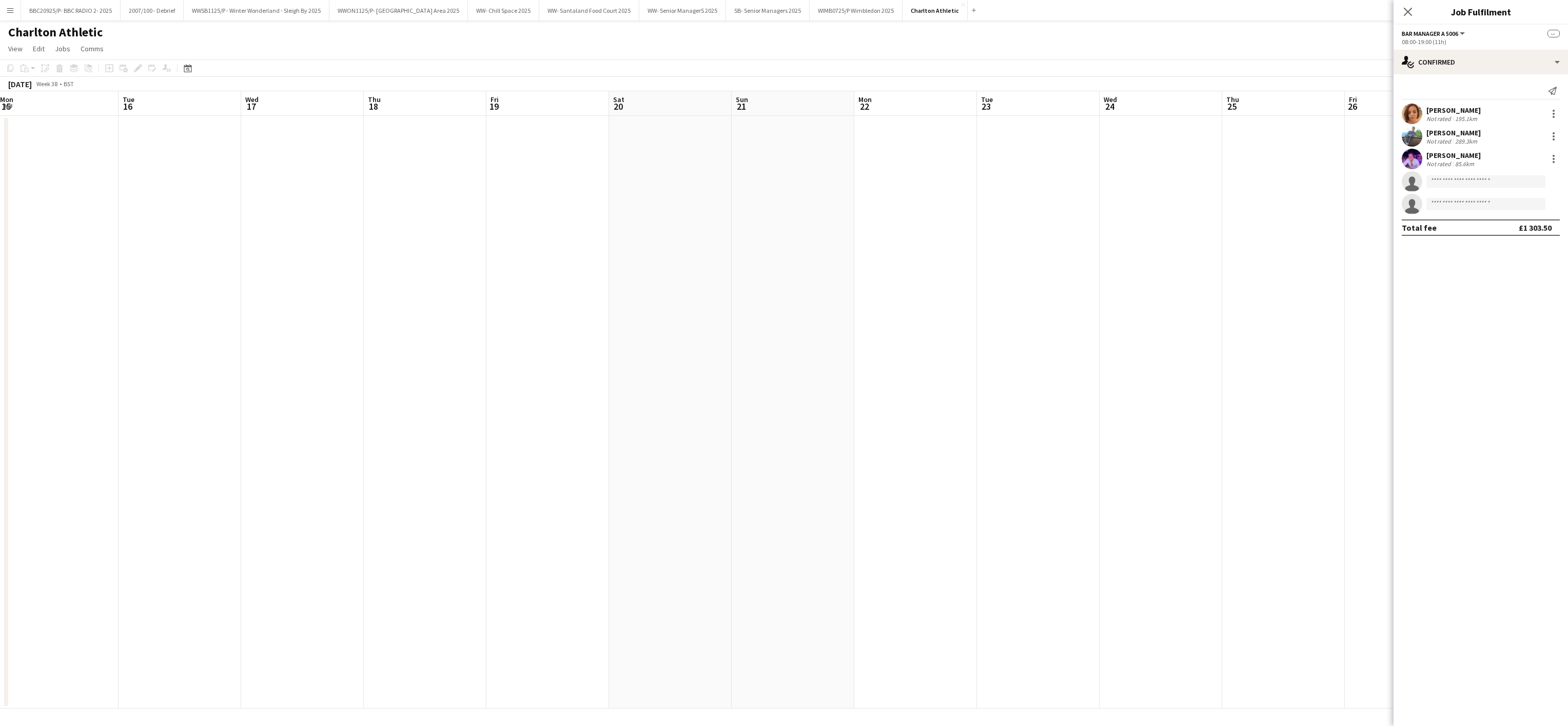
drag, startPoint x: 1138, startPoint y: 354, endPoint x: 1467, endPoint y: 342, distance: 329.2
click at [1467, 342] on body "Menu Boards Boards Boards All jobs Status Workforce Workforce My Workforce Recr…" at bounding box center [784, 363] width 1568 height 726
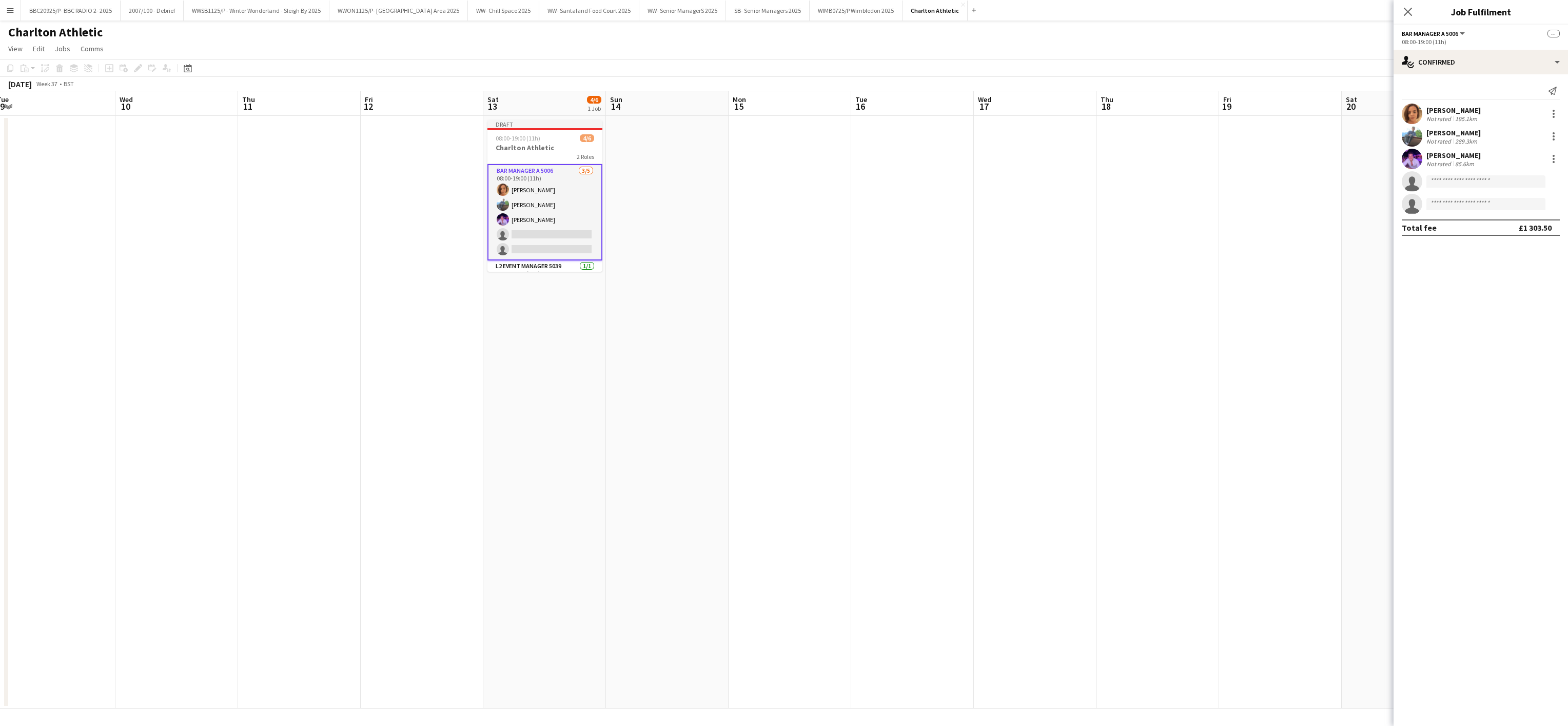
scroll to position [0, 229]
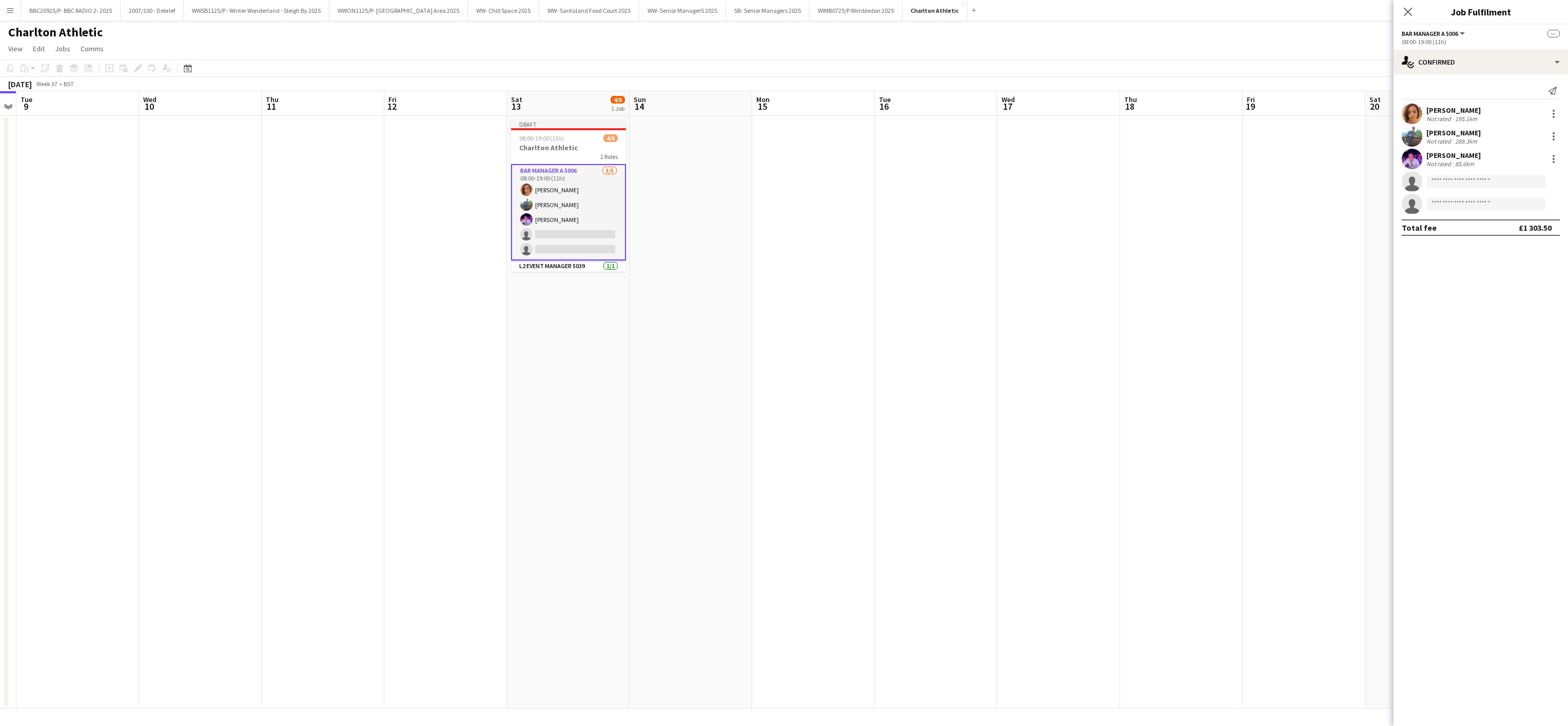
drag, startPoint x: 526, startPoint y: 400, endPoint x: 1282, endPoint y: 358, distance: 757.2
click at [1282, 358] on app-calendar-viewport "Sun 7 Mon 8 Tue 9 Wed 10 Thu 11 Fri 12 Sat 13 4/6 1 Job Sun 14 Mon 15 Tue 16 We…" at bounding box center [784, 400] width 1568 height 617
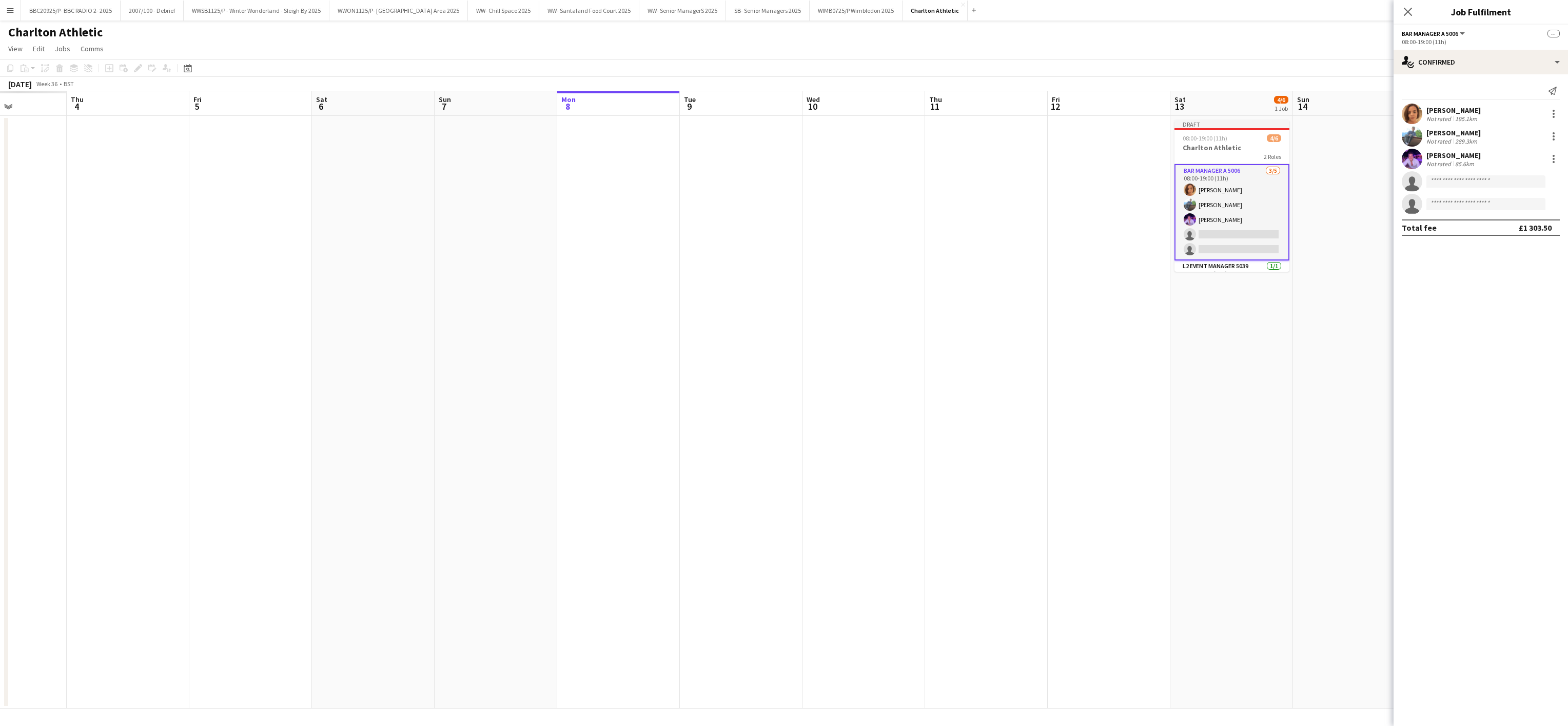
scroll to position [0, 318]
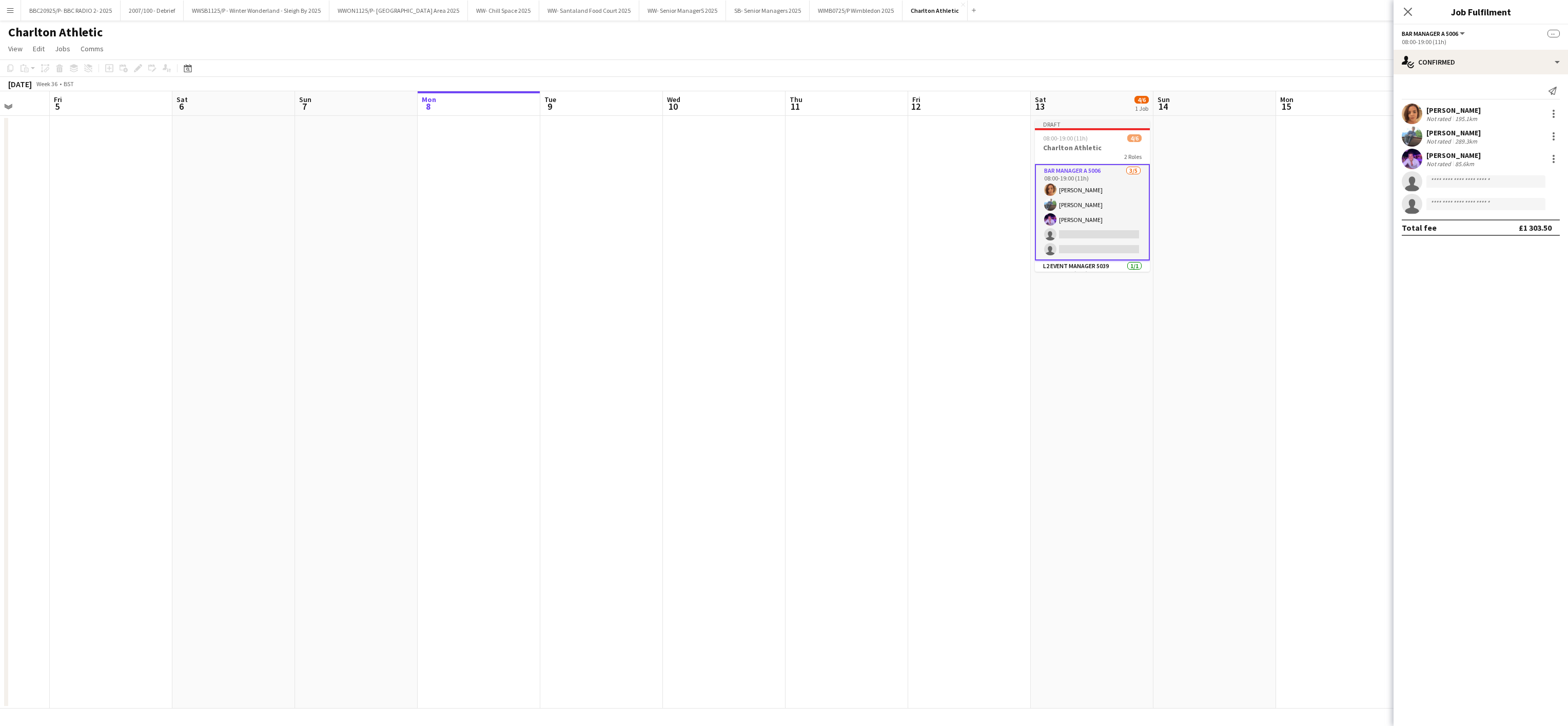
drag, startPoint x: 91, startPoint y: 383, endPoint x: 1089, endPoint y: 451, distance: 1000.3
click at [1089, 451] on app-calendar-viewport "Tue 2 Wed 3 Thu 4 Fri 5 Sat 6 Sun 7 Mon 8 Tue 9 Wed 10 Thu 11 Fri 12 Sat 13 4/6…" at bounding box center [784, 400] width 1568 height 617
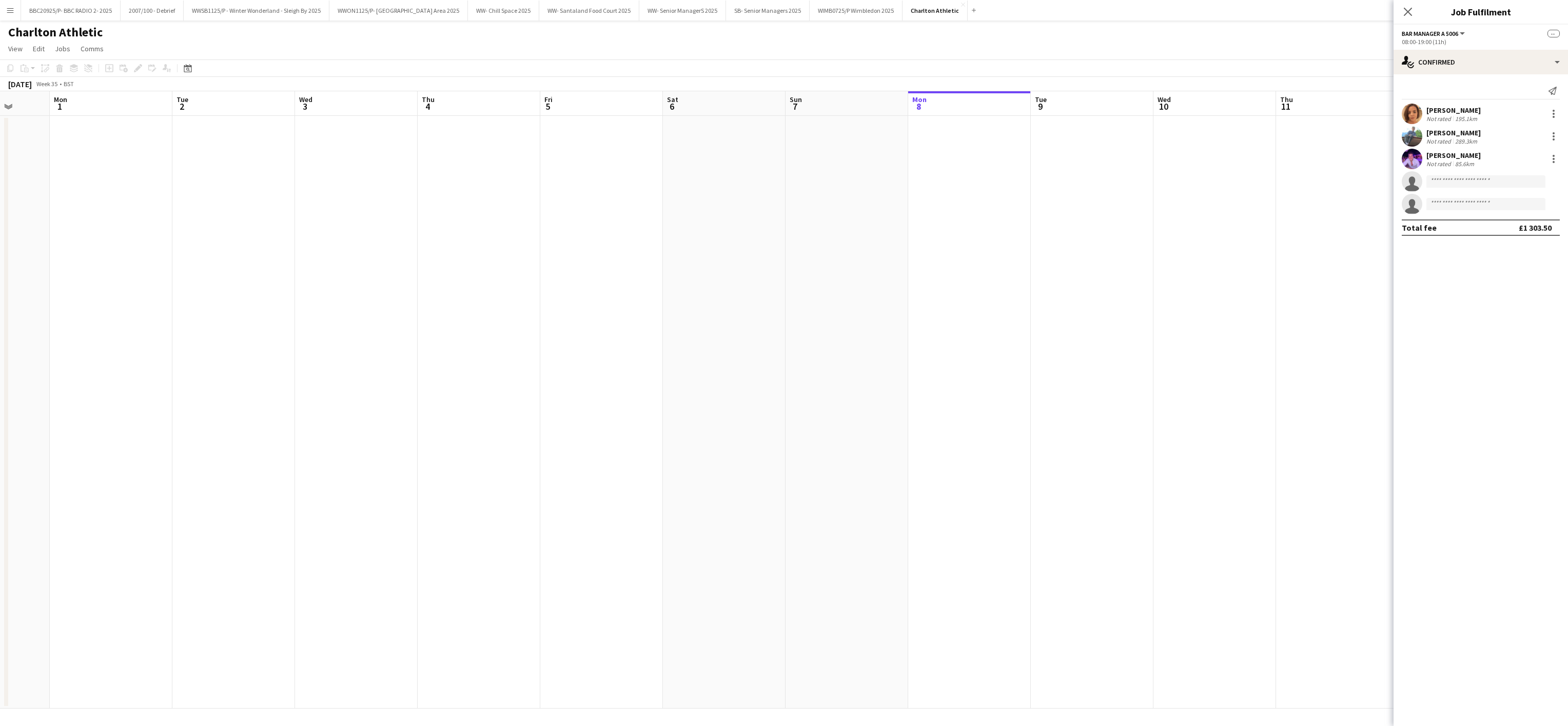
click at [1453, 174] on app-invite-slot "single-neutral-actions" at bounding box center [1480, 181] width 174 height 20
click at [1453, 182] on input at bounding box center [1485, 181] width 119 height 12
type input "********"
click at [1463, 194] on span "[PERSON_NAME]" at bounding box center [1463, 197] width 59 height 9
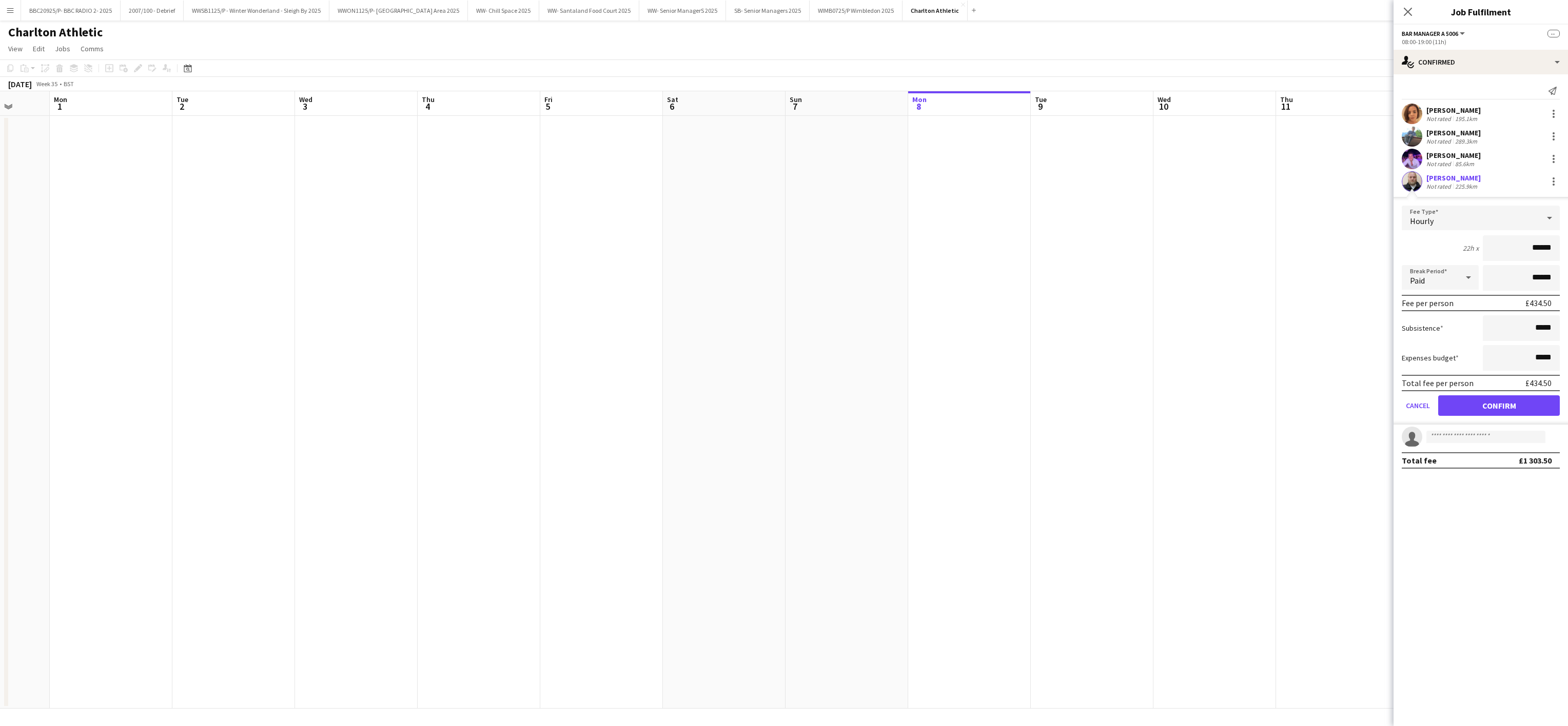
drag, startPoint x: 1533, startPoint y: 419, endPoint x: 1518, endPoint y: 405, distance: 20.5
click at [1518, 405] on form "Fee Type Hourly 22h x ****** Break Period Paid ****** Fee per person £434.50 Su…" at bounding box center [1480, 315] width 174 height 219
click at [1516, 400] on button "Confirm" at bounding box center [1499, 406] width 122 height 20
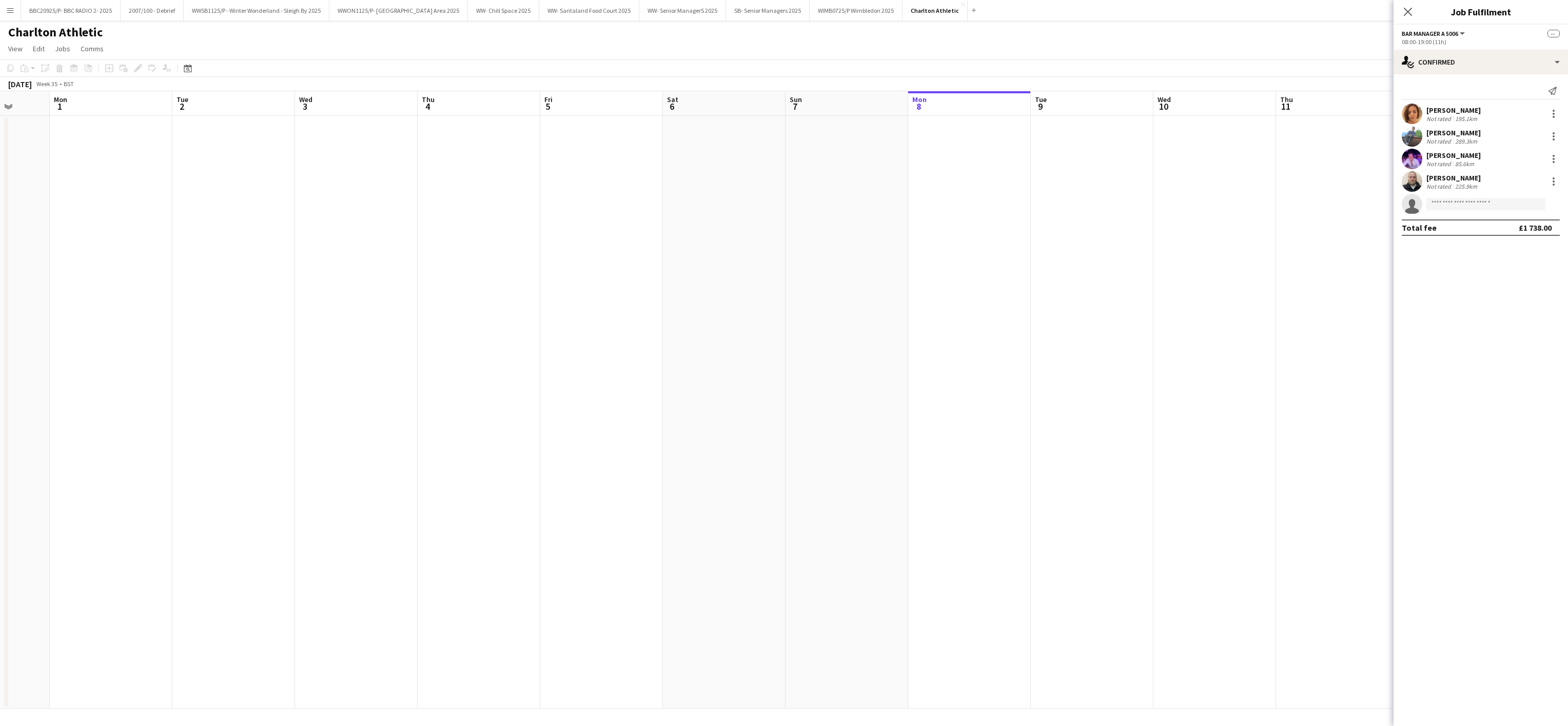
click at [913, 361] on app-date-cell at bounding box center [969, 413] width 123 height 593
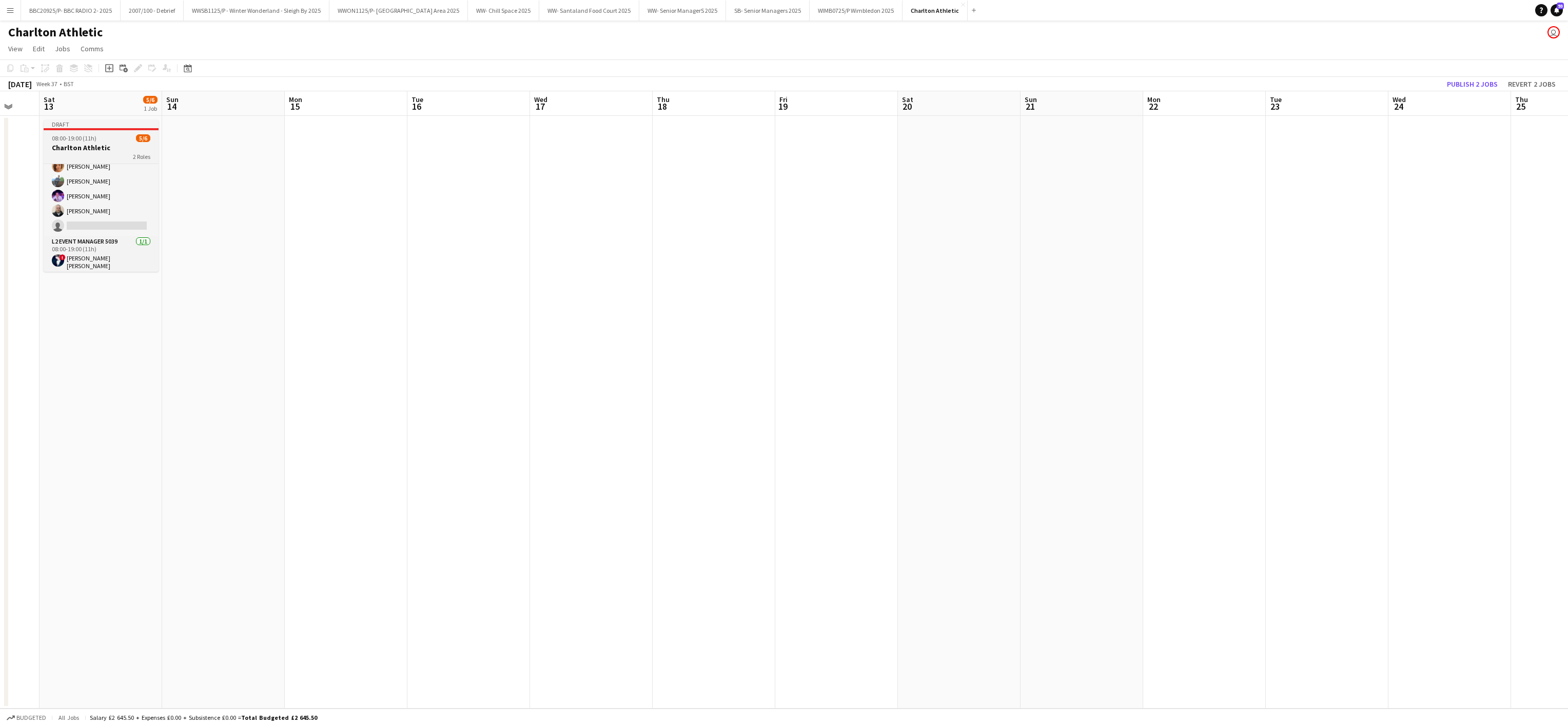
scroll to position [0, 0]
click at [79, 146] on h3 "Charlton Athletic" at bounding box center [100, 148] width 115 height 9
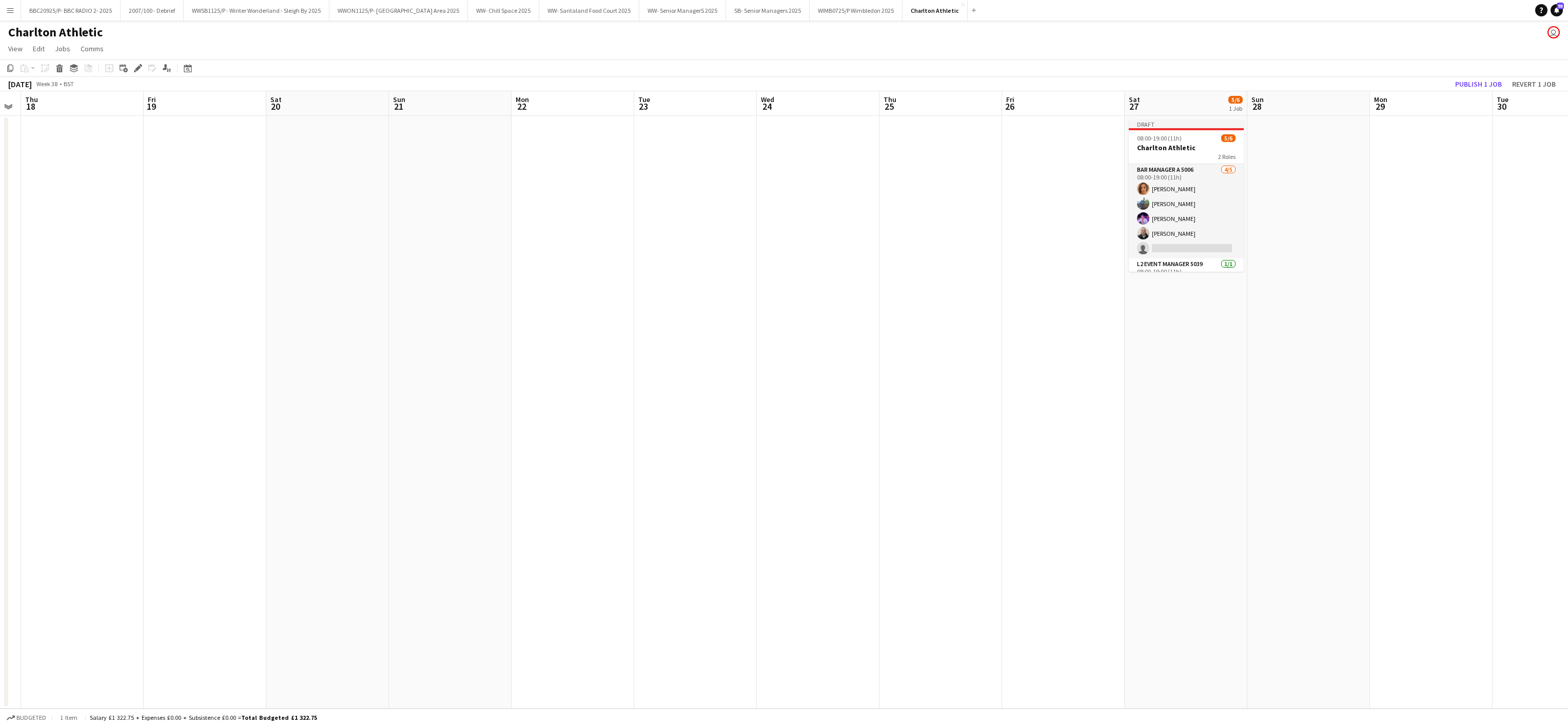
drag, startPoint x: 1167, startPoint y: 208, endPoint x: 526, endPoint y: 312, distance: 649.4
click at [526, 312] on app-calendar-viewport "Mon 15 Tue 16 Wed 17 Thu 18 Fri 19 Sat 20 Sun 21 Mon 22 Tue 23 Wed 24 Thu 25 Fr…" at bounding box center [784, 400] width 1568 height 617
click at [1172, 155] on div "2 Roles" at bounding box center [1176, 156] width 115 height 8
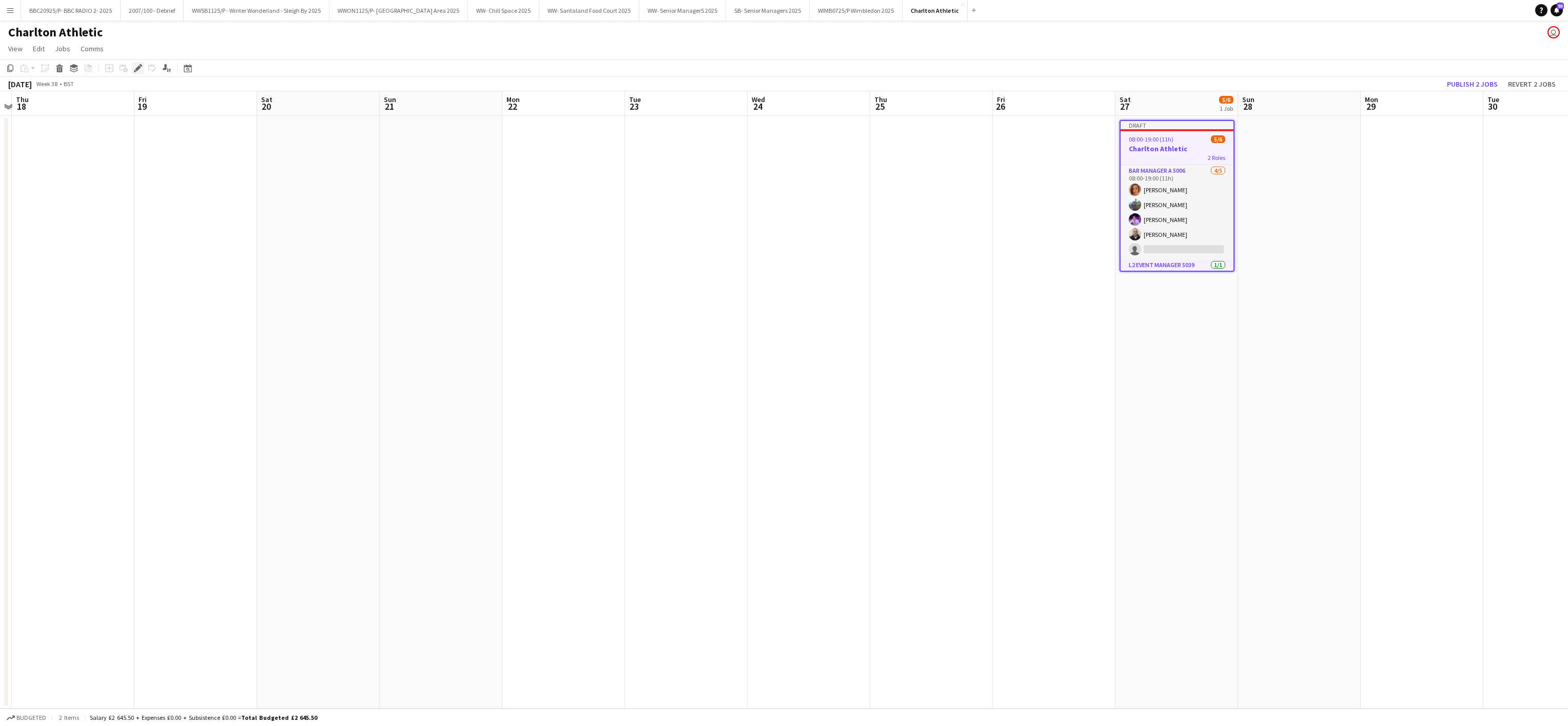
click at [137, 71] on icon "Edit" at bounding box center [138, 68] width 8 height 8
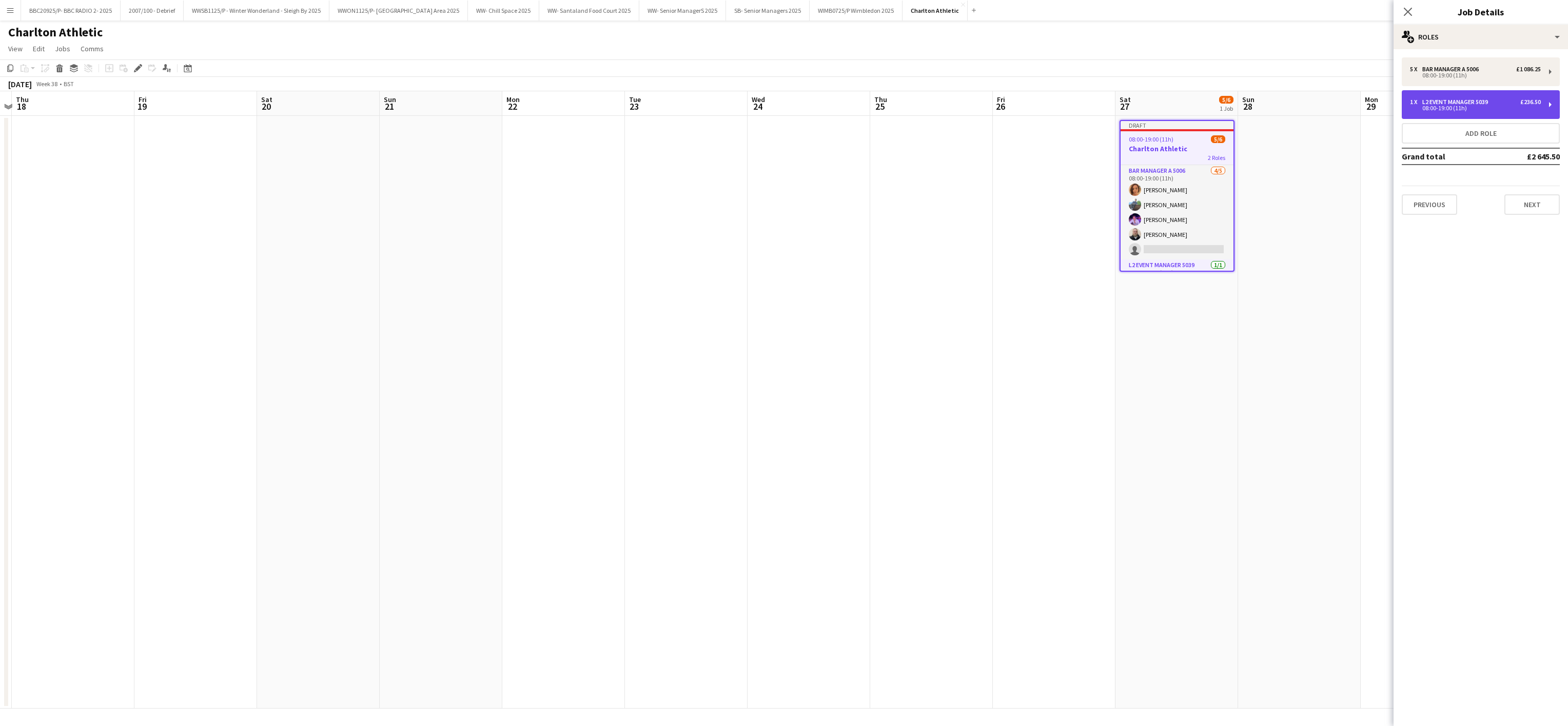
click at [1470, 100] on div "L2 Event Manager 5039" at bounding box center [1457, 102] width 70 height 7
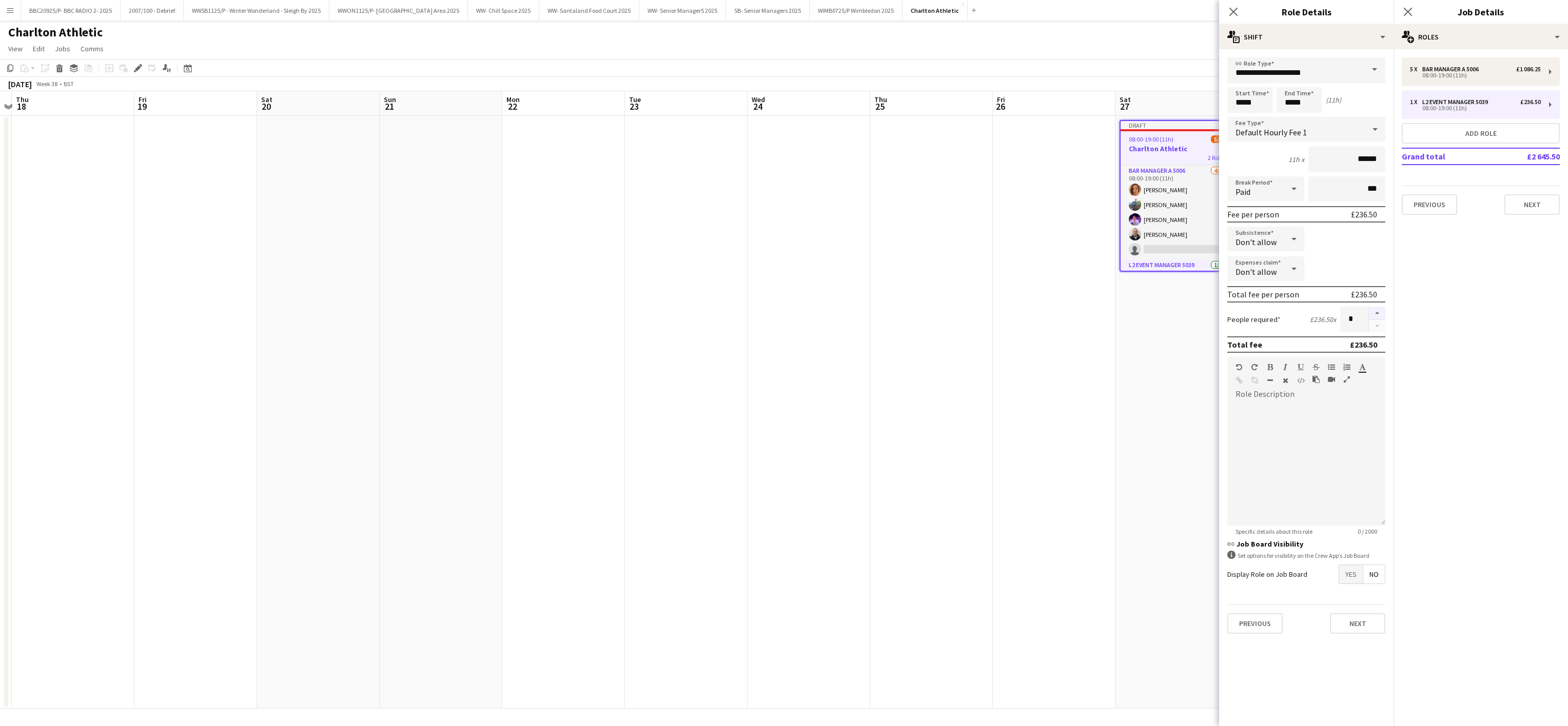
click at [1381, 310] on button "button" at bounding box center [1377, 313] width 16 height 14
type input "*"
click at [942, 456] on app-date-cell at bounding box center [931, 413] width 123 height 593
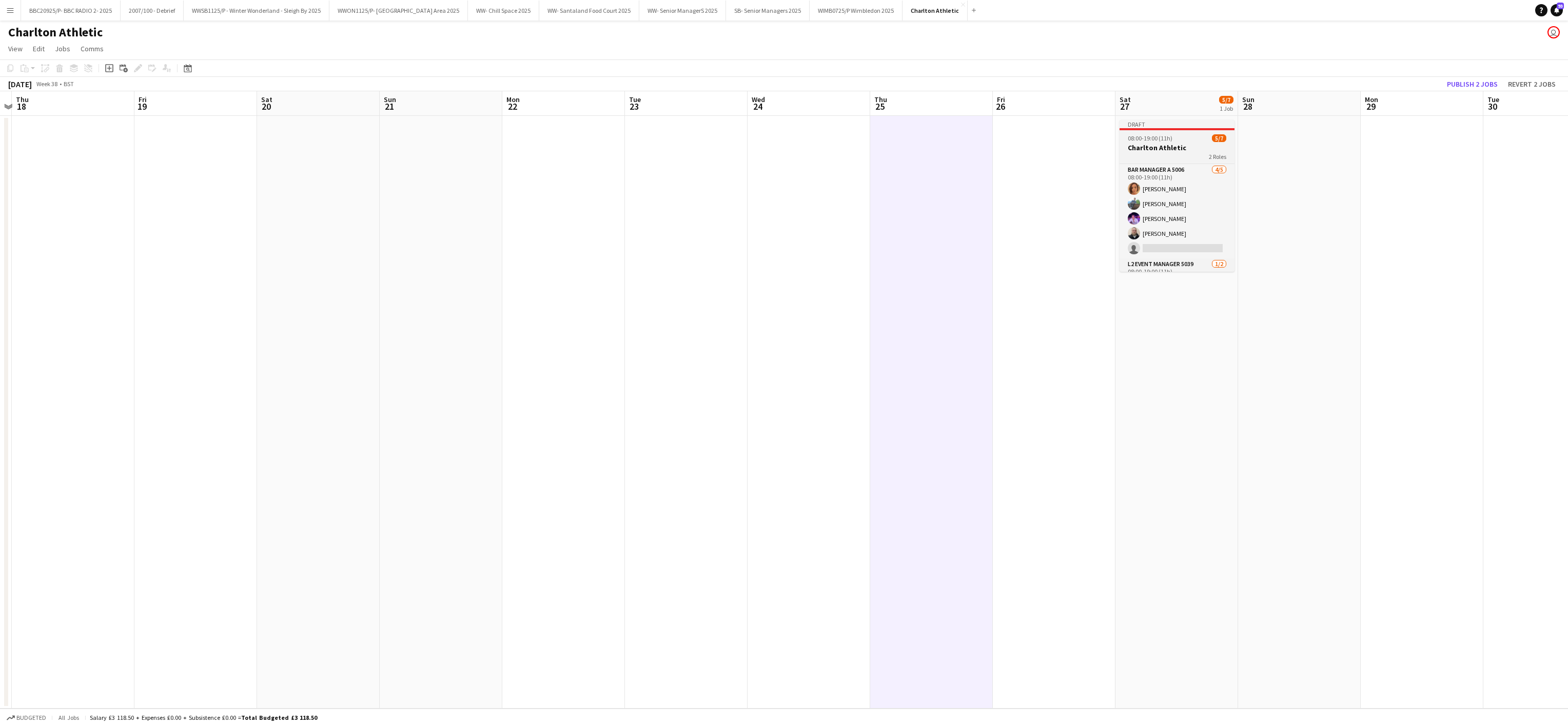
scroll to position [37, 0]
click at [1173, 261] on app-card-role "L2 Event Manager 5039 [DATE] 08:00-19:00 (11h) ! [PERSON_NAME] [PERSON_NAME] si…" at bounding box center [1176, 248] width 115 height 53
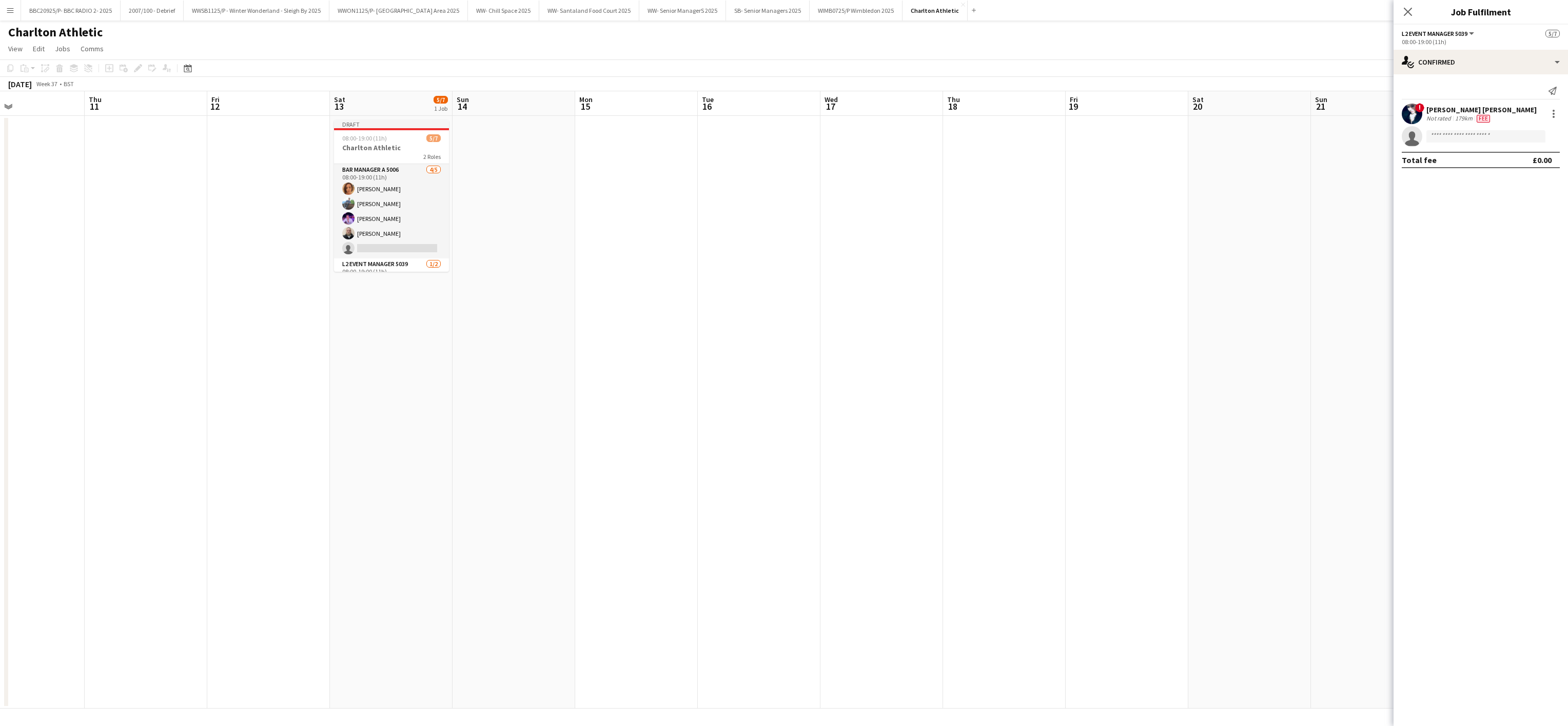
scroll to position [0, 276]
drag, startPoint x: 319, startPoint y: 343, endPoint x: 1258, endPoint y: 353, distance: 939.1
click at [1258, 353] on app-calendar-viewport "Mon 8 Tue 9 Wed 10 Thu 11 Fri 12 Sat 13 5/7 1 Job Sun 14 Mon 15 Tue 16 Wed 17 T…" at bounding box center [784, 400] width 1568 height 617
click at [401, 267] on app-card-role "L2 Event Manager 5039 [DATE] 08:00-19:00 (11h) ! [PERSON_NAME] [PERSON_NAME] si…" at bounding box center [398, 248] width 115 height 53
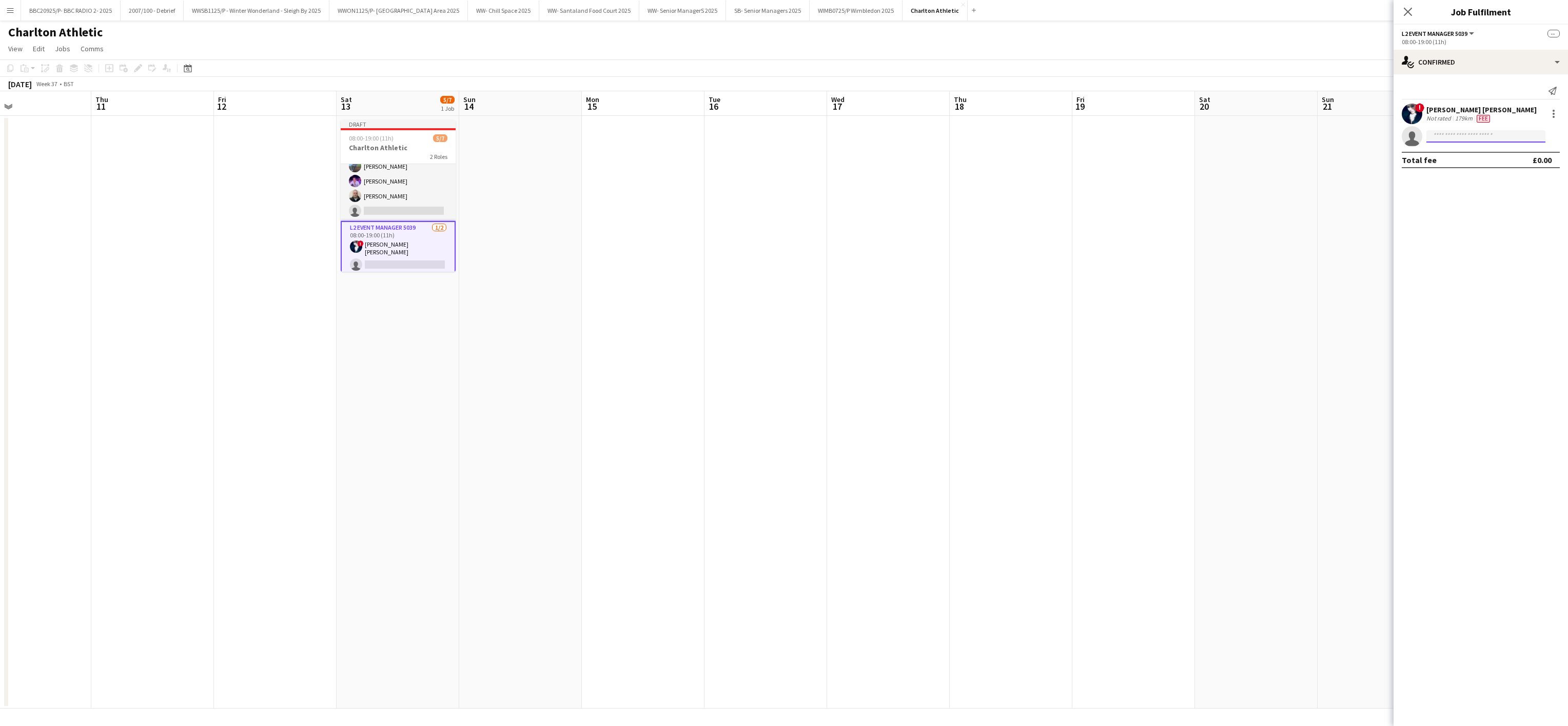
click at [1476, 136] on input at bounding box center [1485, 136] width 119 height 12
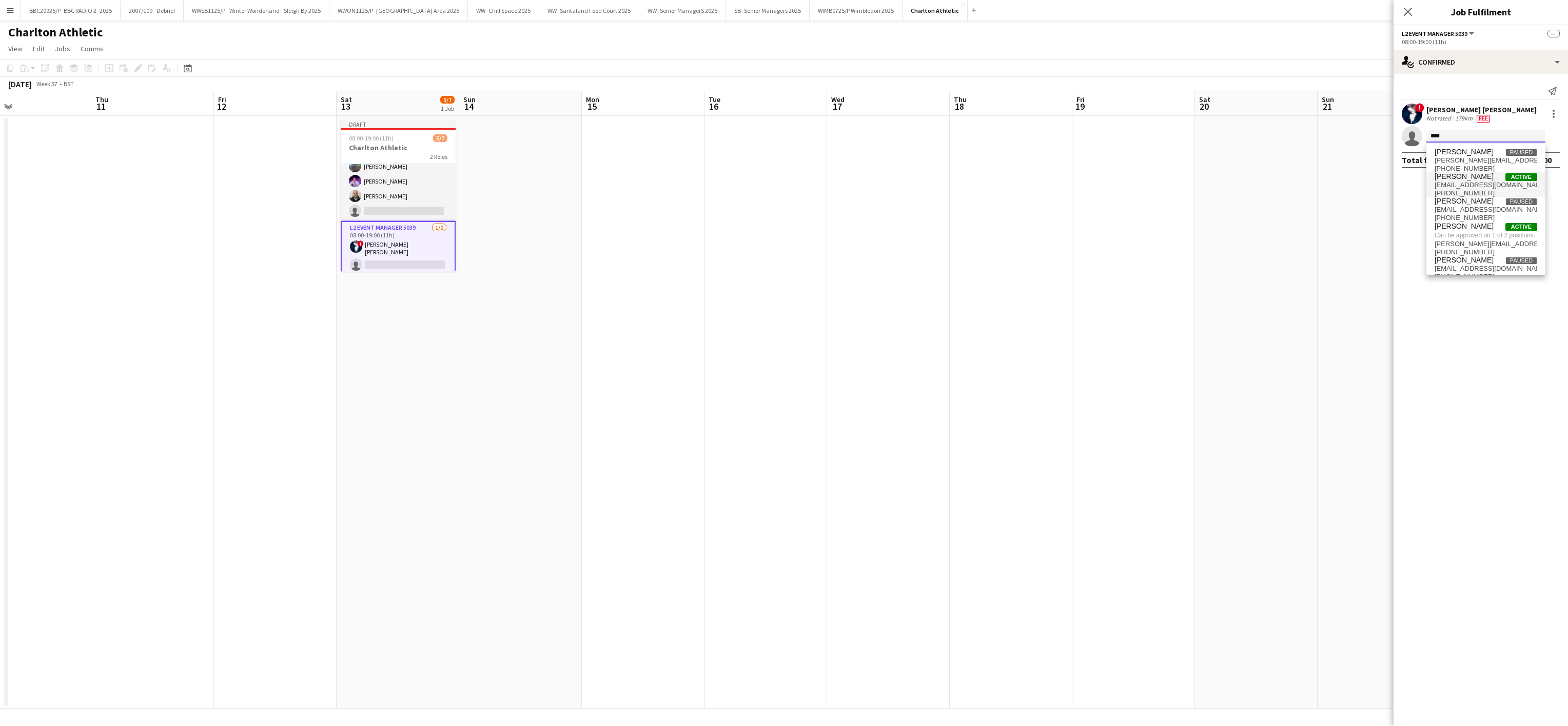
type input "****"
click at [1472, 187] on span "[EMAIL_ADDRESS][DOMAIN_NAME]" at bounding box center [1485, 185] width 102 height 8
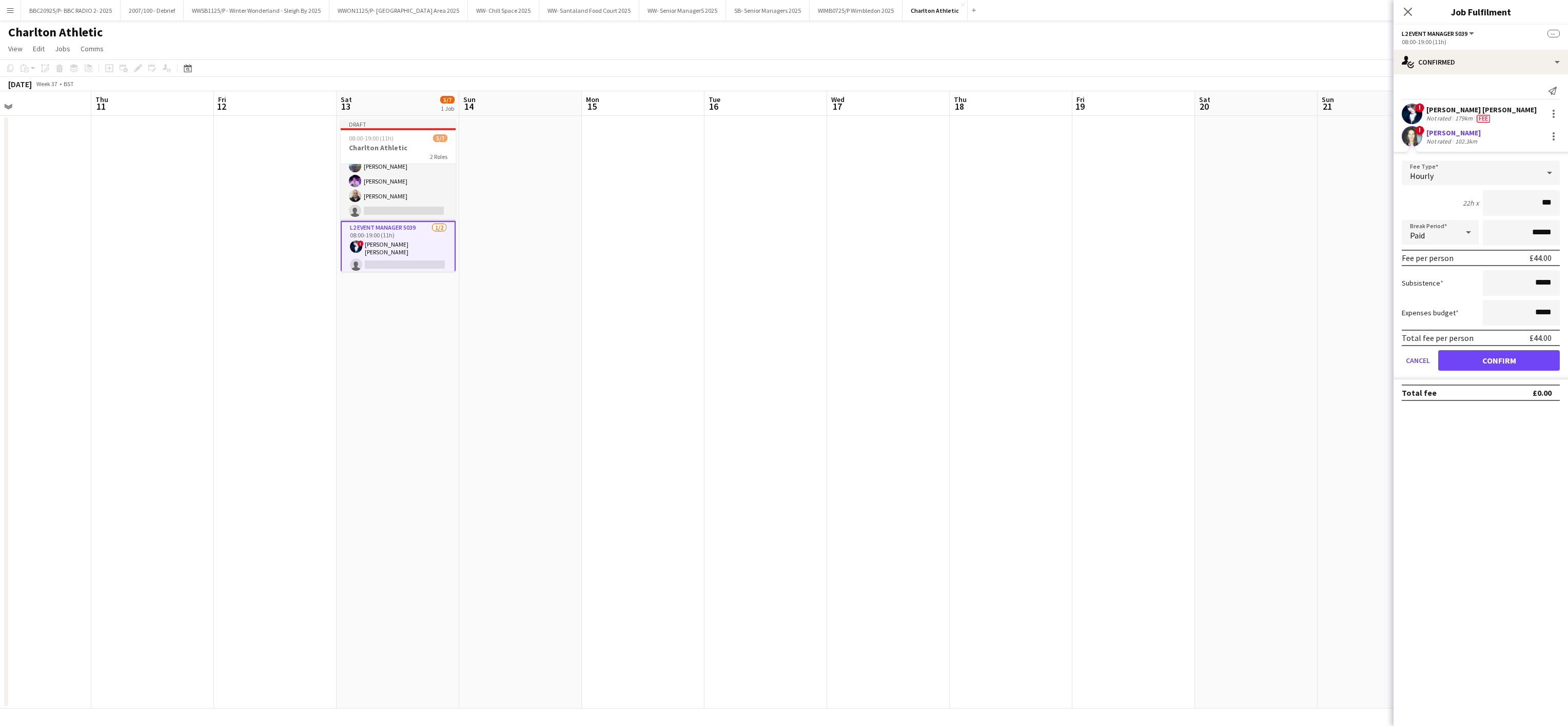
type input "**"
type input "*****"
click button "Confirm" at bounding box center [1499, 360] width 122 height 20
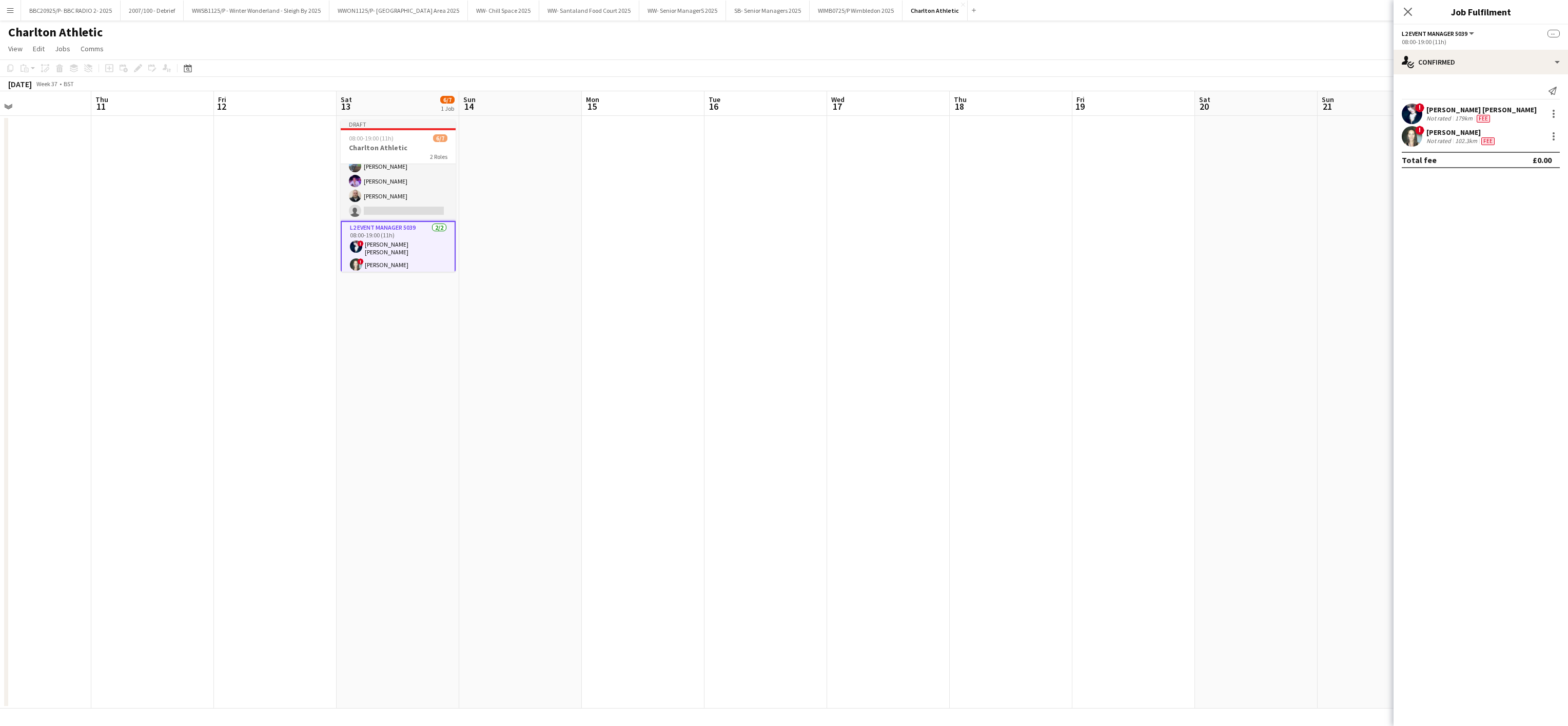
click at [1143, 281] on app-date-cell at bounding box center [1134, 413] width 123 height 593
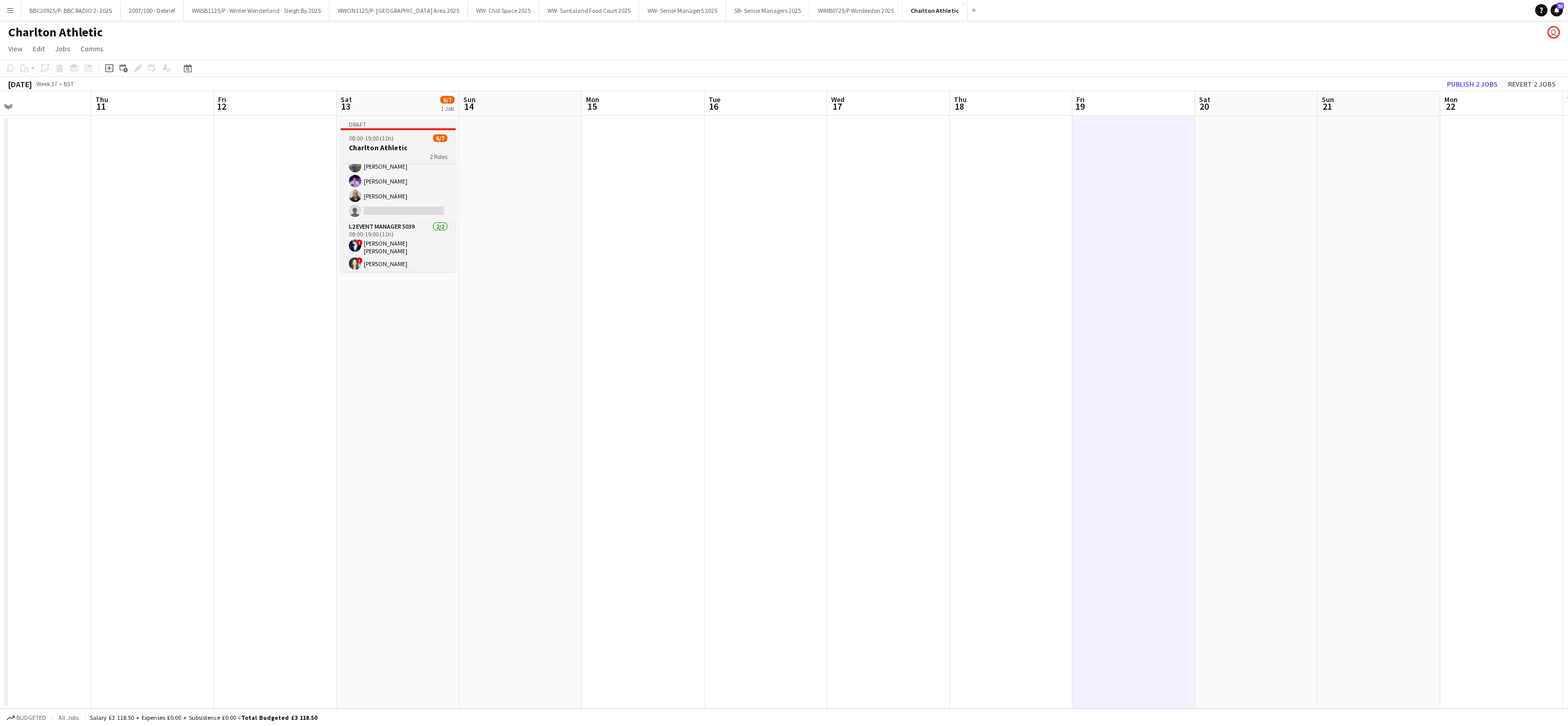
scroll to position [0, 0]
click at [673, 255] on app-date-cell at bounding box center [643, 413] width 123 height 593
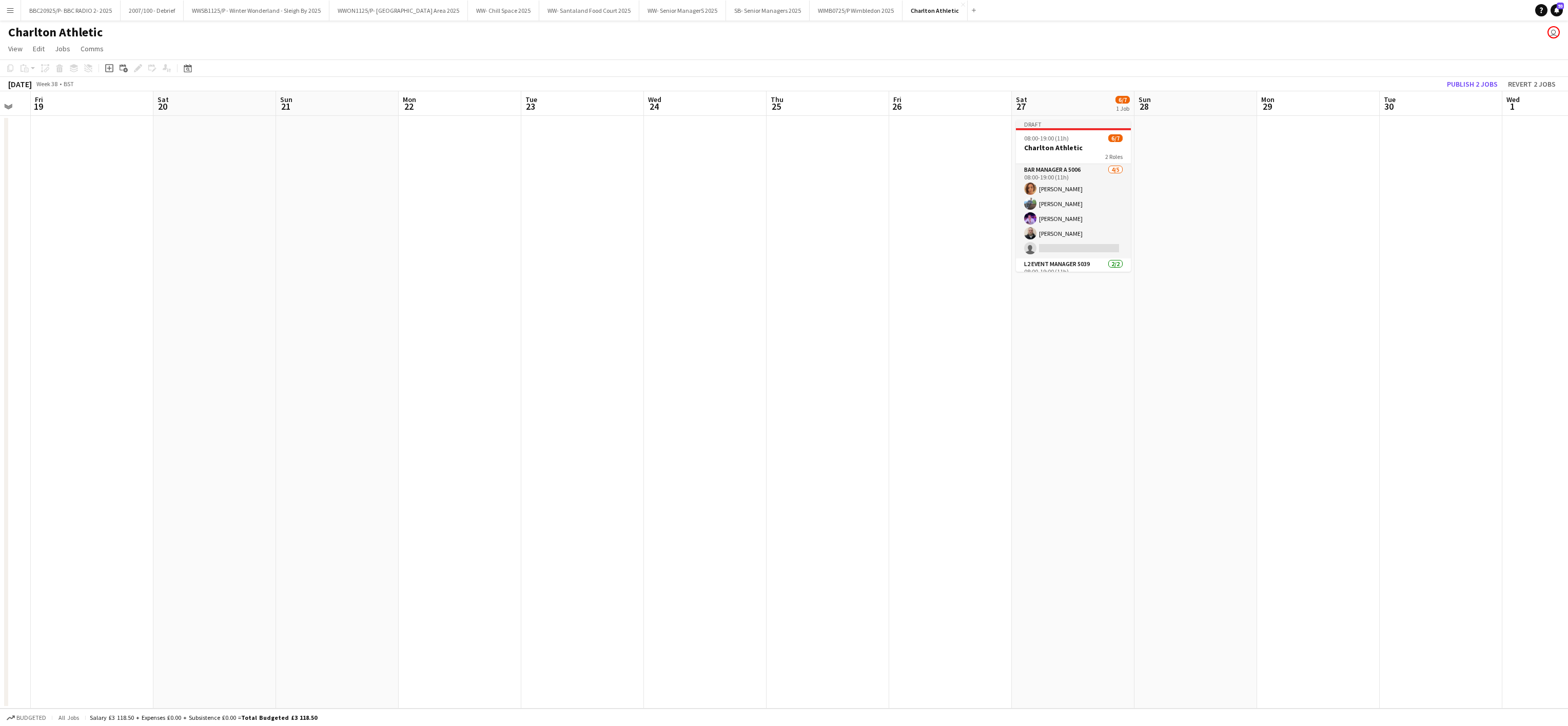
scroll to position [0, 324]
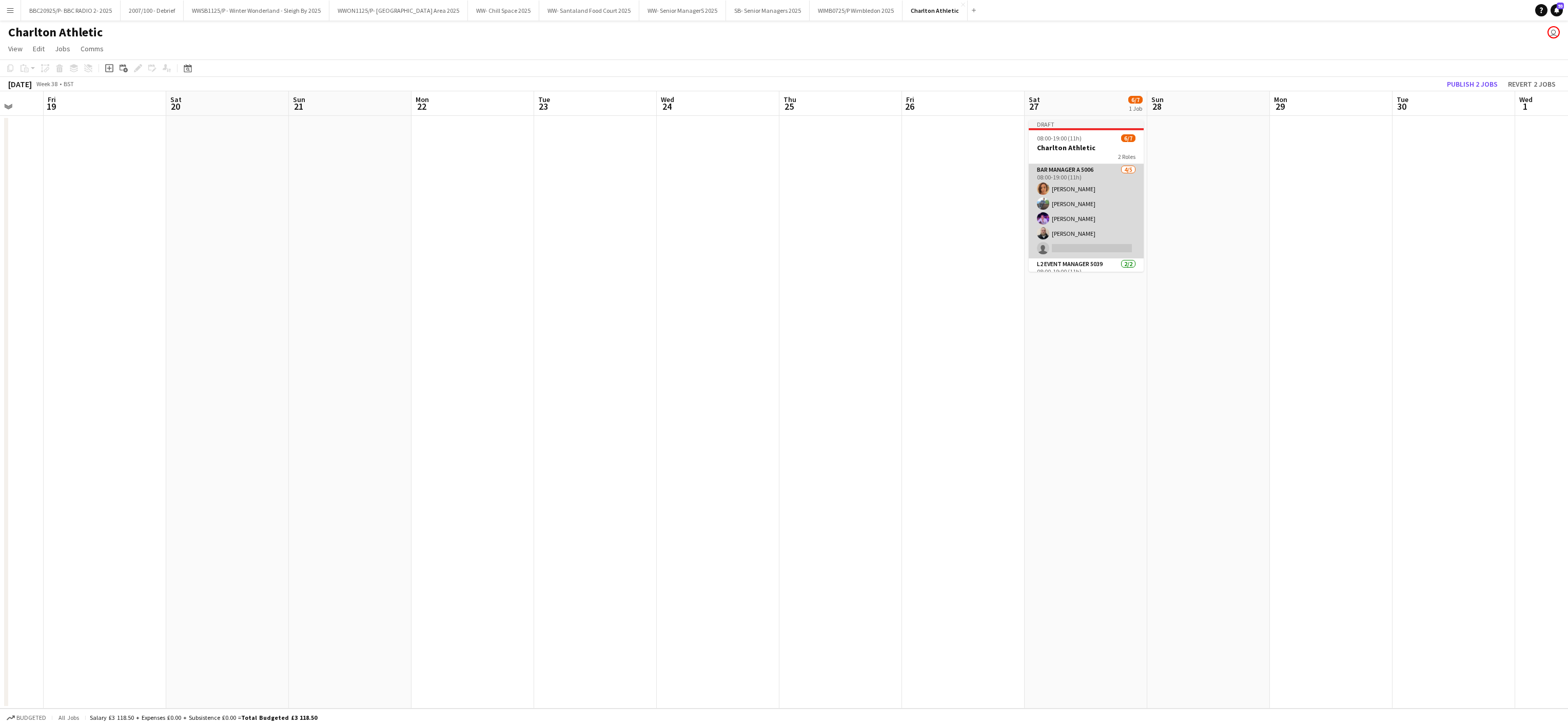
click at [1088, 240] on app-card-role "Bar Manager A 5006 [DATE] 08:00-19:00 (11h) [PERSON_NAME] [PERSON_NAME] [PERSON…" at bounding box center [1085, 211] width 115 height 94
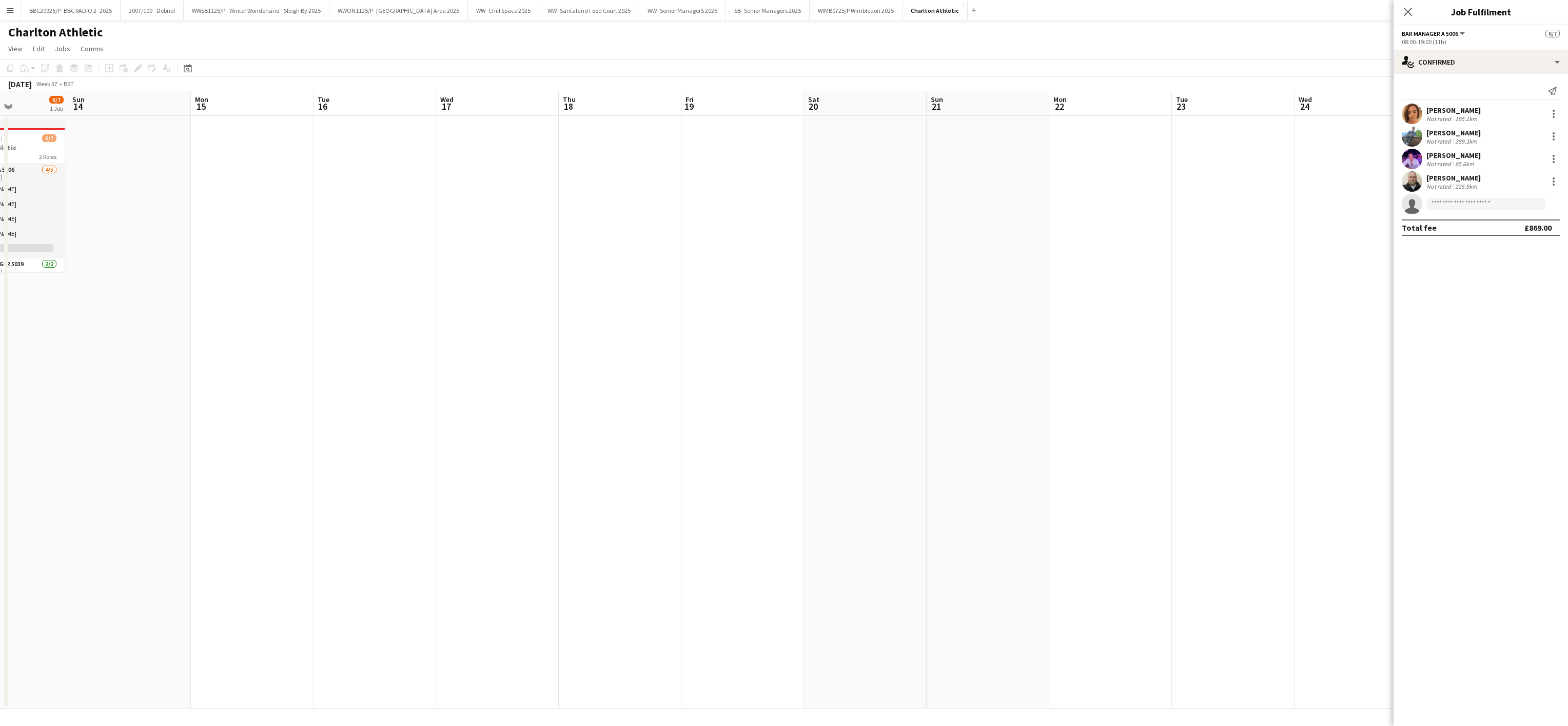
scroll to position [0, 314]
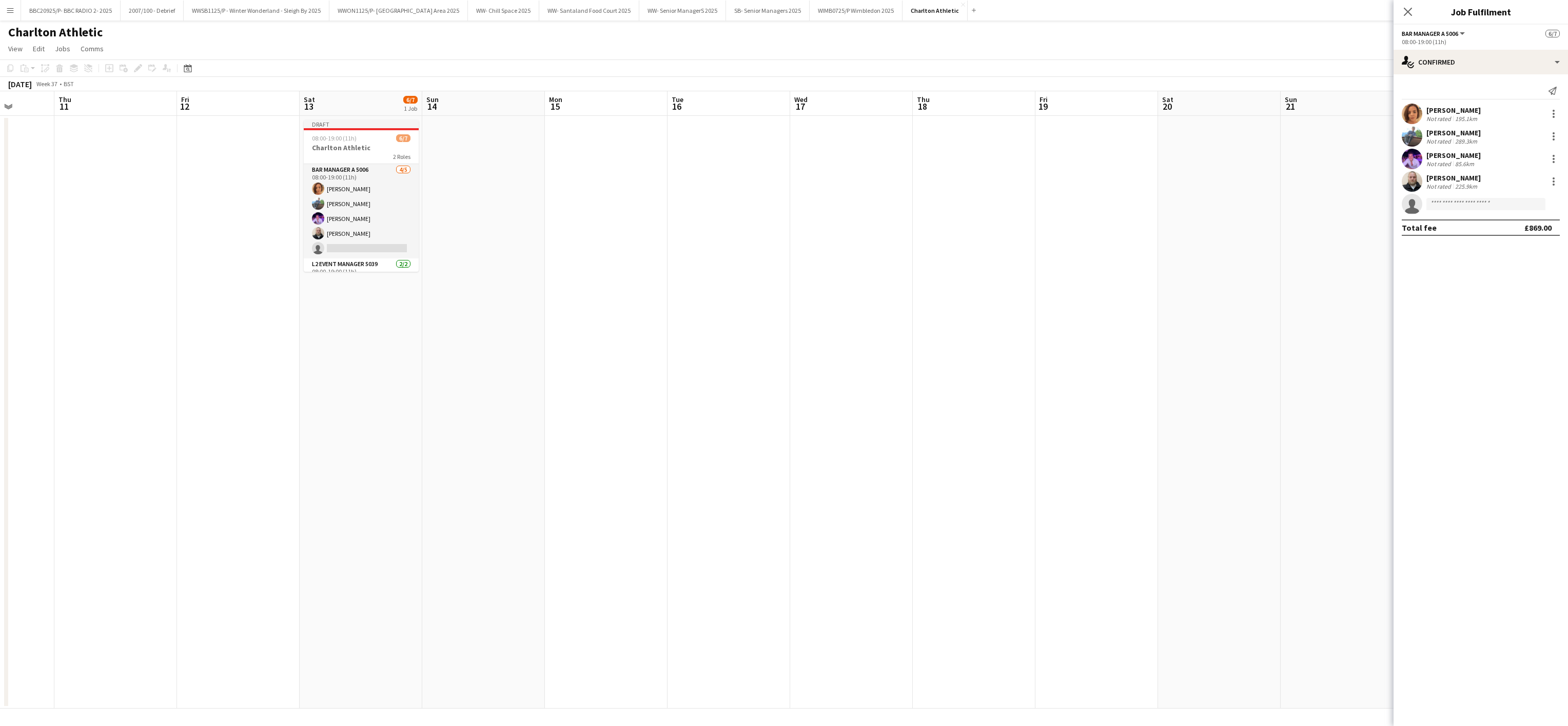
drag, startPoint x: 180, startPoint y: 379, endPoint x: 1172, endPoint y: 356, distance: 992.3
click at [1172, 356] on app-calendar-viewport "Mon 8 Tue 9 Wed 10 Thu 11 Fri 12 Sat 13 6/7 1 Job Sun 14 Mon 15 Tue 16 Wed 17 T…" at bounding box center [784, 400] width 1568 height 617
click at [371, 241] on app-card-role "Bar Manager A 5006 [DATE] 08:00-19:00 (11h) [PERSON_NAME] [PERSON_NAME] [PERSON…" at bounding box center [360, 211] width 115 height 94
click at [1060, 296] on app-date-cell at bounding box center [1096, 413] width 123 height 593
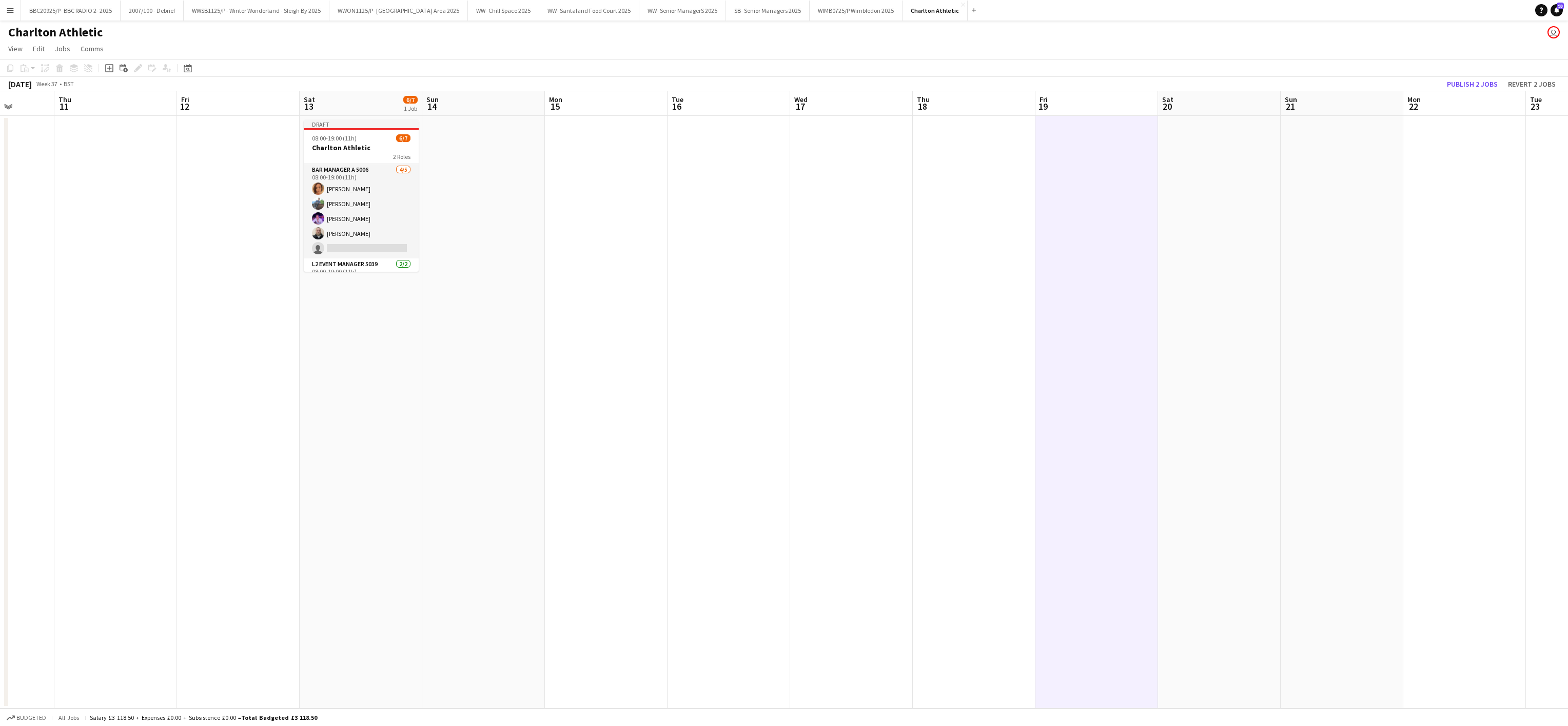
click at [1548, 188] on app-date-cell at bounding box center [1587, 413] width 123 height 593
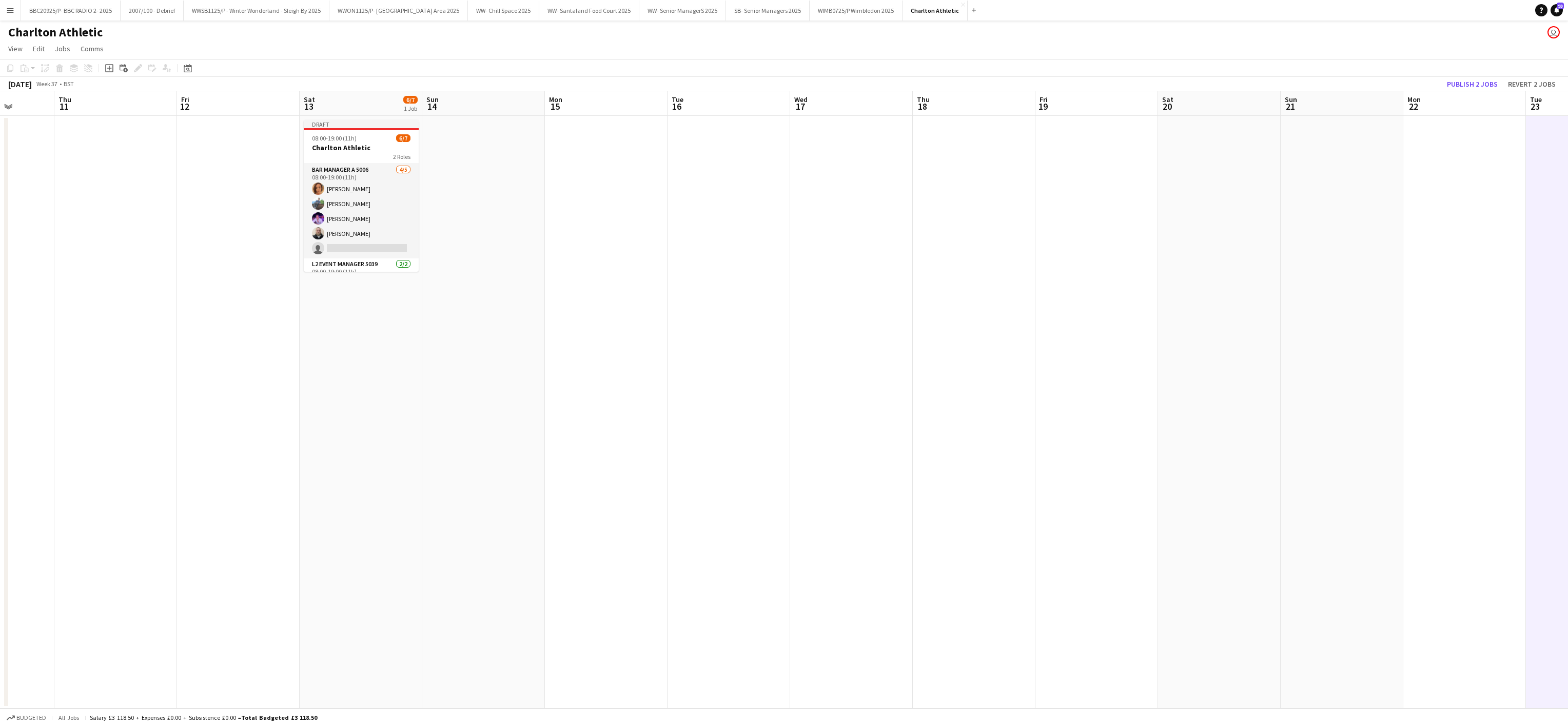
click at [1468, 77] on div "[DATE] Week 37 • BST Publish 2 jobs Revert 2 jobs" at bounding box center [784, 83] width 1568 height 14
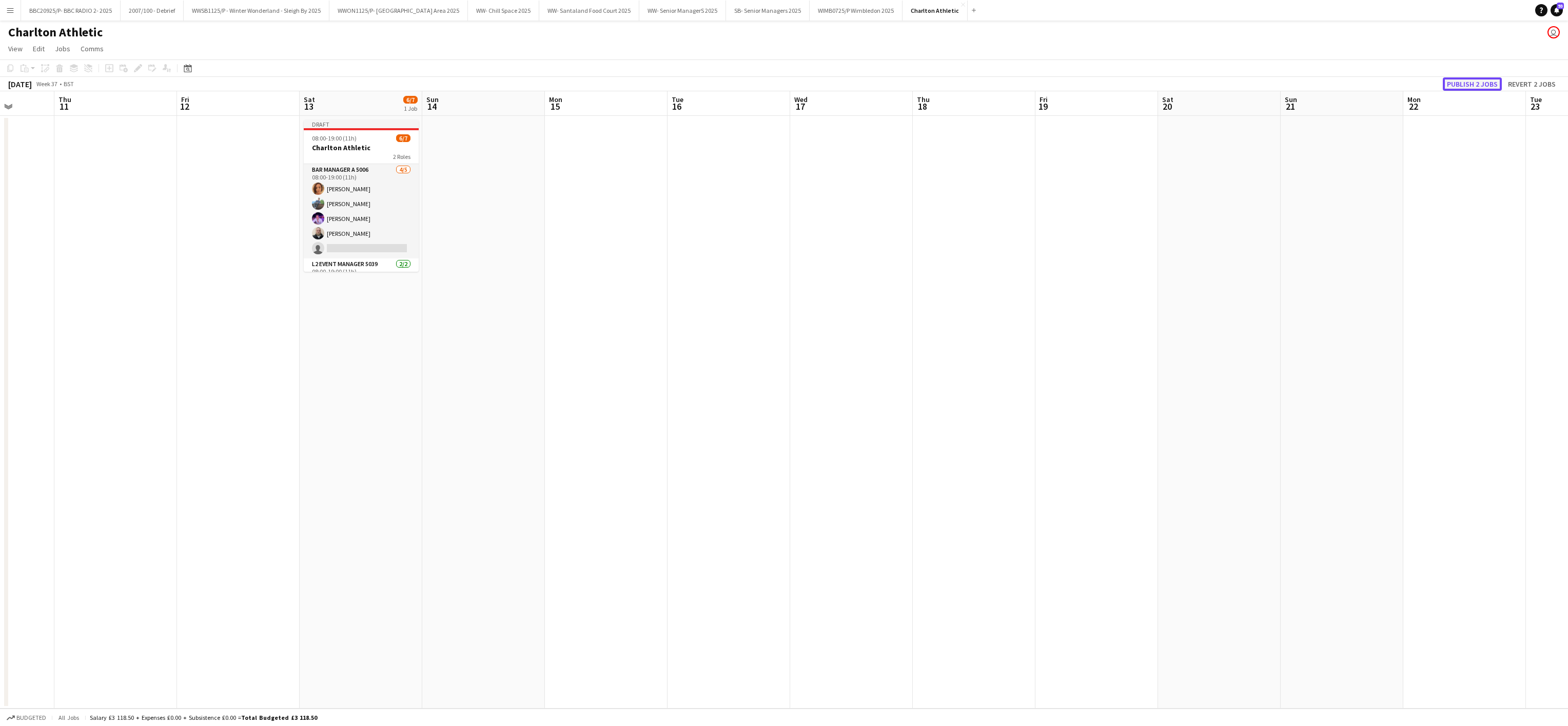
click at [1449, 82] on button "Publish 2 jobs" at bounding box center [1472, 84] width 59 height 14
click at [496, 197] on app-date-cell at bounding box center [483, 413] width 123 height 593
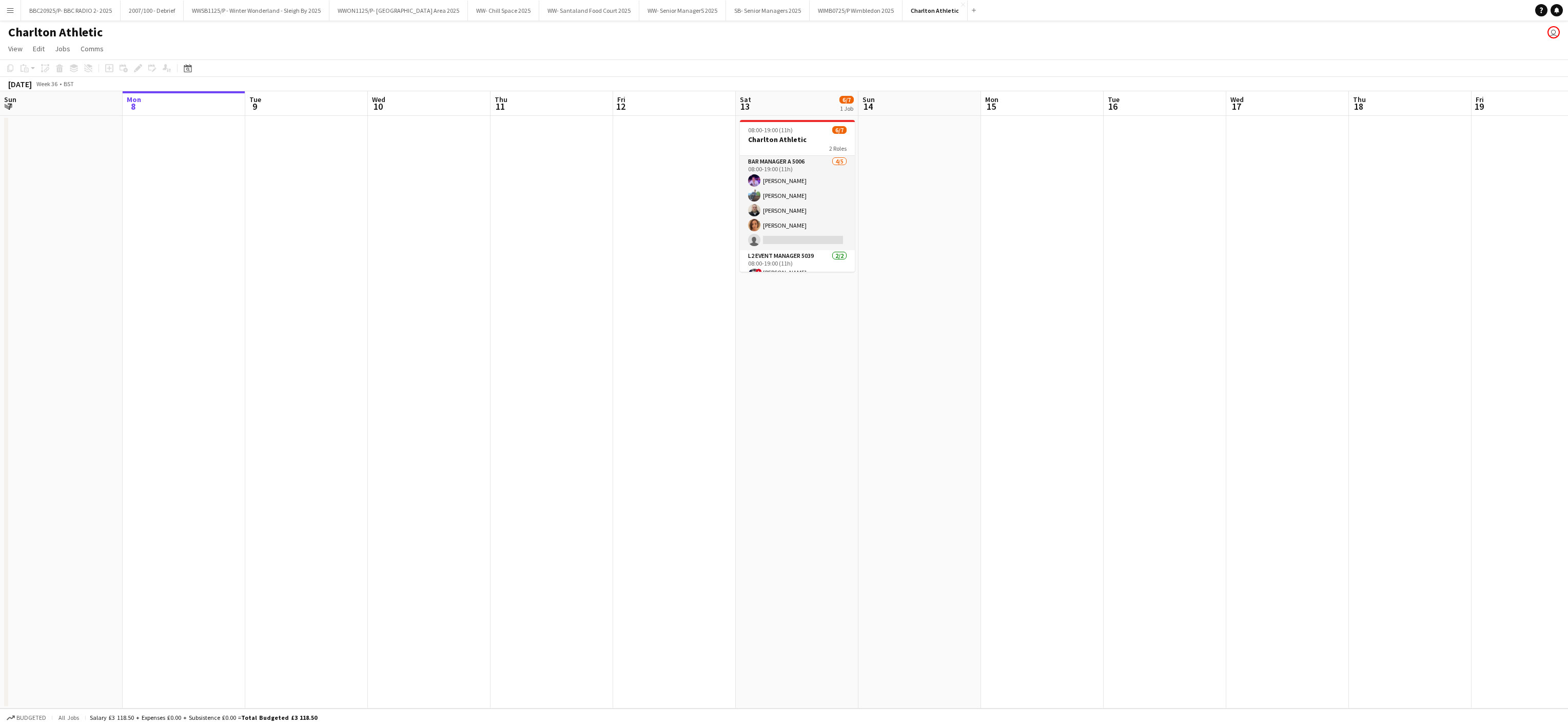
click at [610, 351] on app-date-cell at bounding box center [552, 413] width 123 height 593
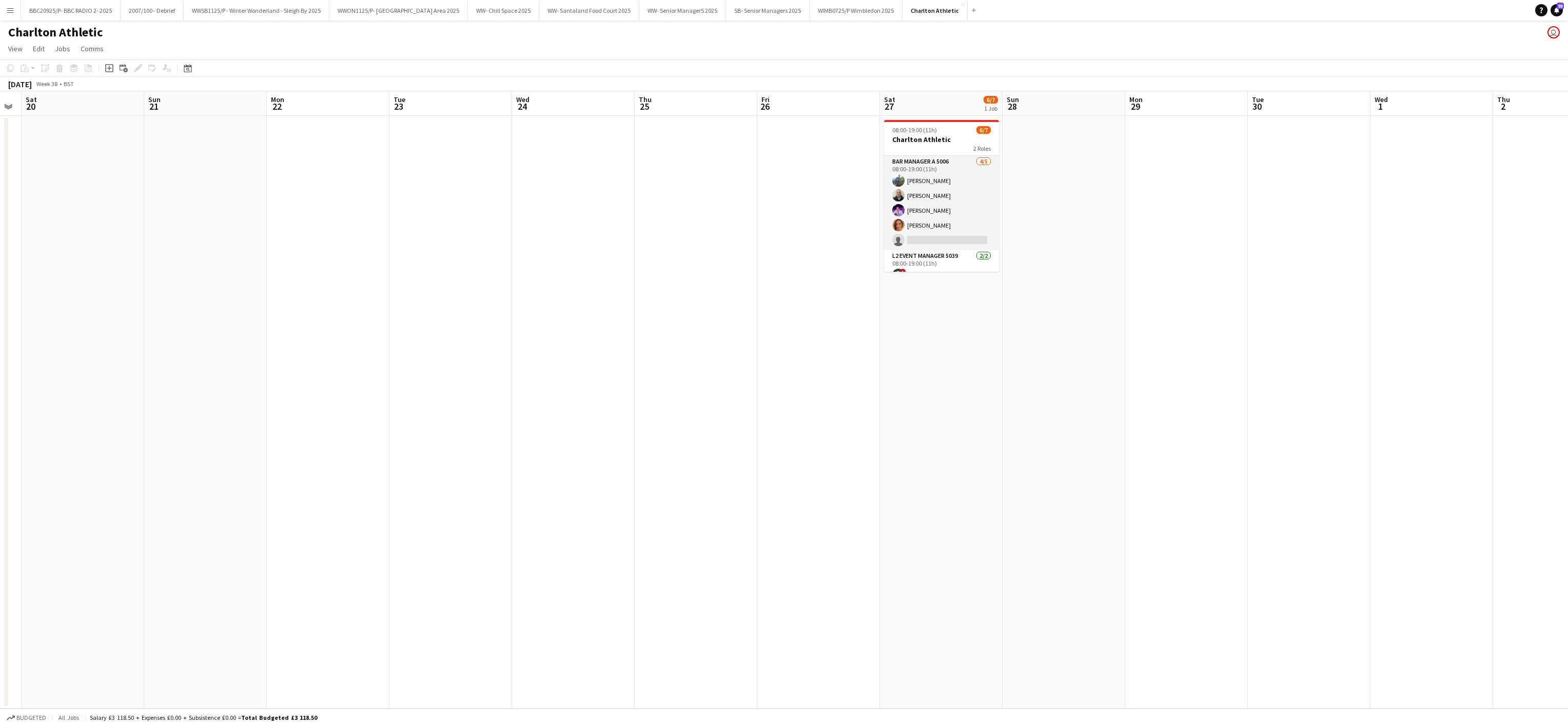
scroll to position [0, 378]
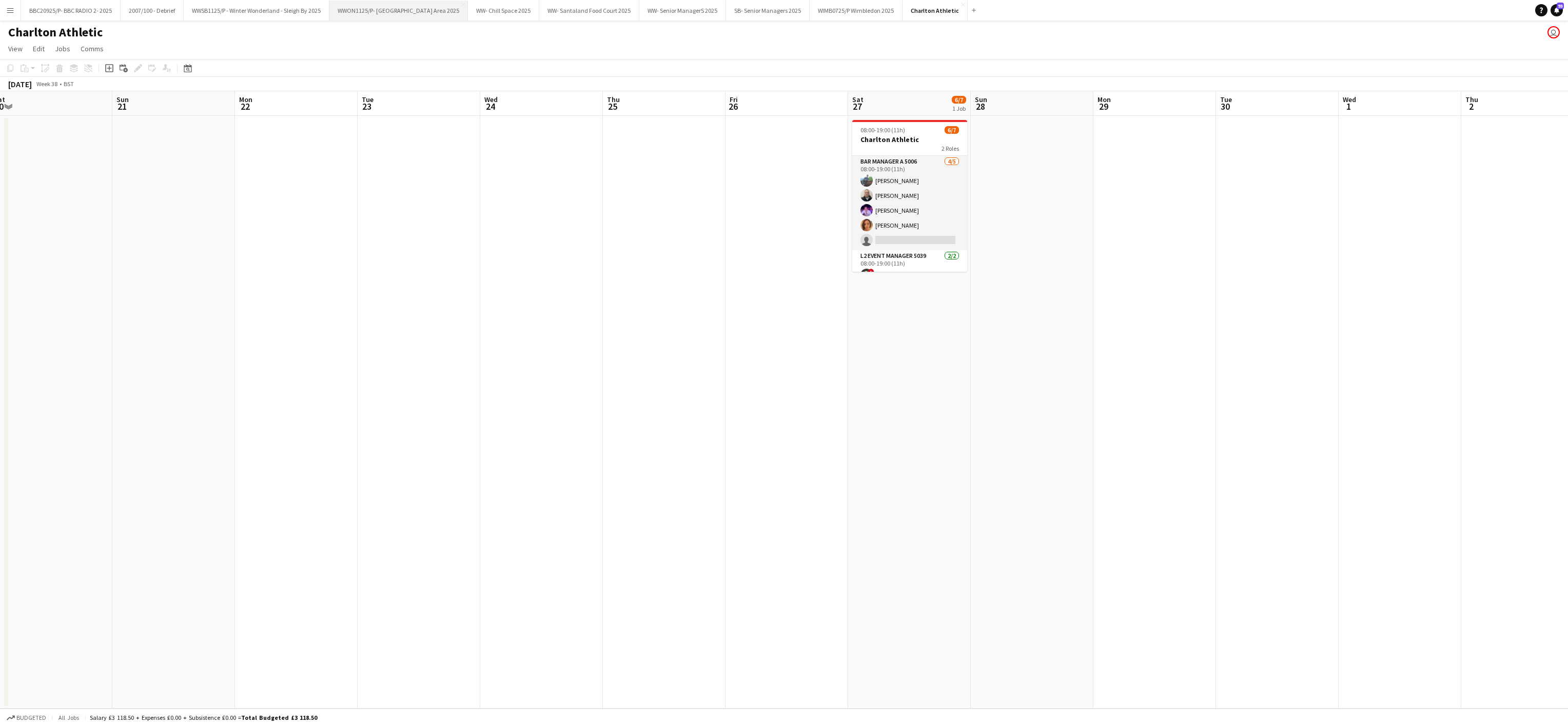
click at [433, 5] on button "WWON1125/P- Winter Wonderland- Streetfood Area 2025 Close" at bounding box center [398, 10] width 138 height 20
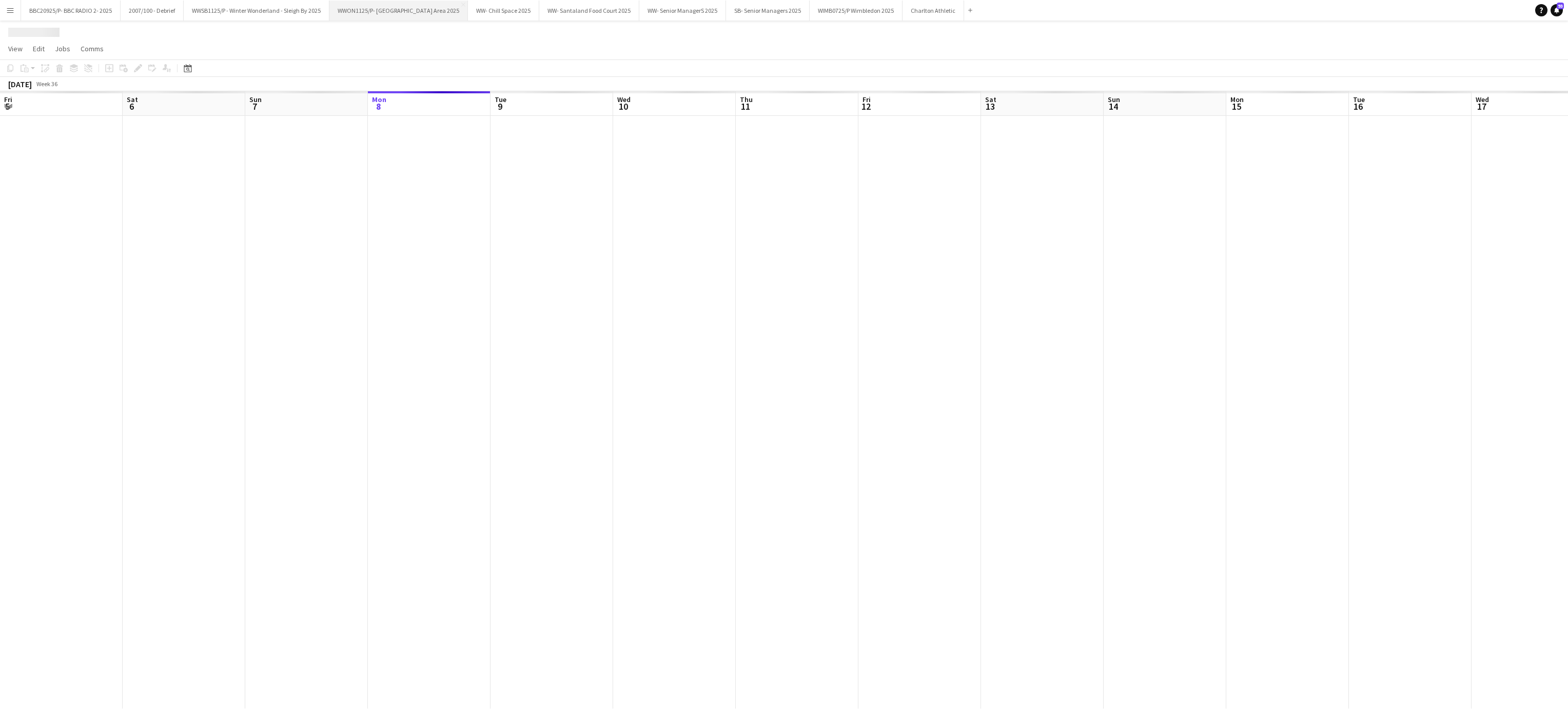
scroll to position [0, 245]
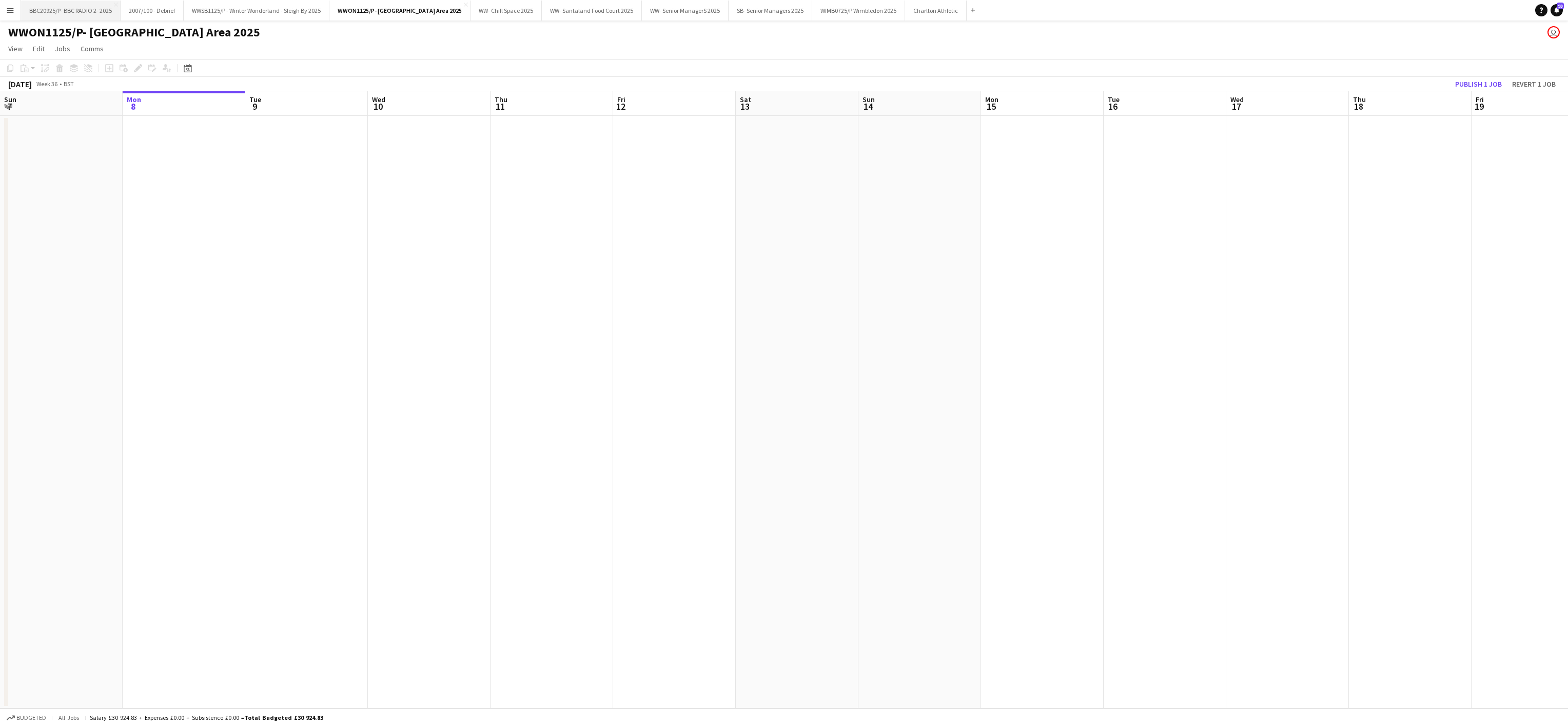
click at [58, 14] on button "BBC20925/P- BBC RADIO 2- 2025 Close" at bounding box center [71, 10] width 100 height 20
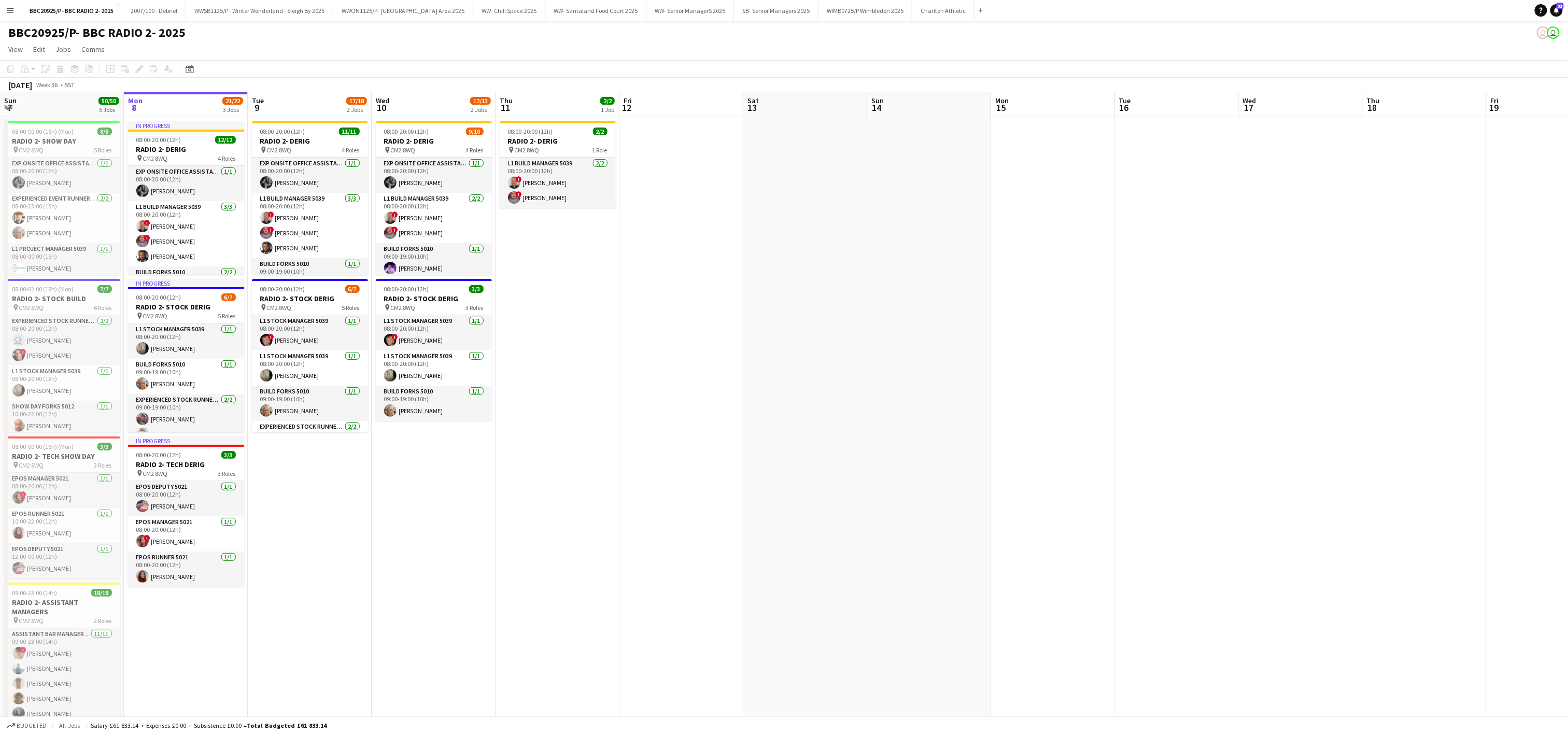
scroll to position [0, 217]
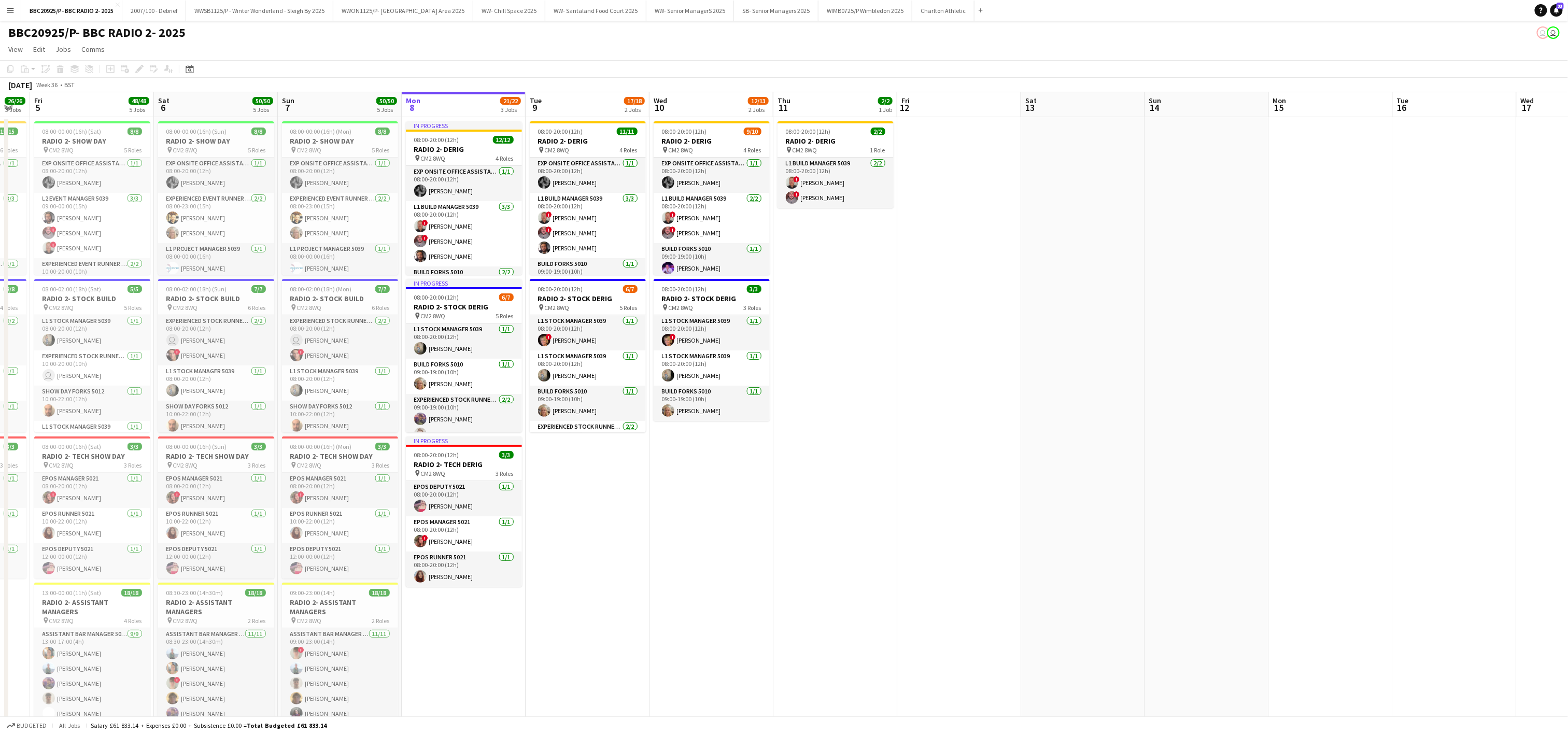
drag, startPoint x: 351, startPoint y: 540, endPoint x: 628, endPoint y: 532, distance: 277.1
click at [628, 532] on app-calendar-viewport "Wed 3 24/24 3 Jobs Thu 4 26/26 3 Jobs Fri 5 48/48 5 Jobs Sat 6 50/50 5 Jobs Sun…" at bounding box center [784, 509] width 1568 height 833
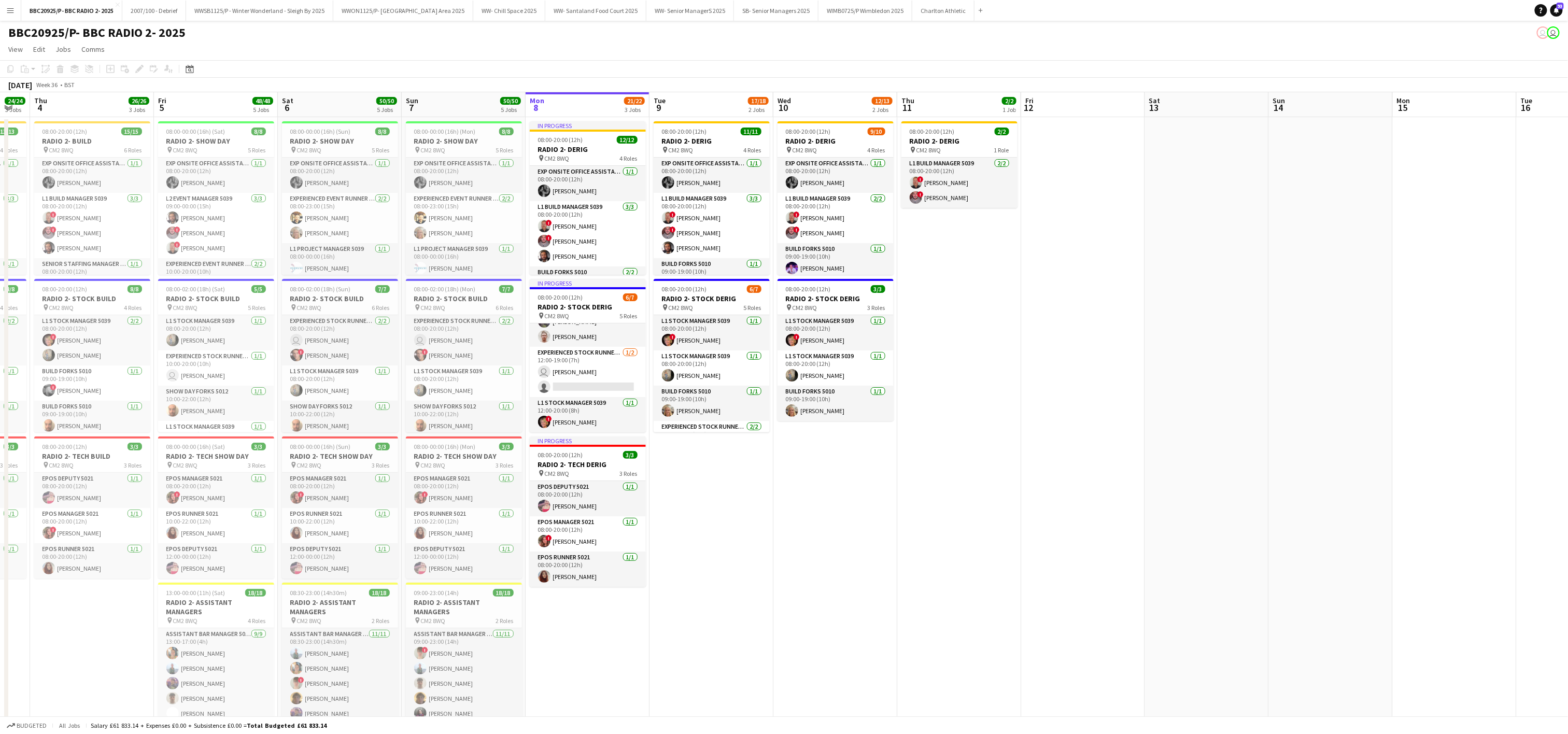
scroll to position [0, 209]
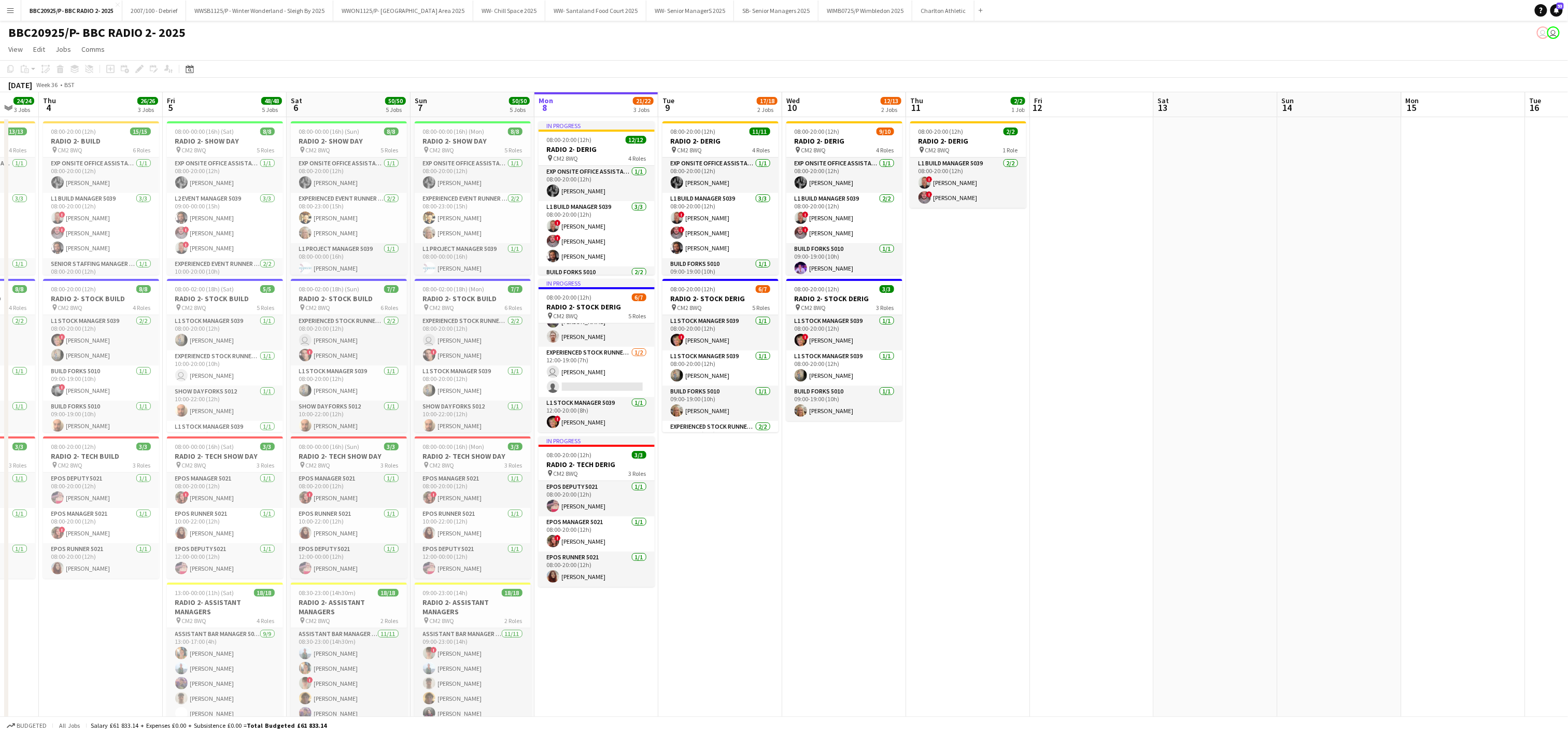
drag, startPoint x: 676, startPoint y: 533, endPoint x: 727, endPoint y: 530, distance: 51.1
click at [727, 530] on app-calendar-viewport "Tue 2 22/22 3 Jobs Wed 3 24/24 3 Jobs Thu 4 26/26 3 Jobs Fri 5 48/48 5 Jobs Sat…" at bounding box center [784, 509] width 1568 height 833
click at [597, 379] on app-card-role "Experienced Stock Runner 5012 1/2 12:00-19:00 (7h) user Samuel de Groot single-…" at bounding box center [596, 372] width 116 height 50
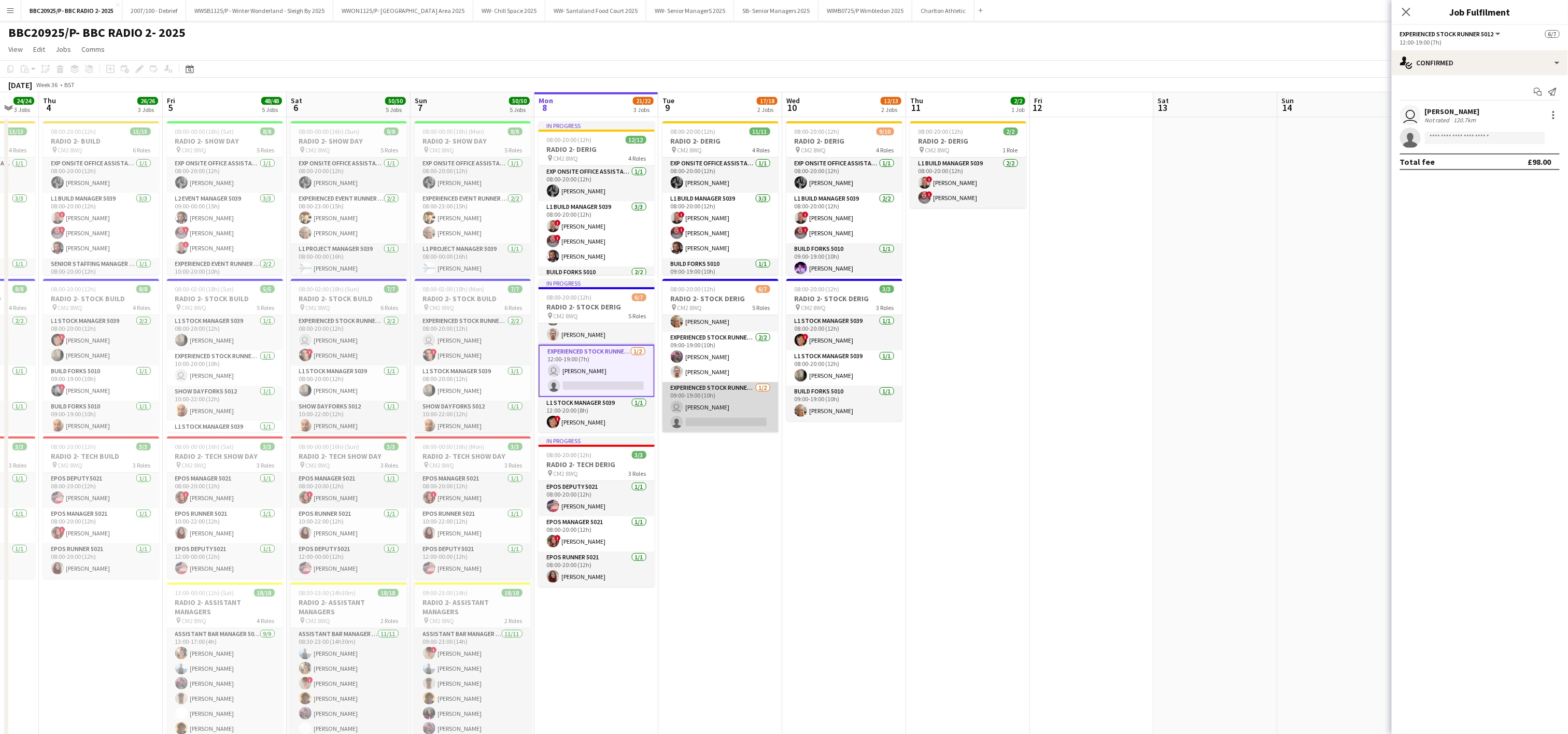
click at [741, 418] on app-card-role "Experienced Stock Runner 5012 1/2 09:00-19:00 (10h) user Samuel de Groot single…" at bounding box center [720, 407] width 116 height 50
click at [1447, 145] on app-invite-slot "single-neutral-actions" at bounding box center [1480, 138] width 176 height 21
click at [1448, 143] on input at bounding box center [1485, 138] width 120 height 12
type input "*"
type input "***"
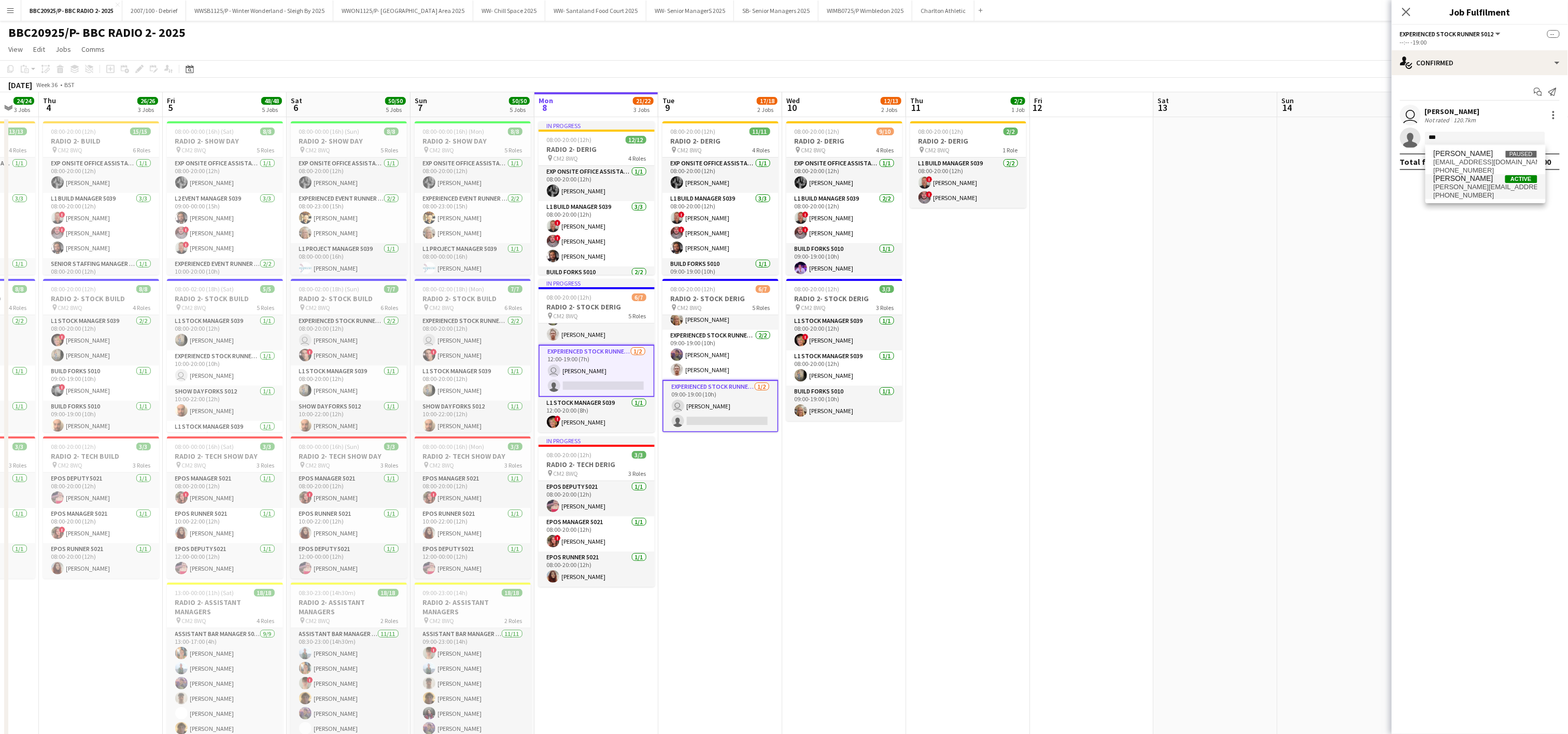
click at [1473, 186] on span "ella@beech-grove.co.uk" at bounding box center [1486, 187] width 104 height 8
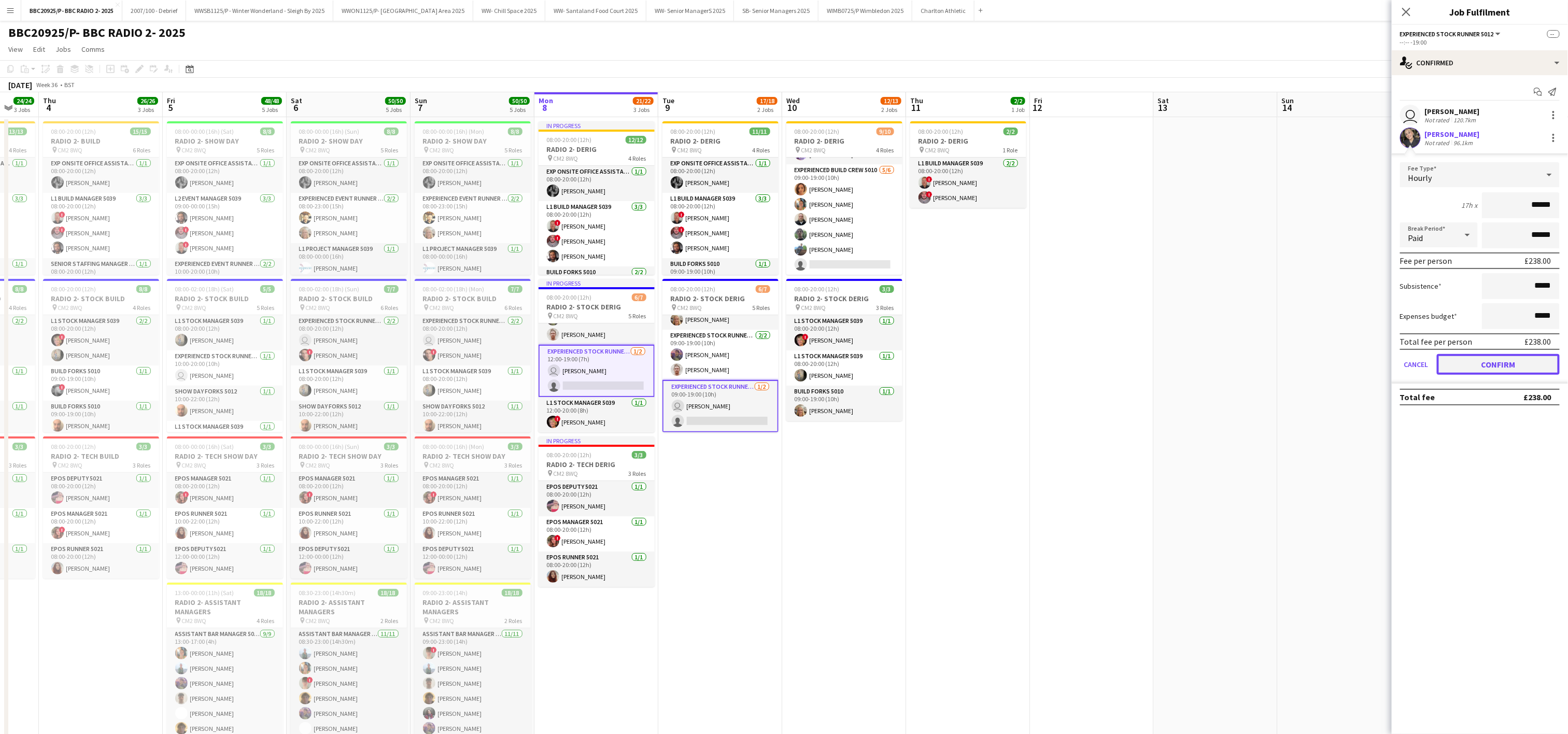
click at [1530, 366] on button "Confirm" at bounding box center [1498, 364] width 123 height 21
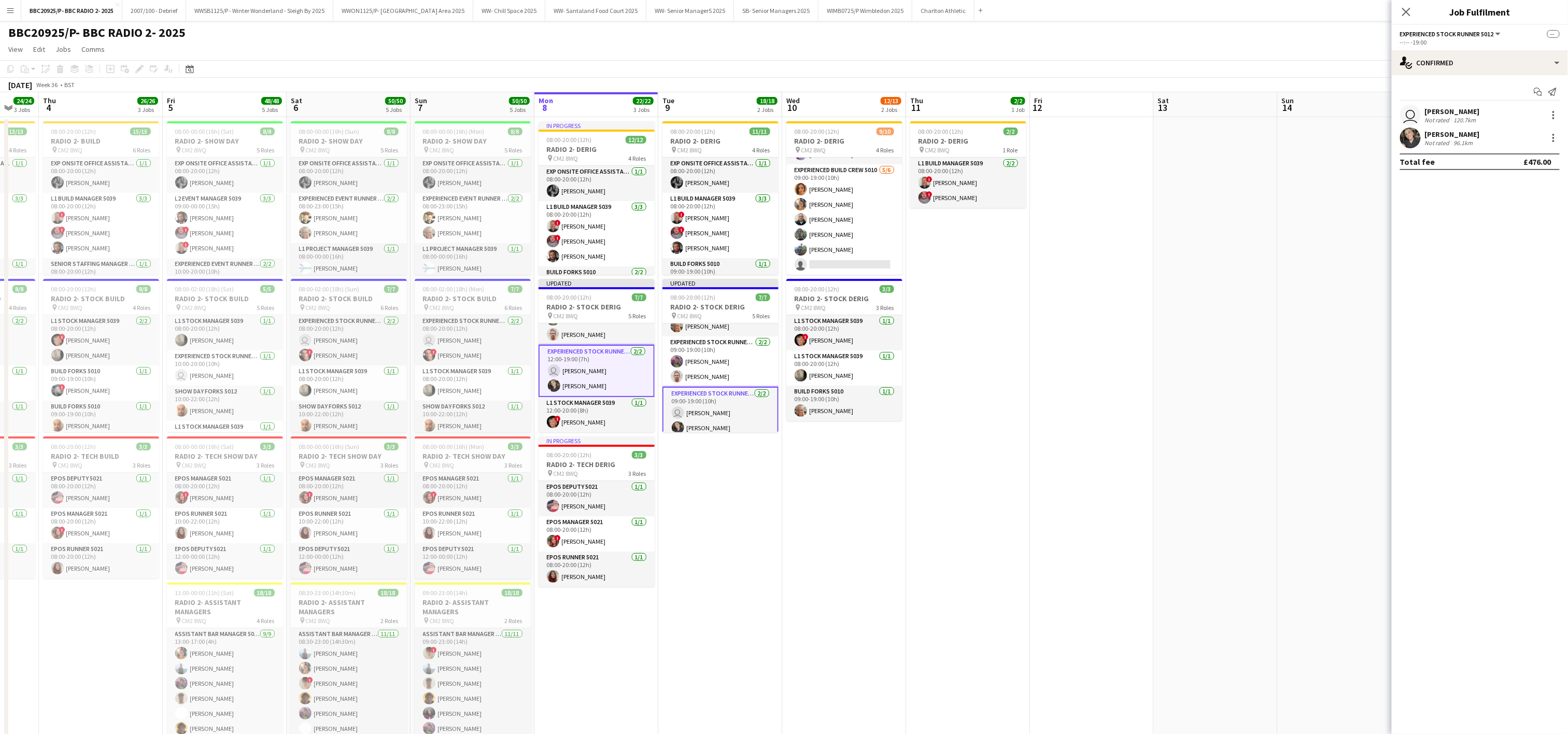
click at [1068, 362] on app-date-cell at bounding box center [1092, 521] width 124 height 808
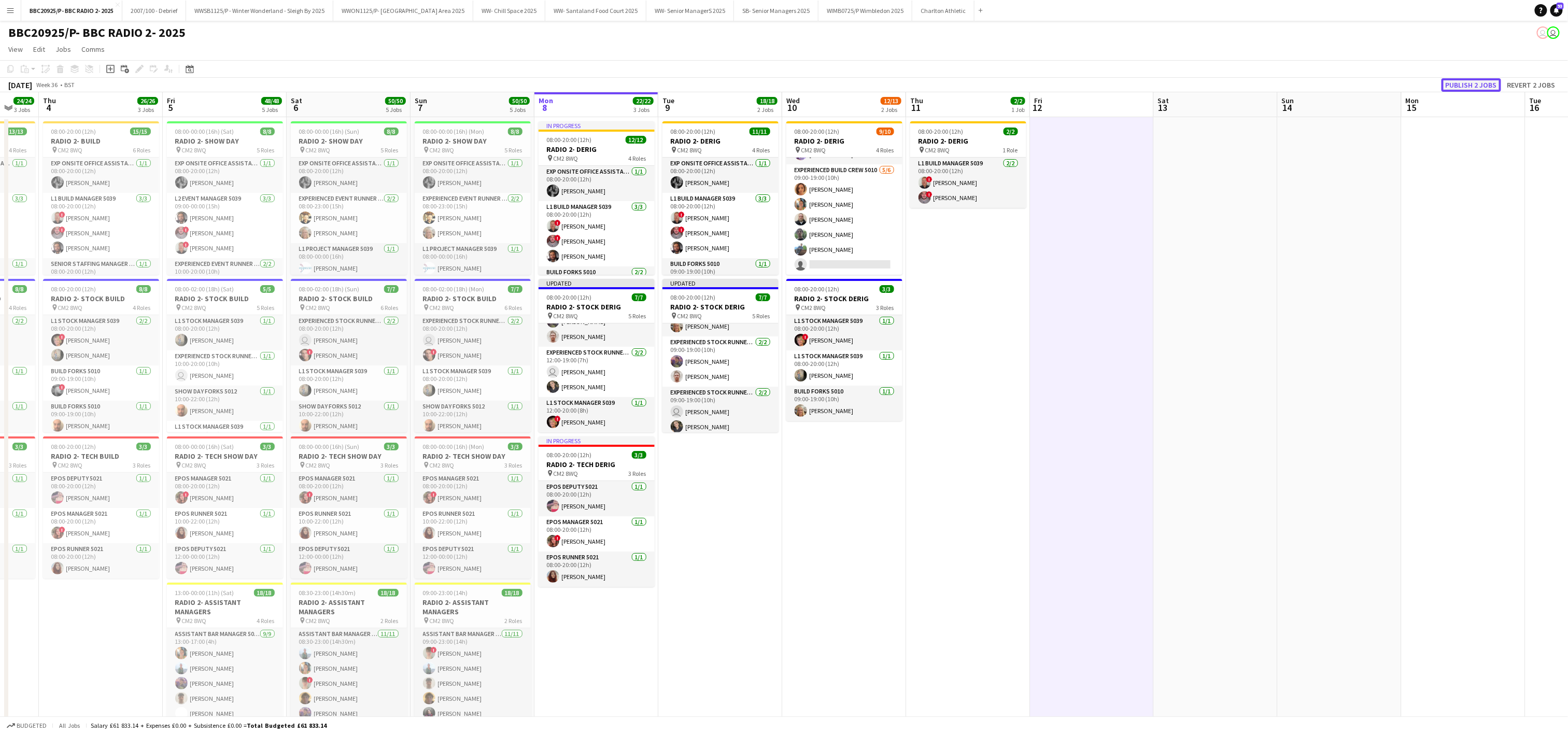
click at [1475, 78] on button "Publish 2 jobs" at bounding box center [1471, 85] width 60 height 14
click at [924, 589] on app-date-cell "08:00-20:00 (12h) 2/2 RADIO 2- DERIG pin CM2 8WQ 1 Role L1 Build Manager 5039 2…" at bounding box center [968, 521] width 124 height 808
